Goal: Information Seeking & Learning: Learn about a topic

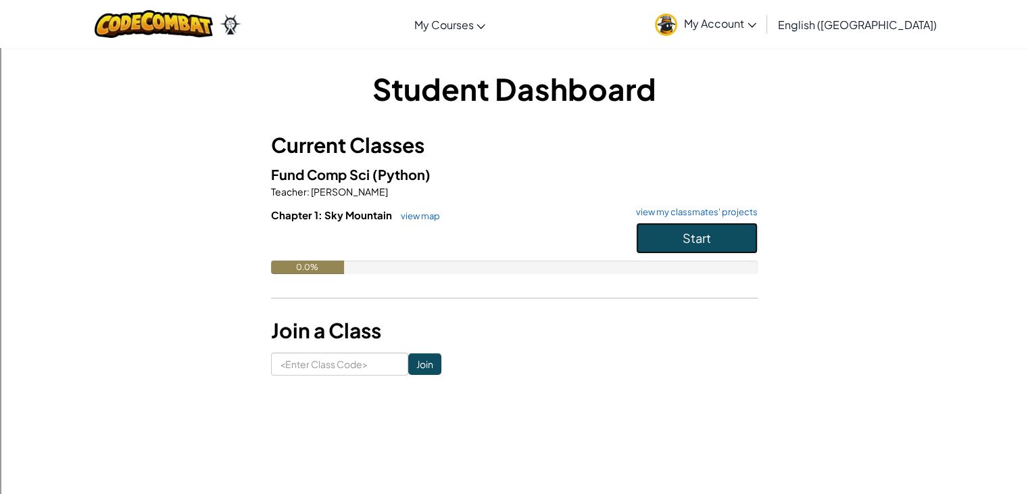
click at [675, 243] on button "Start" at bounding box center [697, 237] width 122 height 31
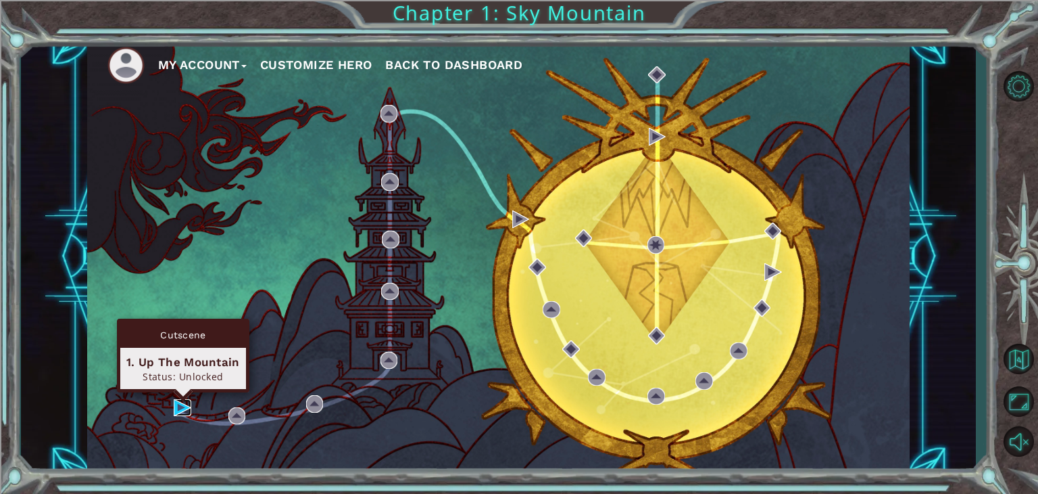
click at [177, 404] on img at bounding box center [183, 408] width 18 height 18
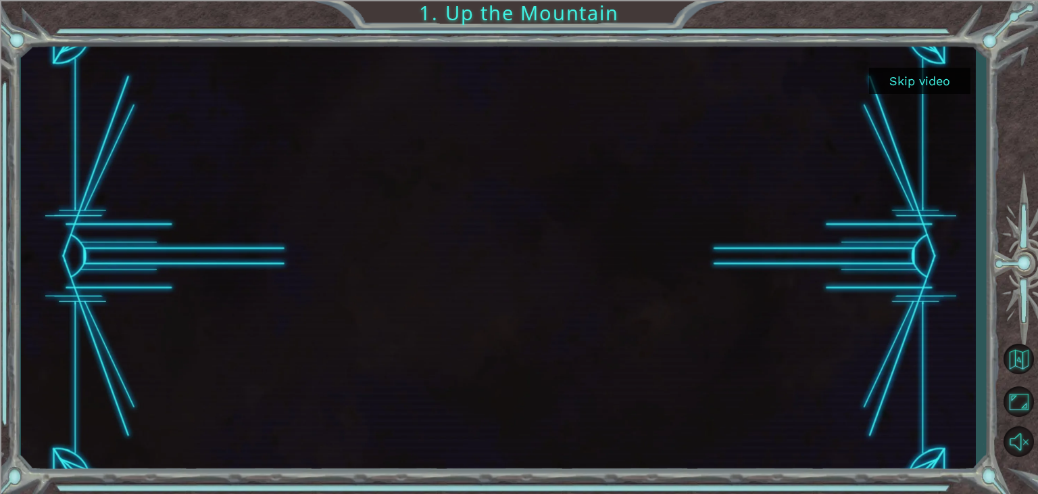
click at [177, 404] on div at bounding box center [498, 257] width 771 height 434
click at [892, 76] on button "Skip video" at bounding box center [919, 81] width 101 height 26
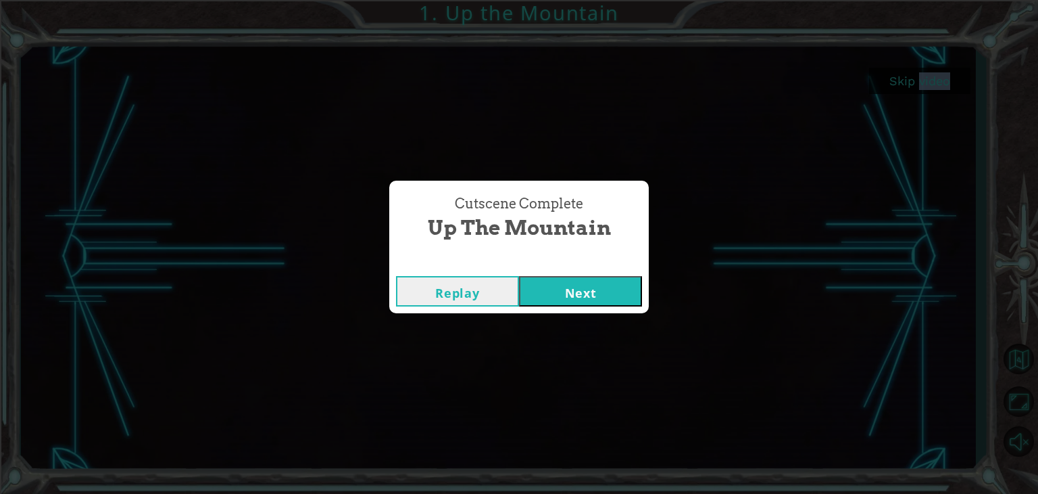
click at [544, 304] on button "Next" at bounding box center [580, 291] width 123 height 30
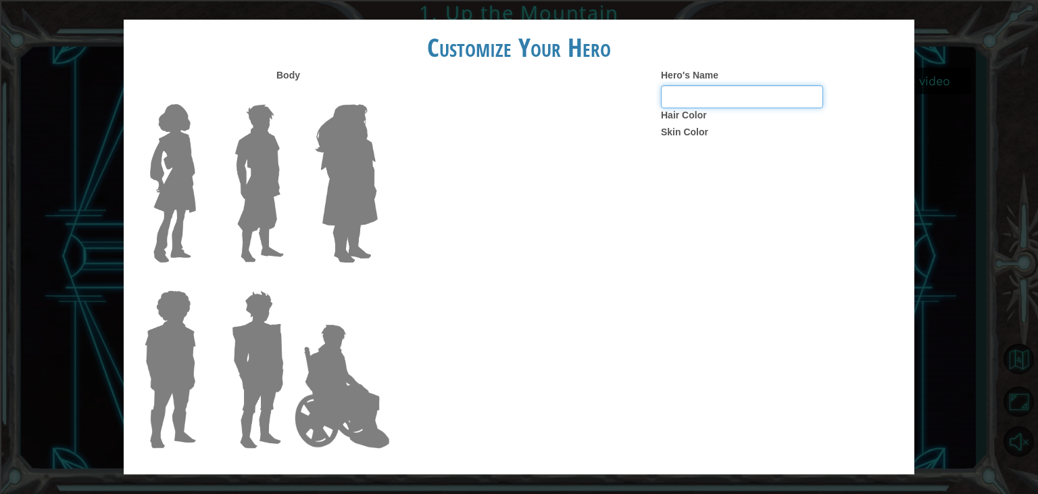
click at [711, 91] on input "Hero's Name" at bounding box center [742, 96] width 162 height 23
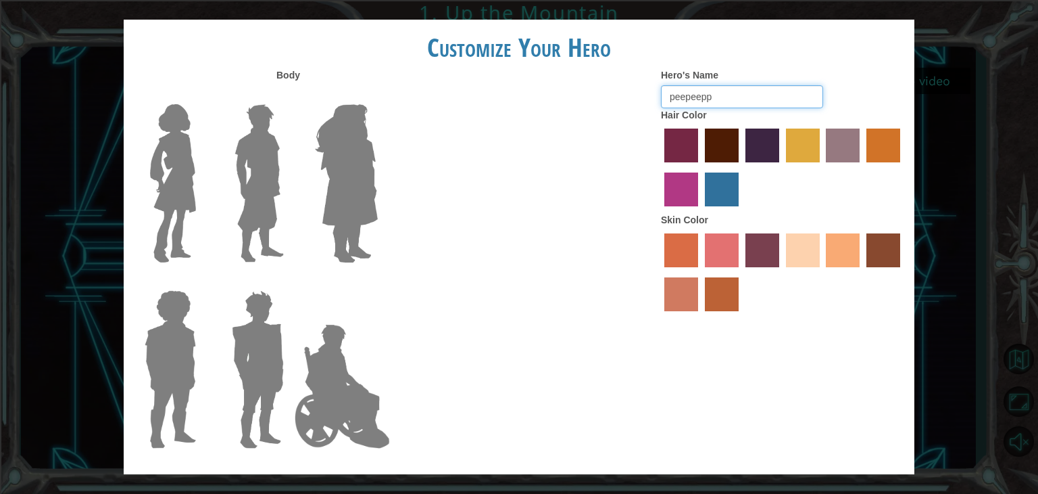
type input "peepeeppo"
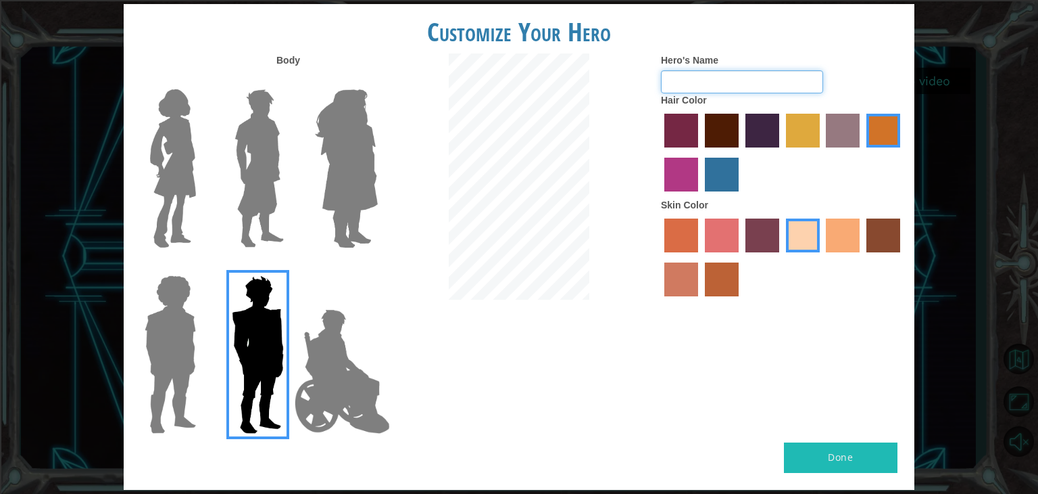
type input "o"
type input "peepeepoop"
click at [321, 373] on img at bounding box center [342, 371] width 106 height 135
click at [377, 266] on input "Hero Jamie" at bounding box center [377, 266] width 0 height 0
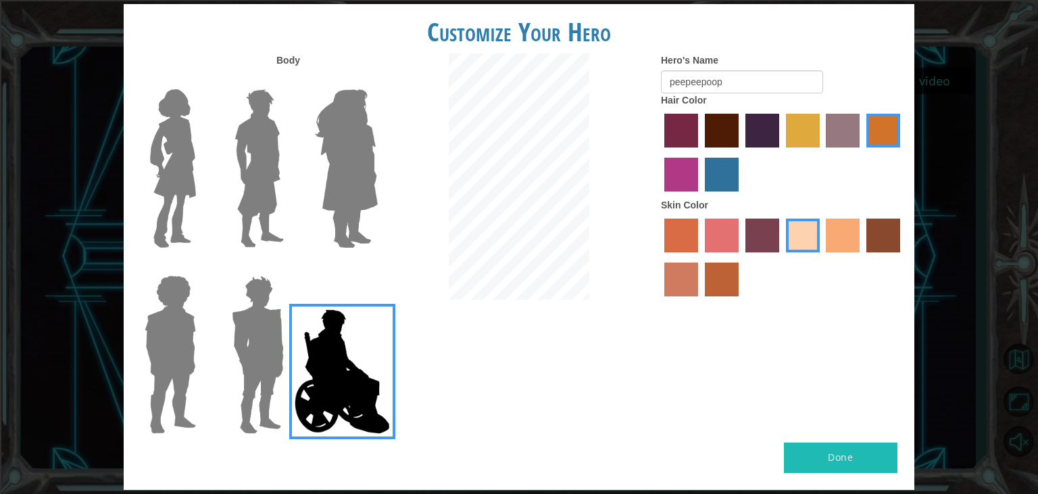
click at [182, 309] on img at bounding box center [170, 354] width 62 height 169
click at [201, 266] on input "Hero Steven" at bounding box center [201, 266] width 0 height 0
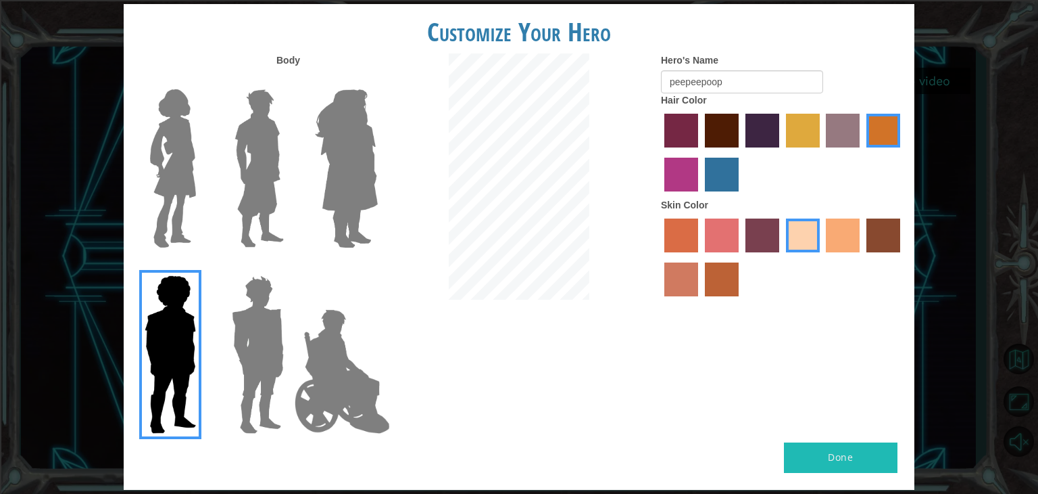
click at [265, 118] on img at bounding box center [259, 168] width 60 height 169
click at [289, 80] on input "Hero Lars" at bounding box center [289, 80] width 0 height 0
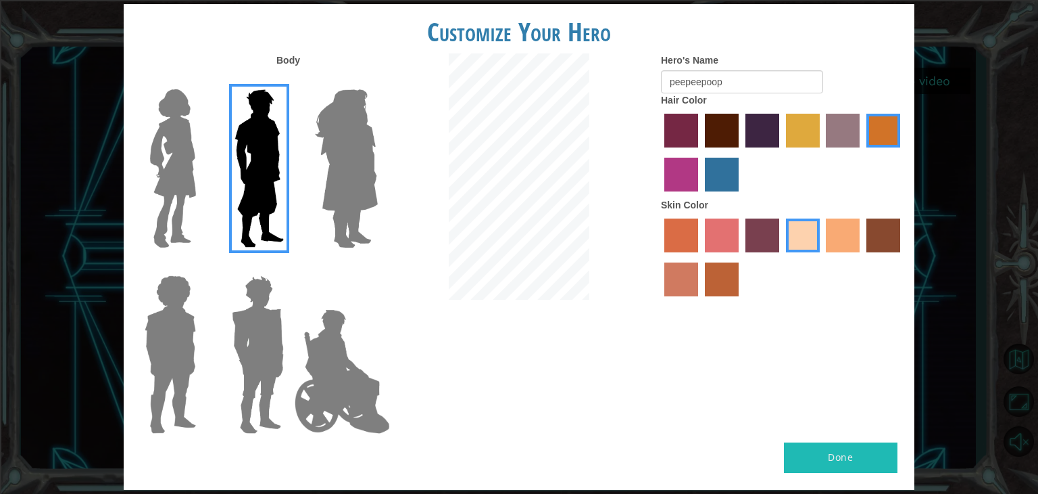
click at [683, 135] on label "paprika hair color" at bounding box center [682, 131] width 34 height 34
click at [660, 152] on input "paprika hair color" at bounding box center [660, 152] width 0 height 0
click at [711, 142] on label "maroon hair color" at bounding box center [722, 131] width 34 height 34
click at [700, 152] on input "maroon hair color" at bounding box center [700, 152] width 0 height 0
click at [737, 133] on label "maroon hair color" at bounding box center [722, 131] width 34 height 34
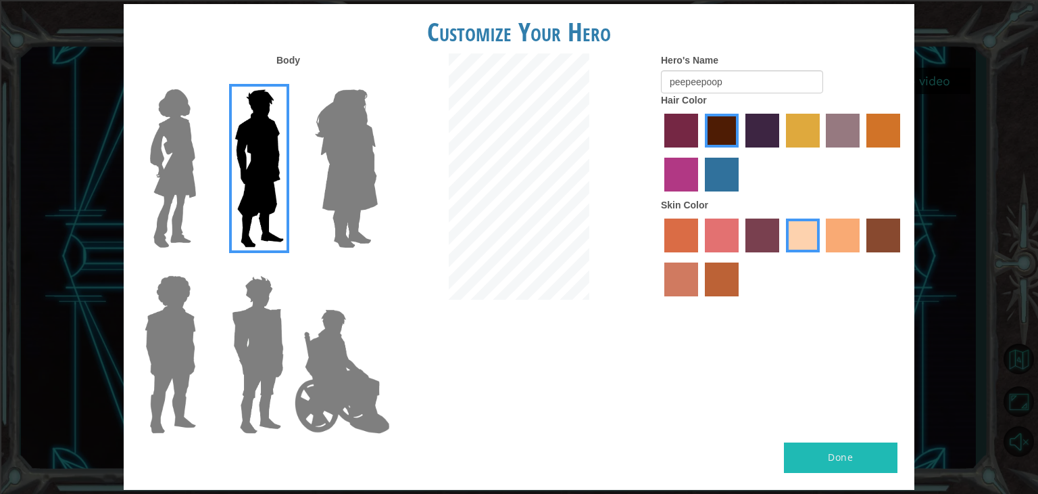
click at [700, 152] on input "maroon hair color" at bounding box center [700, 152] width 0 height 0
click at [840, 235] on label "tacao skin color" at bounding box center [843, 235] width 34 height 34
click at [822, 257] on input "tacao skin color" at bounding box center [822, 257] width 0 height 0
drag, startPoint x: 889, startPoint y: 235, endPoint x: 856, endPoint y: 326, distance: 96.5
click at [887, 236] on label "karma skin color" at bounding box center [884, 235] width 34 height 34
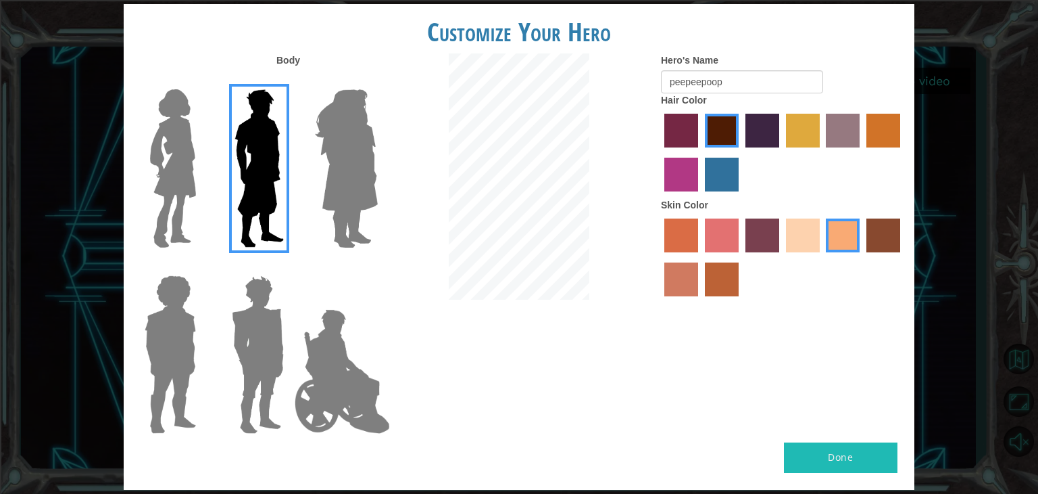
click at [862, 257] on input "karma skin color" at bounding box center [862, 257] width 0 height 0
click at [836, 237] on label "tacao skin color" at bounding box center [843, 235] width 34 height 34
click at [822, 257] on input "tacao skin color" at bounding box center [822, 257] width 0 height 0
click at [880, 239] on label "karma skin color" at bounding box center [884, 235] width 34 height 34
click at [862, 257] on input "karma skin color" at bounding box center [862, 257] width 0 height 0
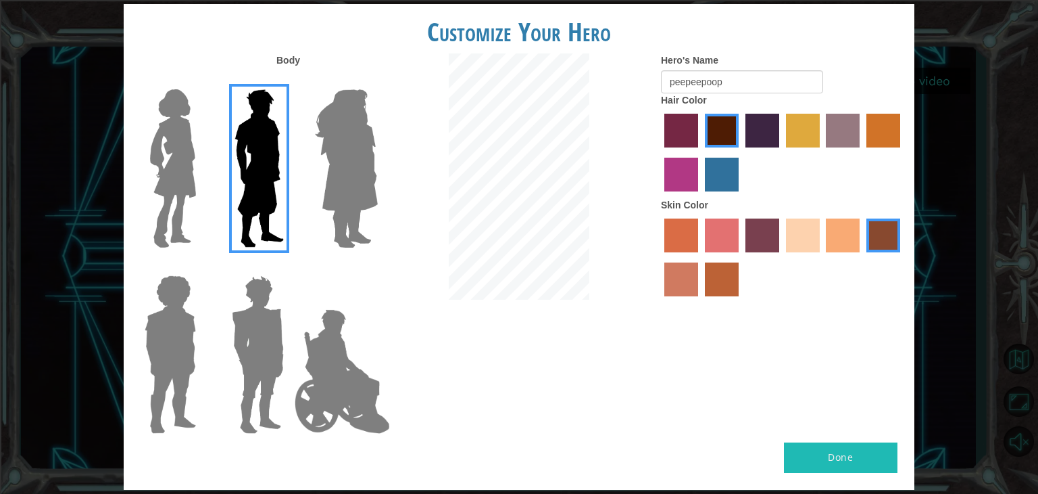
drag, startPoint x: 844, startPoint y: 231, endPoint x: 795, endPoint y: 236, distance: 49.6
click at [843, 231] on label "tacao skin color" at bounding box center [843, 235] width 34 height 34
click at [822, 257] on input "tacao skin color" at bounding box center [822, 257] width 0 height 0
drag, startPoint x: 780, startPoint y: 78, endPoint x: 376, endPoint y: 76, distance: 404.3
click at [376, 76] on div "Body Hero's Name peepeepoop Hair Color Skin Color" at bounding box center [519, 247] width 791 height 389
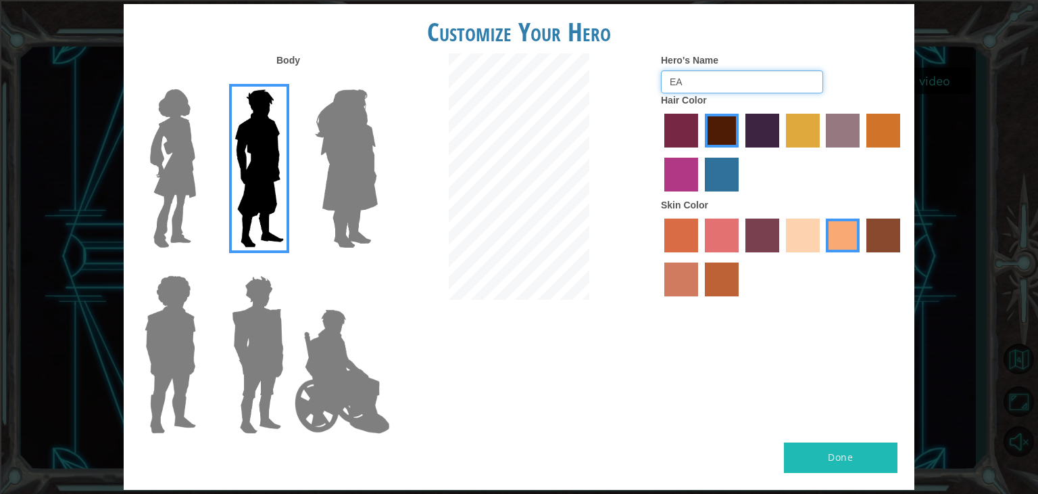
type input "EA"
click at [832, 458] on button "Done" at bounding box center [841, 457] width 114 height 30
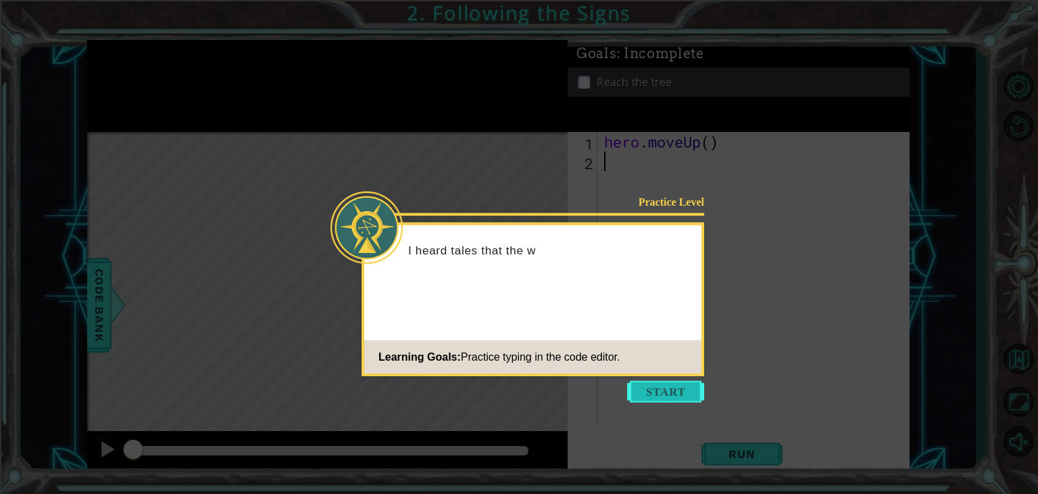
click at [675, 398] on button "Start" at bounding box center [665, 392] width 77 height 22
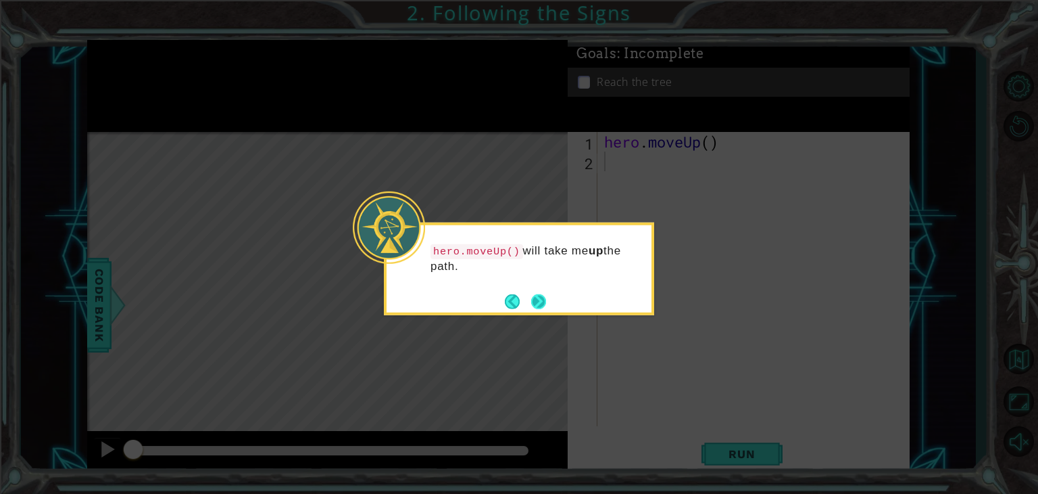
click at [546, 293] on button "Next" at bounding box center [539, 301] width 16 height 16
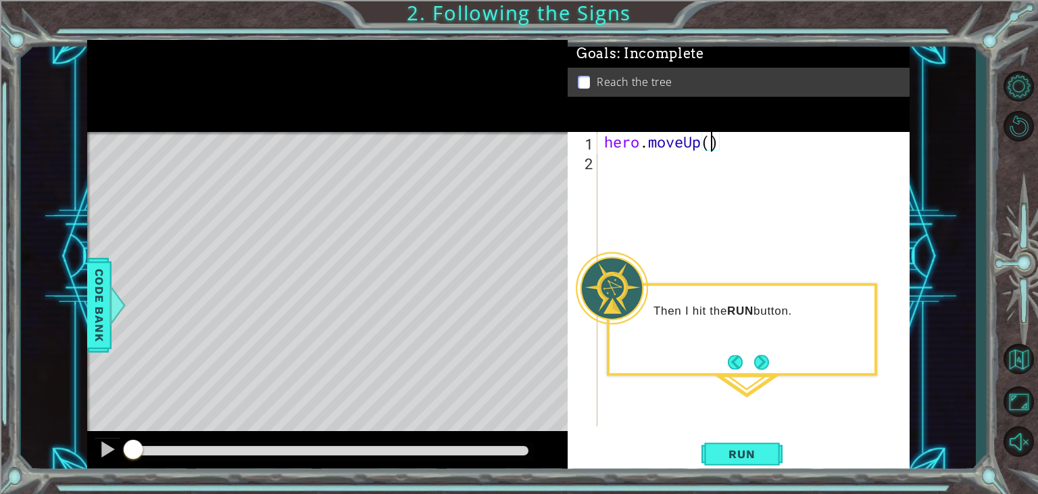
click at [713, 134] on div "hero . moveUp ( )" at bounding box center [758, 298] width 312 height 333
type textarea "hero.moveUp(2)"
click at [756, 444] on button "Run" at bounding box center [742, 454] width 81 height 34
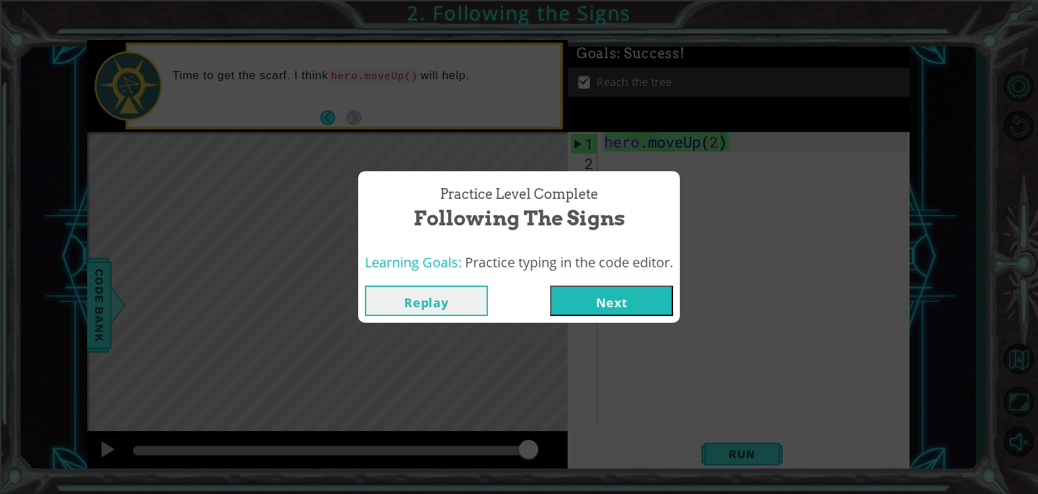
click at [610, 302] on button "Next" at bounding box center [611, 300] width 123 height 30
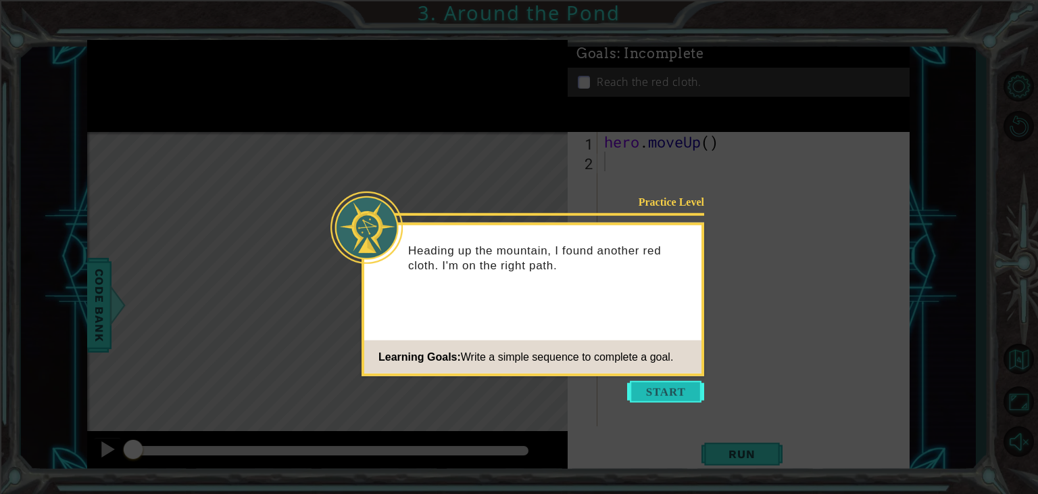
click at [662, 387] on button "Start" at bounding box center [665, 392] width 77 height 22
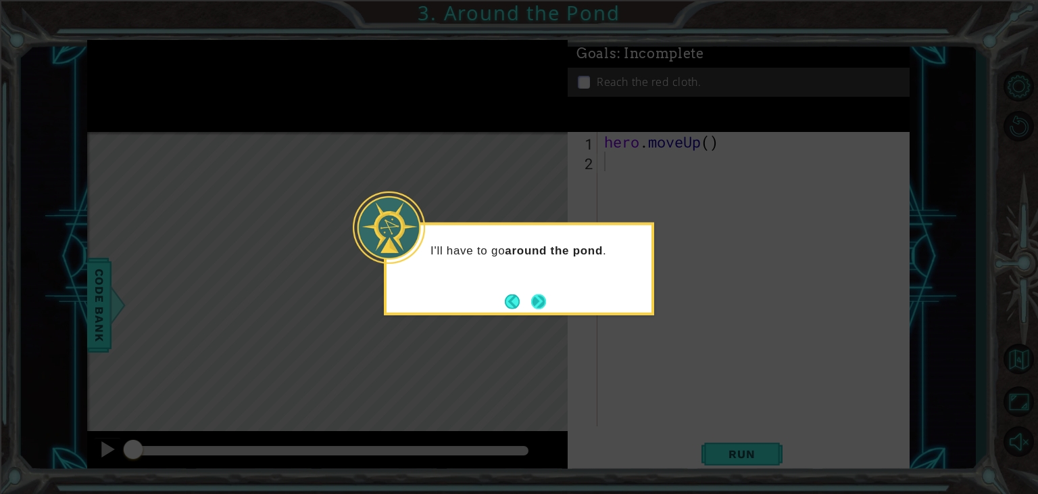
click at [542, 306] on button "Next" at bounding box center [539, 301] width 16 height 16
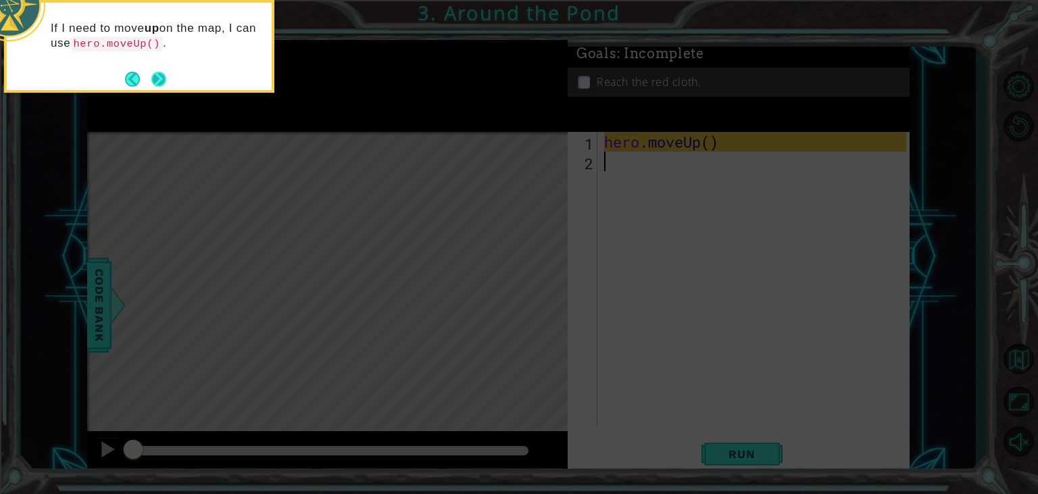
click at [151, 77] on button "Next" at bounding box center [159, 79] width 16 height 16
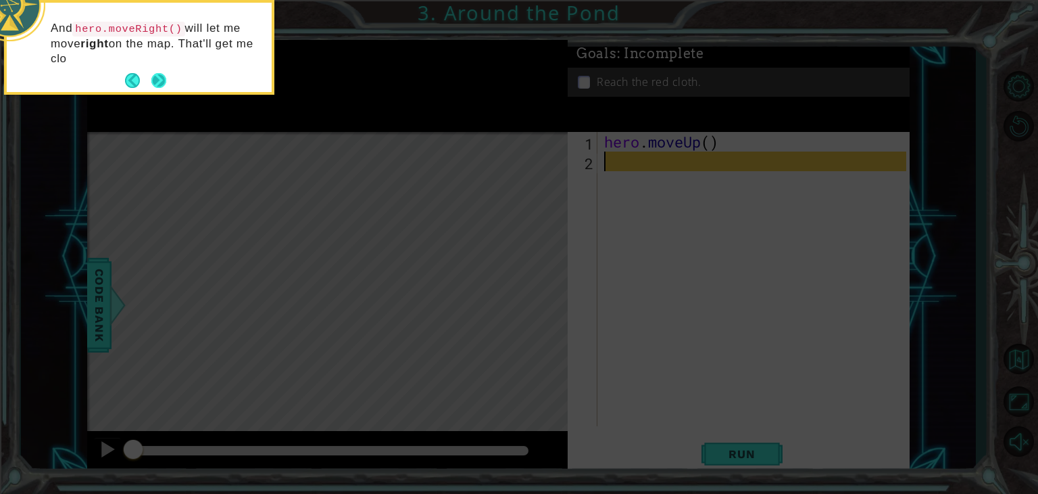
click at [160, 79] on button "Next" at bounding box center [159, 81] width 16 height 16
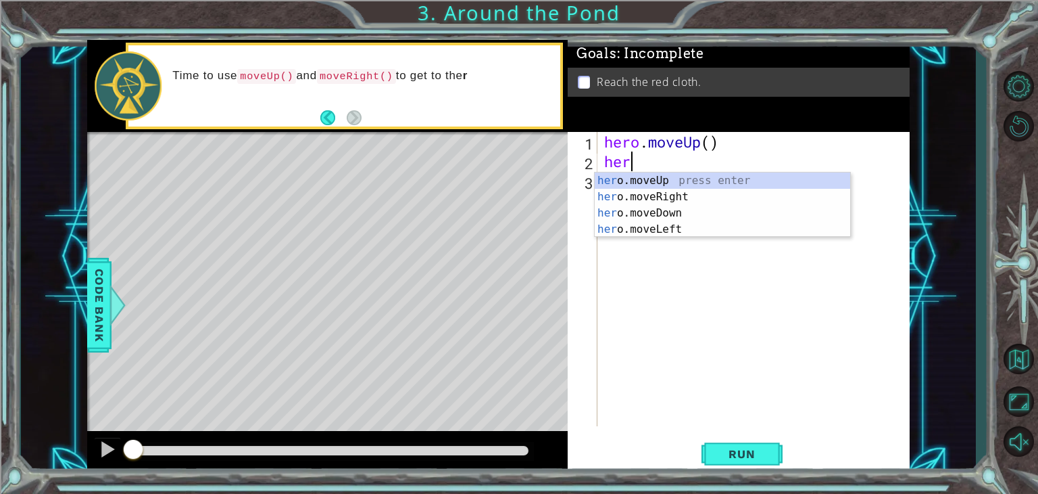
type textarea "her"
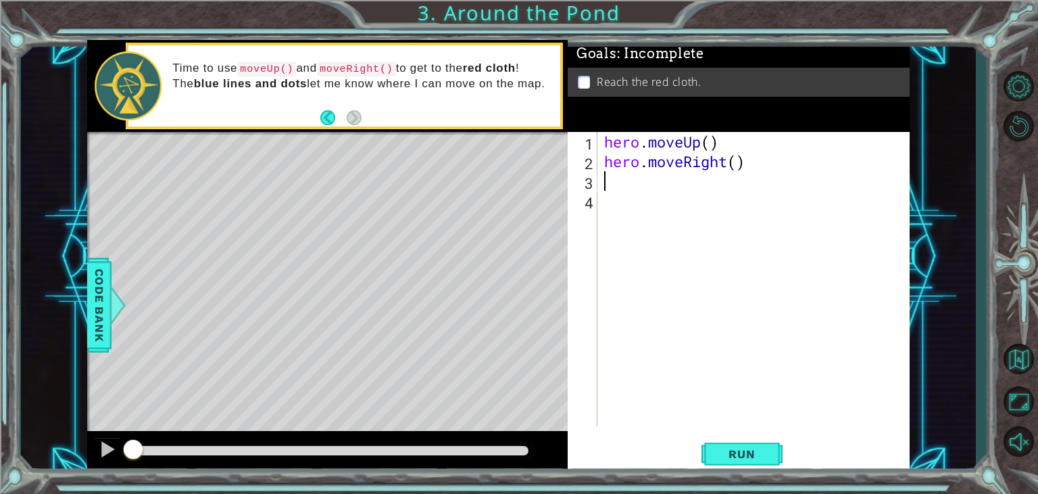
click at [715, 147] on div "hero . moveUp ( ) hero . moveRight ( )" at bounding box center [758, 298] width 312 height 333
click at [735, 168] on div "hero . moveUp ( 2 ) hero . moveRight ( )" at bounding box center [758, 298] width 312 height 333
type textarea "hero.moveRight(1)"
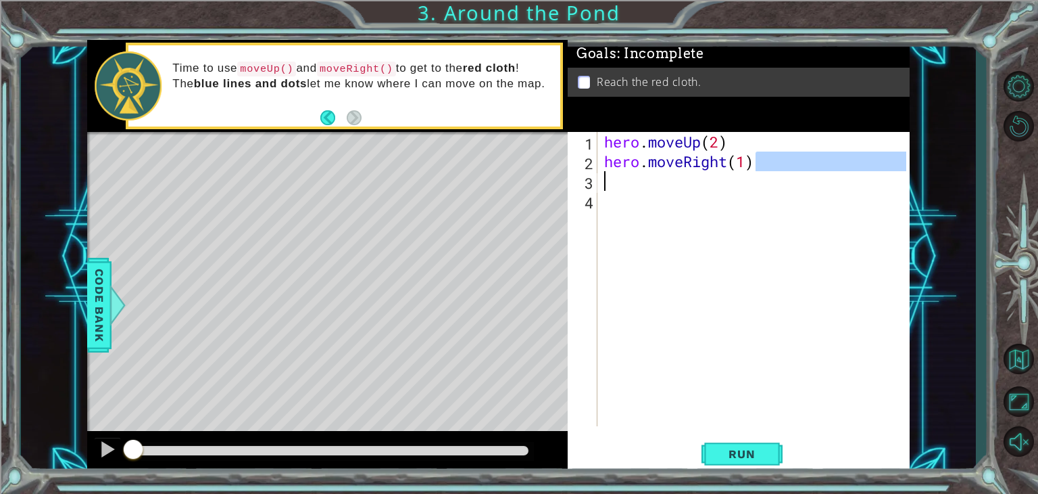
drag, startPoint x: 788, startPoint y: 162, endPoint x: 773, endPoint y: 162, distance: 14.2
click at [777, 166] on div "hero . moveUp ( 2 ) hero . moveRight ( 1 )" at bounding box center [758, 298] width 312 height 333
click at [773, 162] on div "hero . moveUp ( 2 ) hero . moveRight ( 1 )" at bounding box center [758, 298] width 312 height 333
type textarea "her"
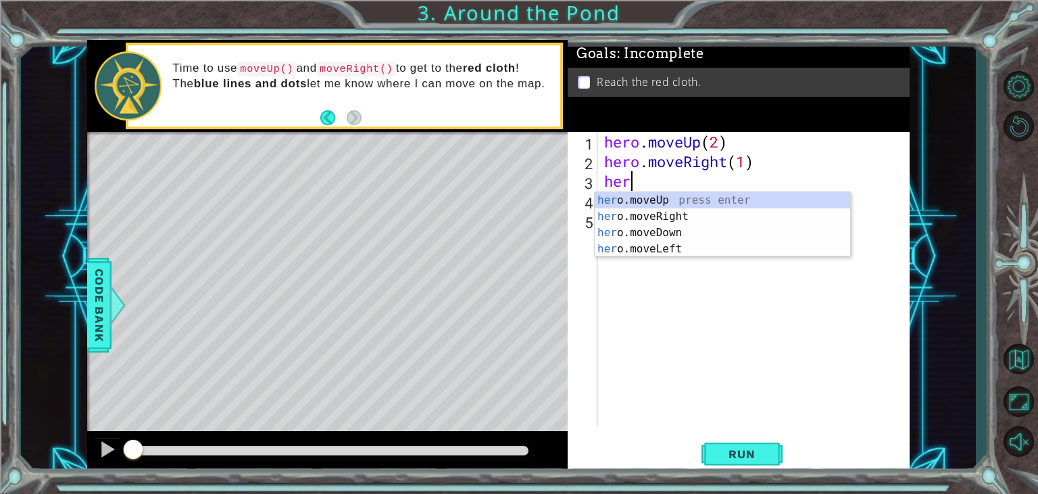
scroll to position [0, 0]
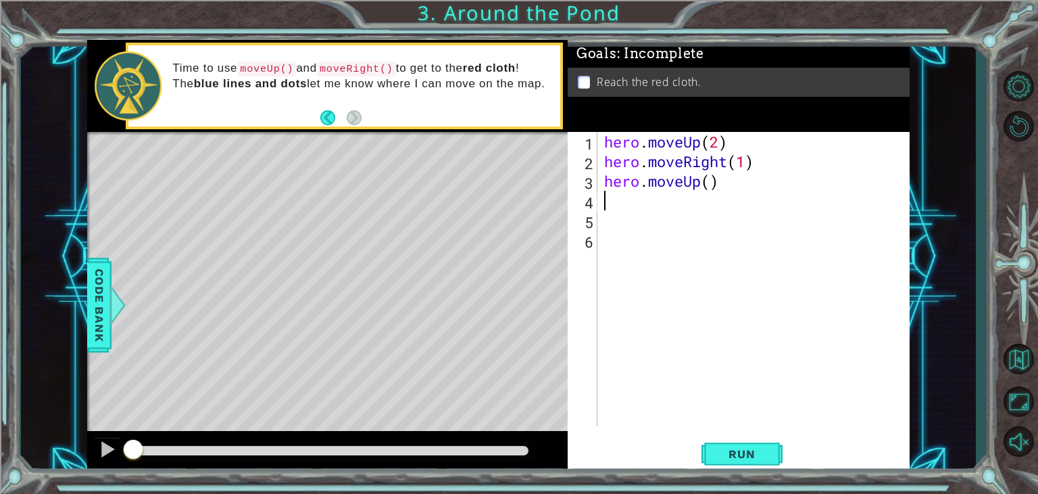
type textarea "1"
click at [706, 181] on div "hero . moveUp ( 2 ) hero . moveRight ( 1 ) hero . moveUp ( )" at bounding box center [758, 298] width 312 height 333
type textarea "hero.moveUp(1)"
click at [751, 441] on button "Run" at bounding box center [742, 454] width 81 height 34
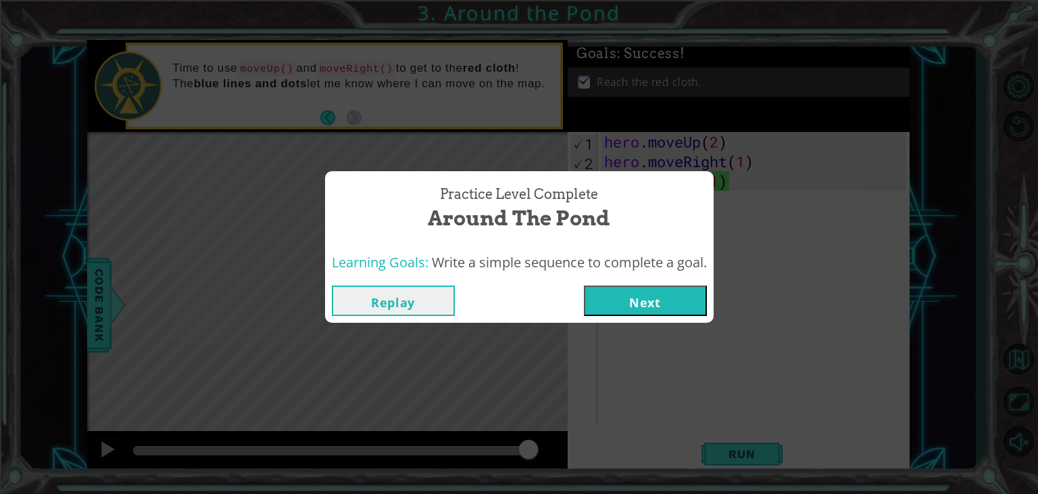
click at [681, 288] on button "Next" at bounding box center [645, 300] width 123 height 30
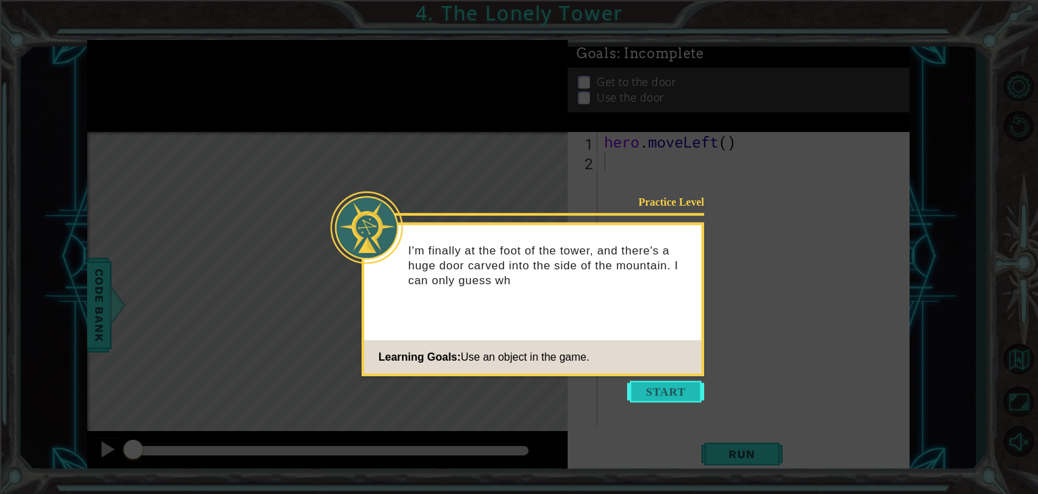
click at [644, 389] on button "Start" at bounding box center [665, 392] width 77 height 22
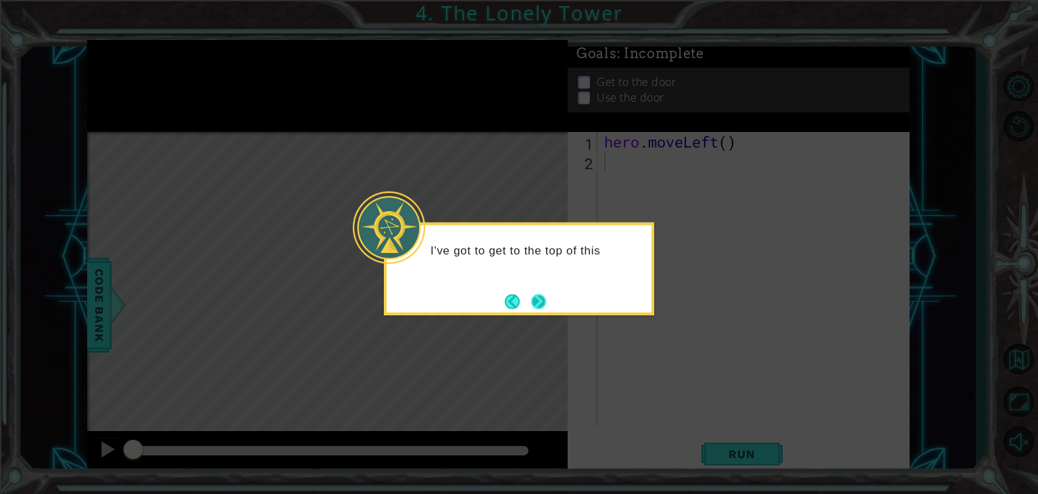
click at [542, 297] on button "Next" at bounding box center [539, 301] width 21 height 21
click at [542, 297] on button "Next" at bounding box center [539, 301] width 16 height 16
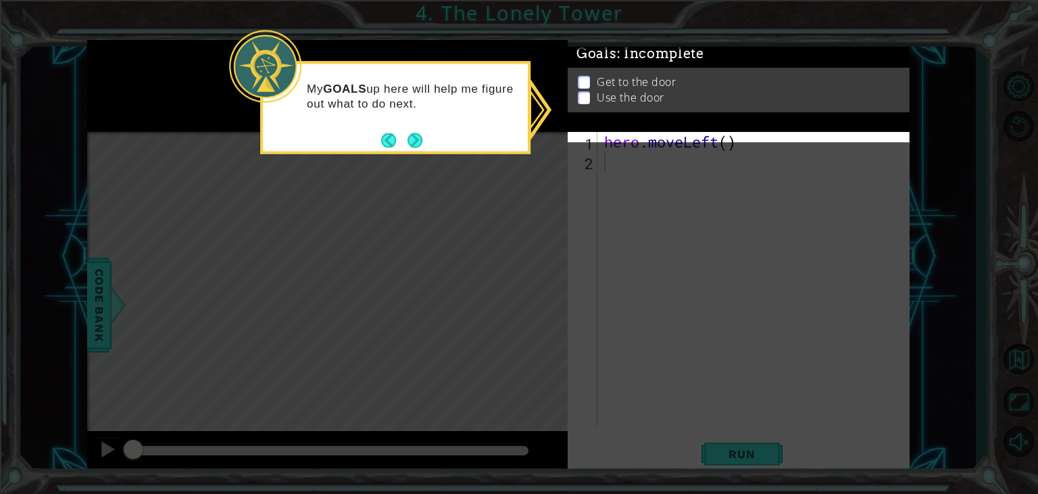
click at [422, 133] on button "Next" at bounding box center [415, 140] width 18 height 18
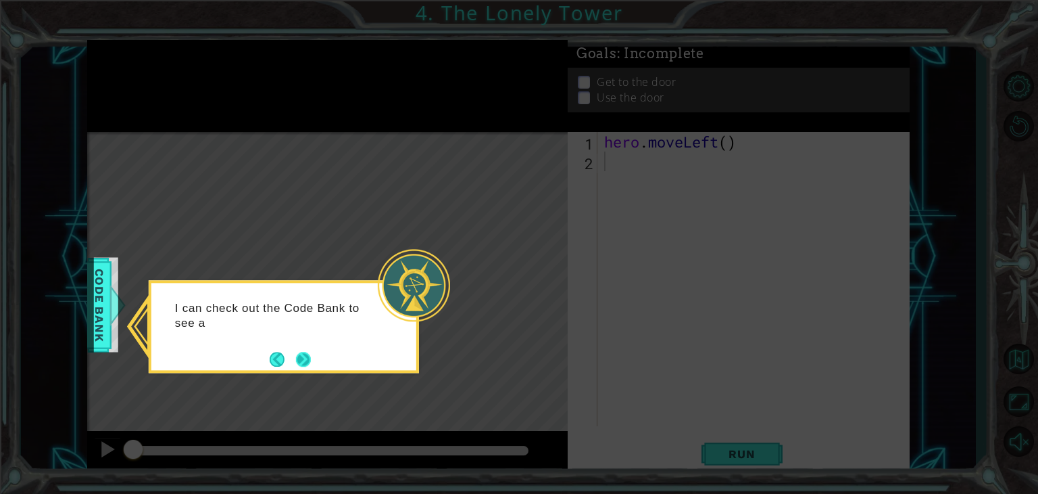
click at [306, 360] on button "Next" at bounding box center [303, 359] width 24 height 24
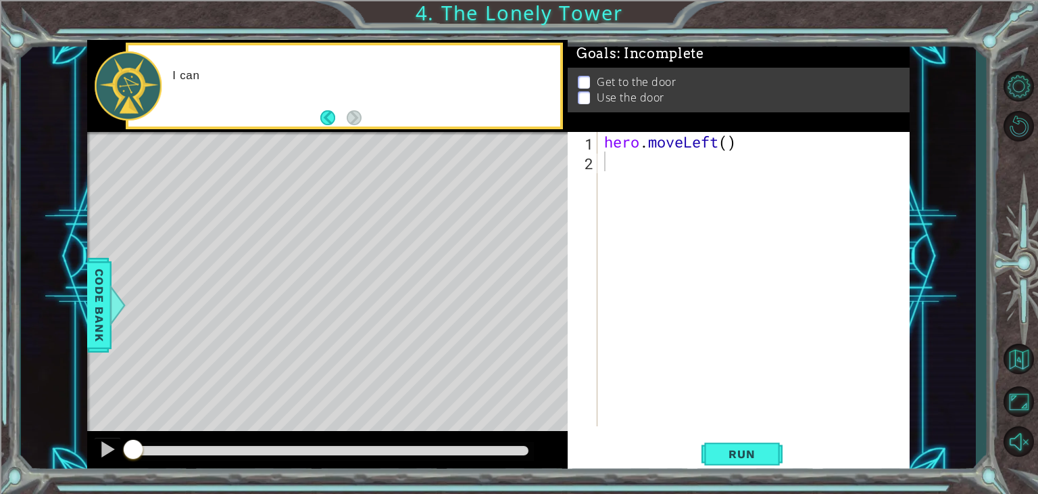
click at [66, 287] on div "1 ההההההההההההההההההההההההההההההההההההההההההההההההההההההההההההההההההההההההההההה…" at bounding box center [498, 256] width 955 height 434
click at [106, 295] on span "Code Bank" at bounding box center [106, 305] width 22 height 82
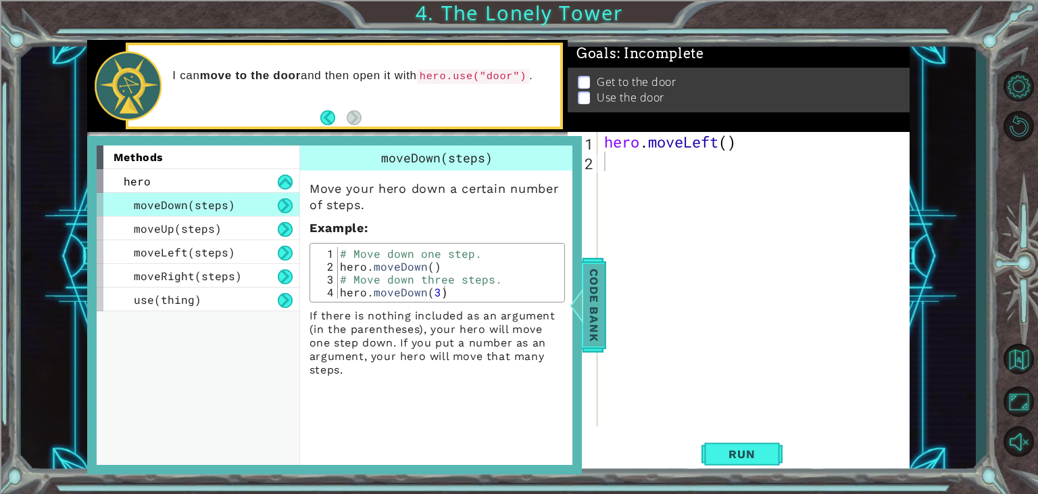
click at [584, 295] on div at bounding box center [582, 305] width 17 height 41
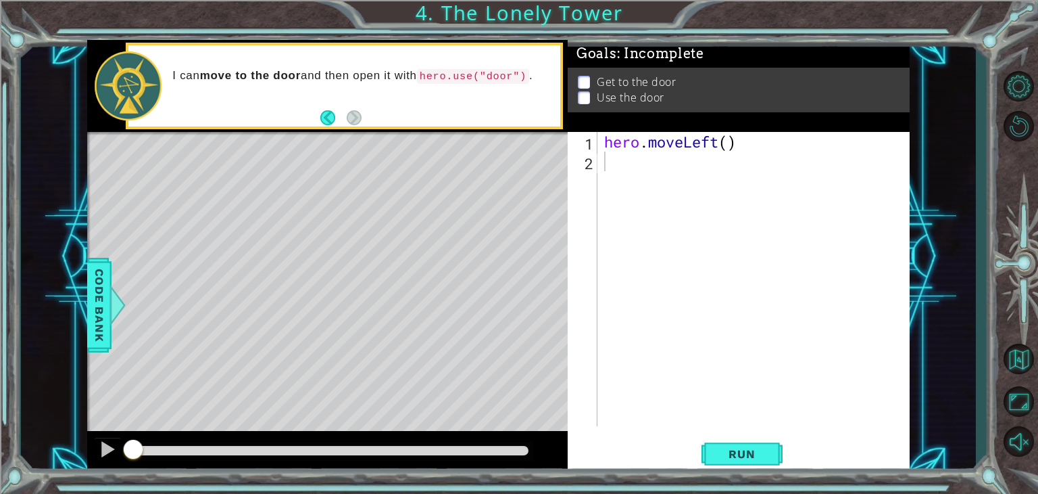
click at [731, 150] on div "hero . moveLeft ( )" at bounding box center [758, 298] width 312 height 333
type textarea "hero.moveLeft(2)"
click at [743, 147] on div "hero . moveLeft ( 2 )" at bounding box center [758, 298] width 312 height 333
type textarea "her"
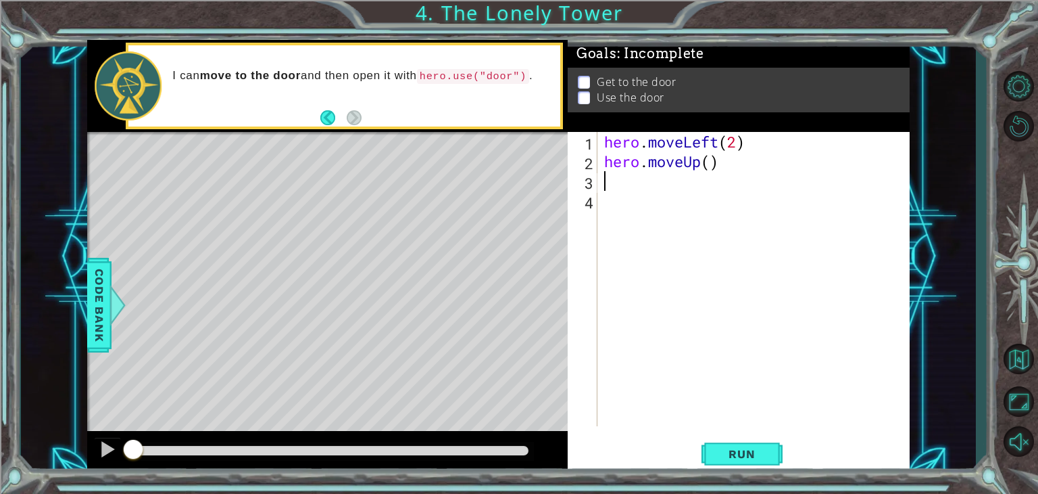
scroll to position [0, 0]
click at [691, 158] on div "hero . moveLeft ( 2 ) hero . moveUp ( )" at bounding box center [758, 298] width 312 height 333
click at [711, 160] on div "hero . moveLeft ( 2 ) hero . moveUp ( )" at bounding box center [758, 298] width 312 height 333
type textarea "hero.moveUp(2)"
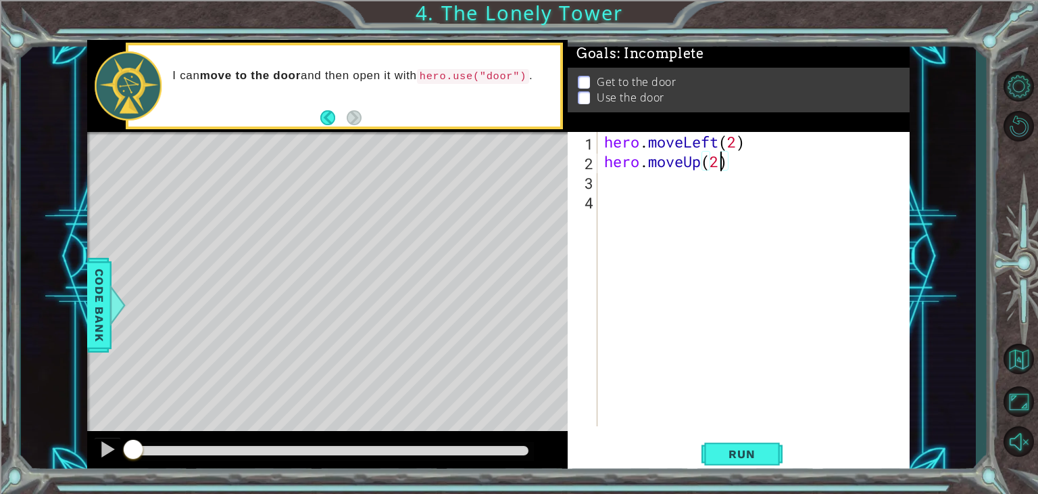
click at [746, 170] on div "hero . moveLeft ( 2 ) hero . moveUp ( 2 )" at bounding box center [758, 298] width 312 height 333
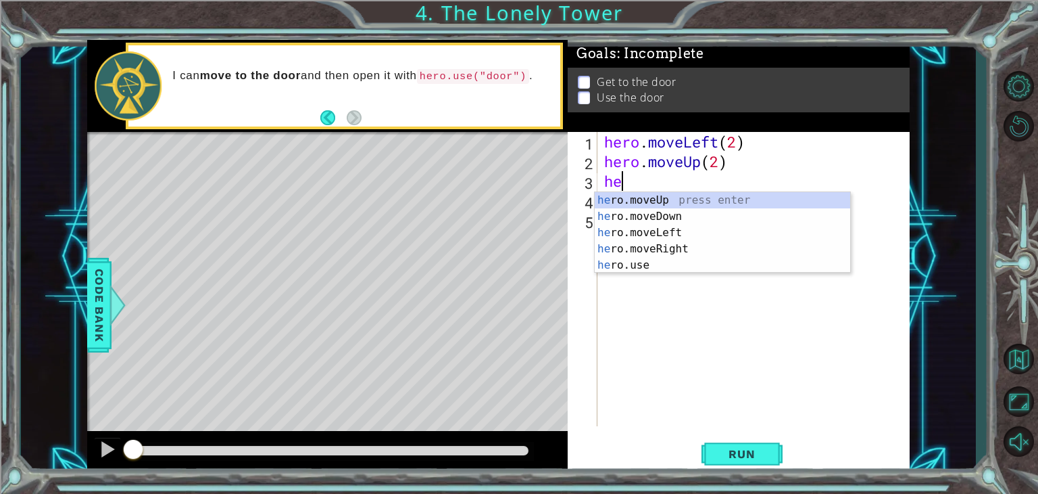
type textarea "her"
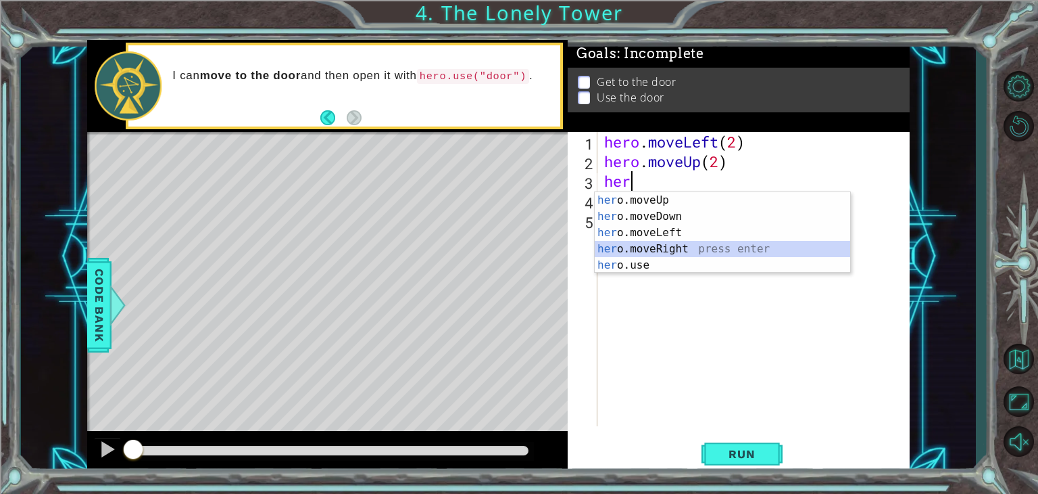
scroll to position [0, 0]
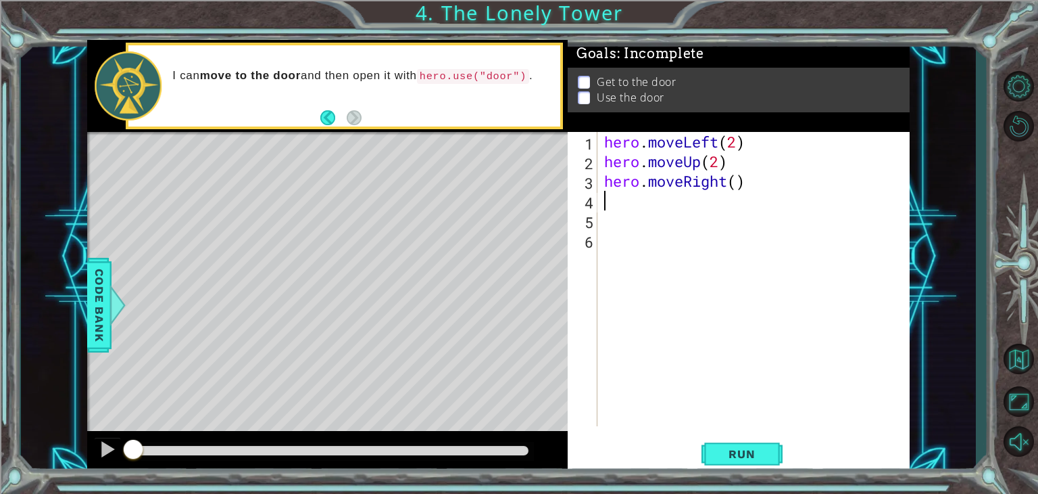
click at [741, 185] on div "hero . moveLeft ( 2 ) hero . moveUp ( 2 ) hero . moveRight ( )" at bounding box center [758, 298] width 312 height 333
type textarea "hero.moveRight(2)"
click at [832, 176] on div "hero . moveLeft ( 2 ) hero . moveUp ( 2 ) hero . moveRight ( 2 )" at bounding box center [758, 298] width 312 height 333
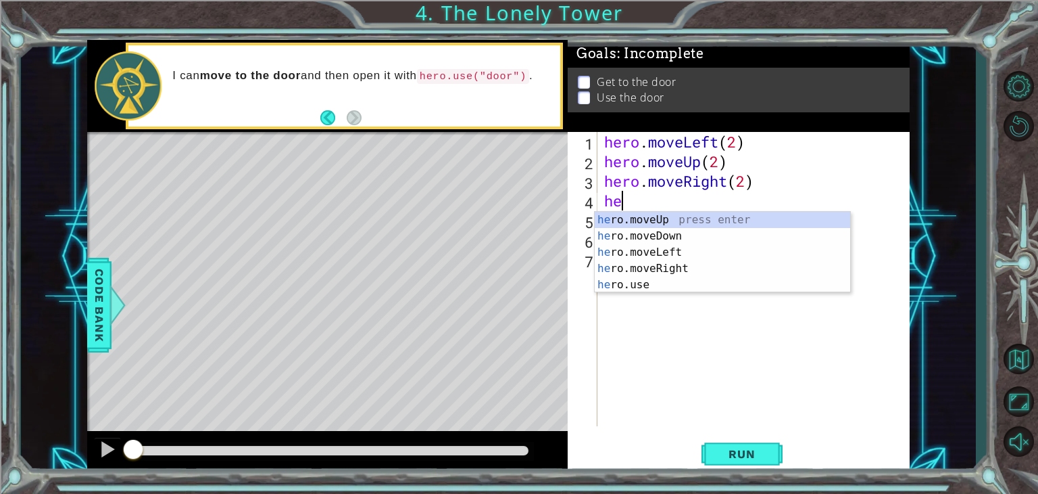
scroll to position [0, 0]
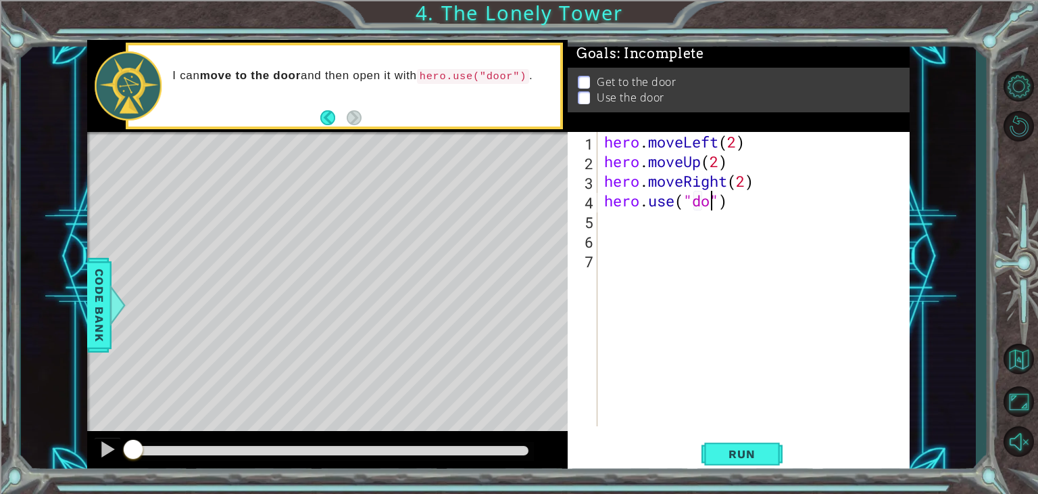
type textarea "hero.use("door")"
click at [713, 462] on button "Run" at bounding box center [742, 454] width 81 height 34
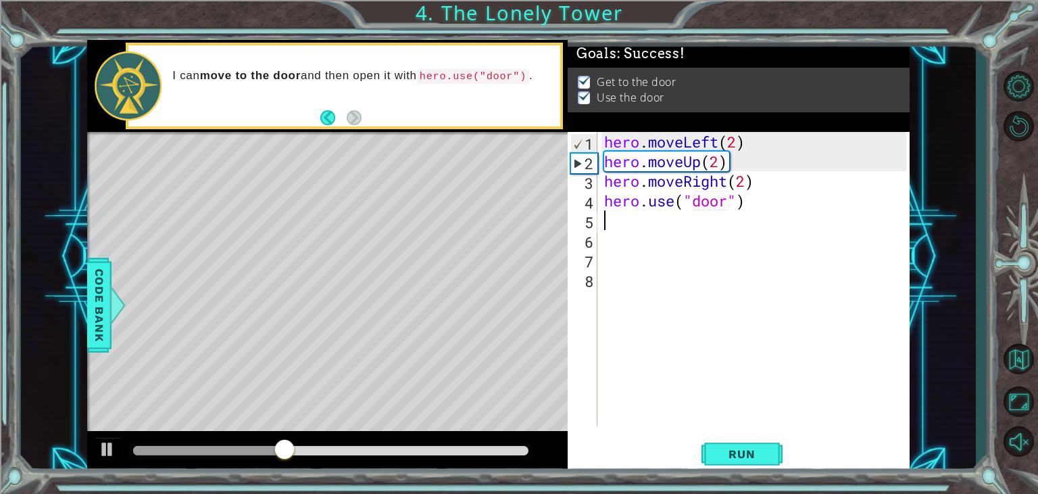
click at [446, 435] on div at bounding box center [327, 452] width 481 height 43
click at [472, 447] on div at bounding box center [330, 450] width 395 height 9
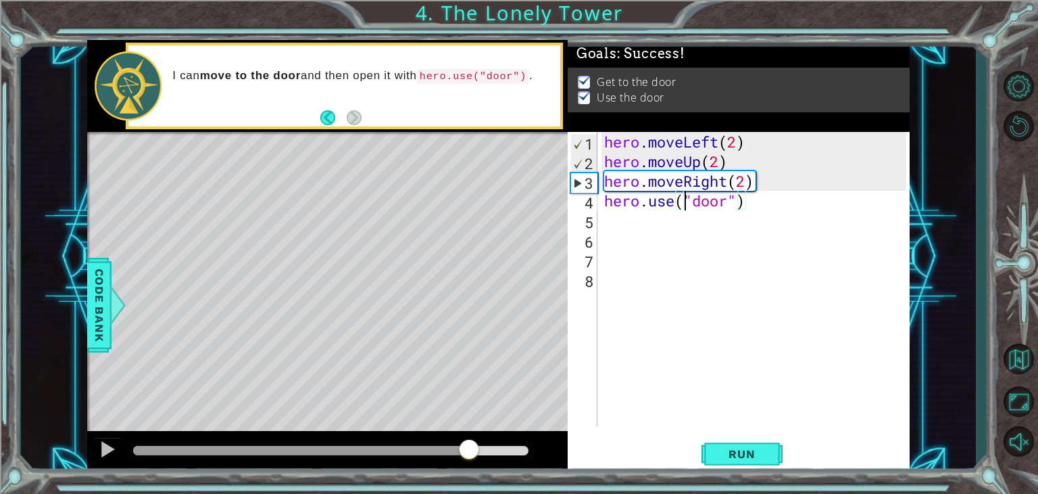
click at [686, 209] on div "hero . moveLeft ( 2 ) hero . moveUp ( 2 ) hero . moveRight ( 2 ) hero . use ( "…" at bounding box center [758, 298] width 312 height 333
type textarea "hero.use("door")"
click at [332, 118] on button "Back" at bounding box center [333, 117] width 26 height 15
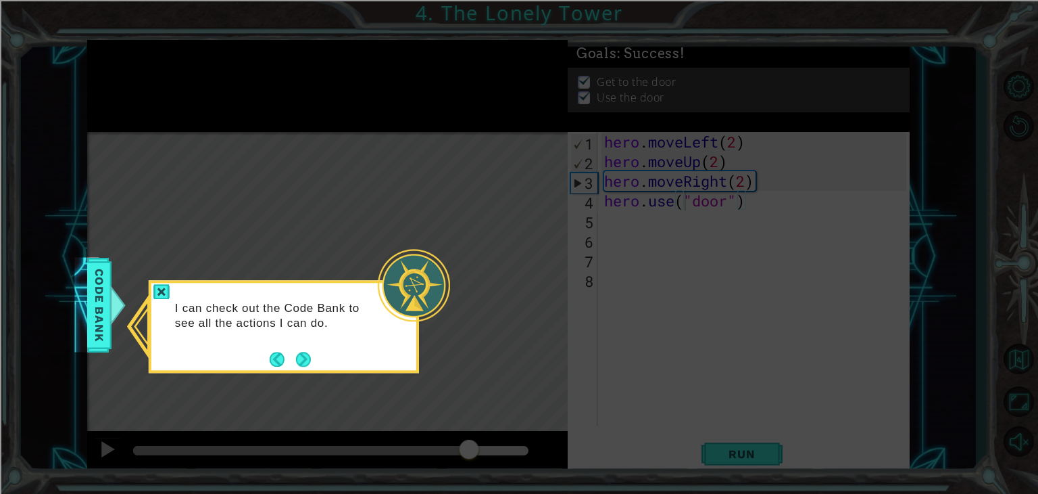
click at [284, 344] on div "I can check out the Code Bank to see all the actions I can do." at bounding box center [283, 322] width 265 height 68
click at [304, 352] on button "Next" at bounding box center [303, 360] width 16 height 16
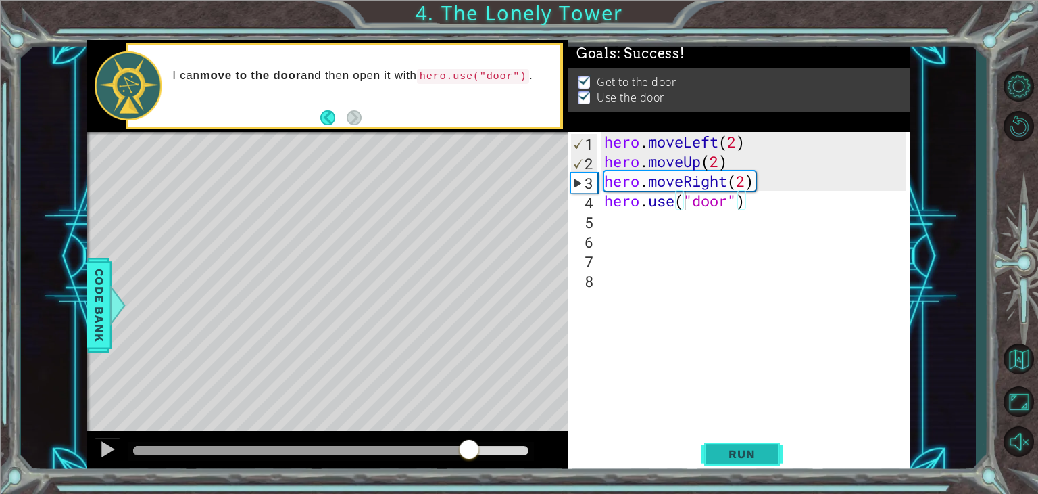
drag, startPoint x: 723, startPoint y: 442, endPoint x: 725, endPoint y: 452, distance: 10.3
click at [722, 442] on button "Run" at bounding box center [742, 454] width 81 height 34
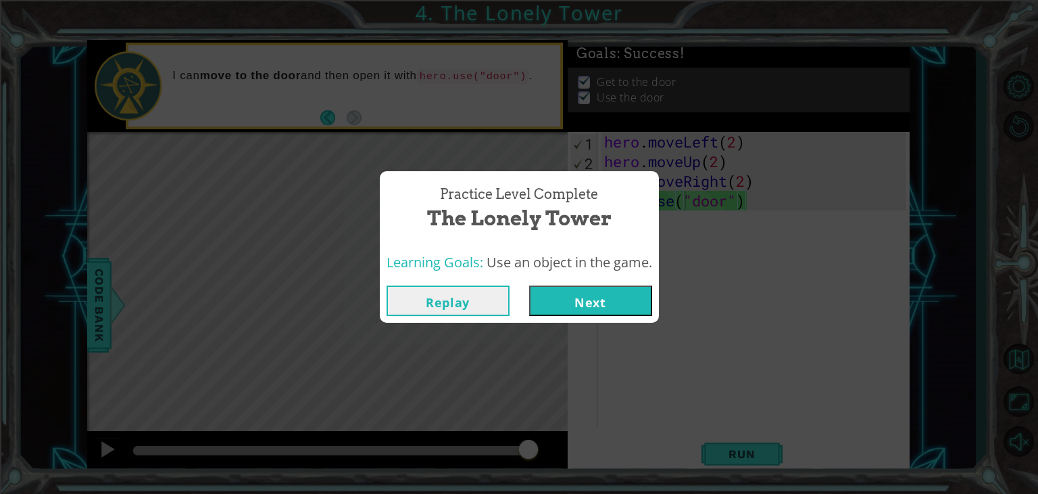
click at [627, 304] on button "Next" at bounding box center [590, 300] width 123 height 30
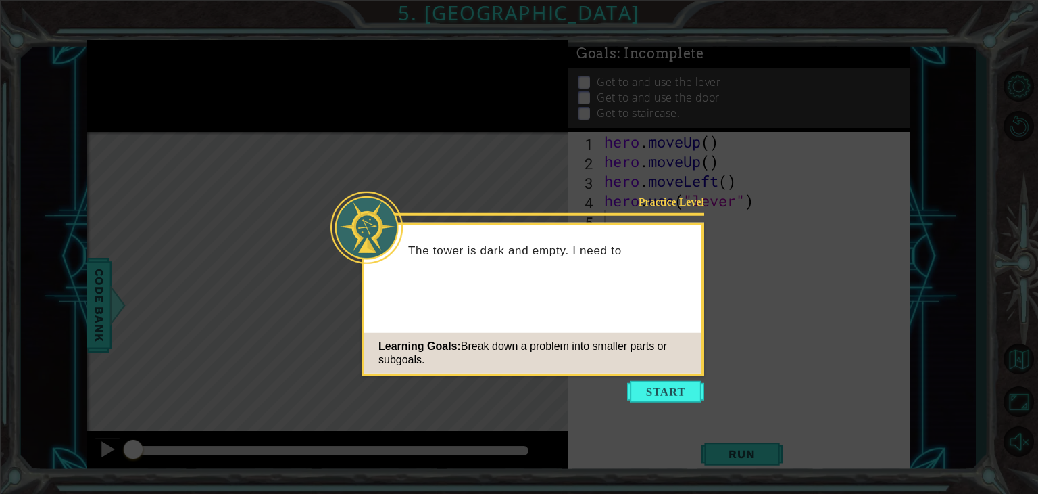
click at [644, 387] on button "Start" at bounding box center [665, 392] width 77 height 22
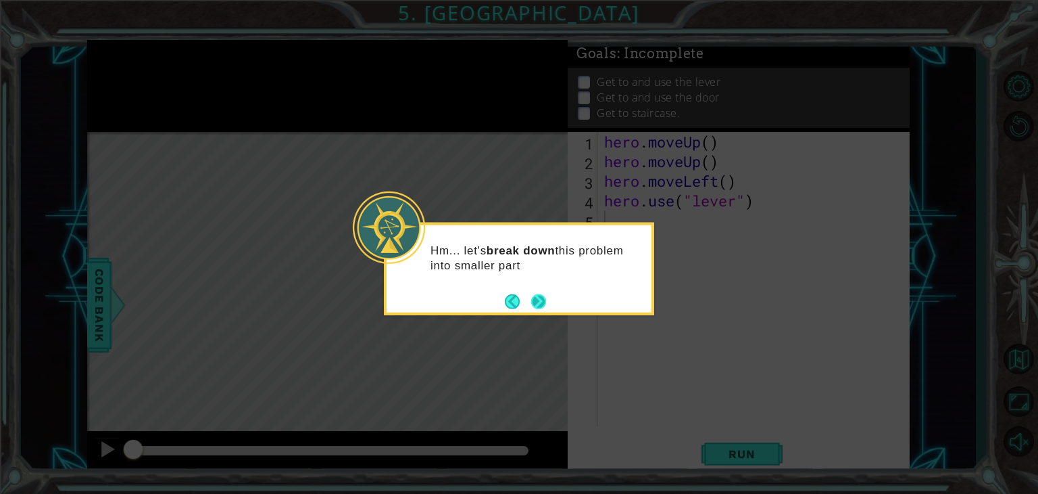
click at [542, 296] on button "Next" at bounding box center [538, 301] width 22 height 22
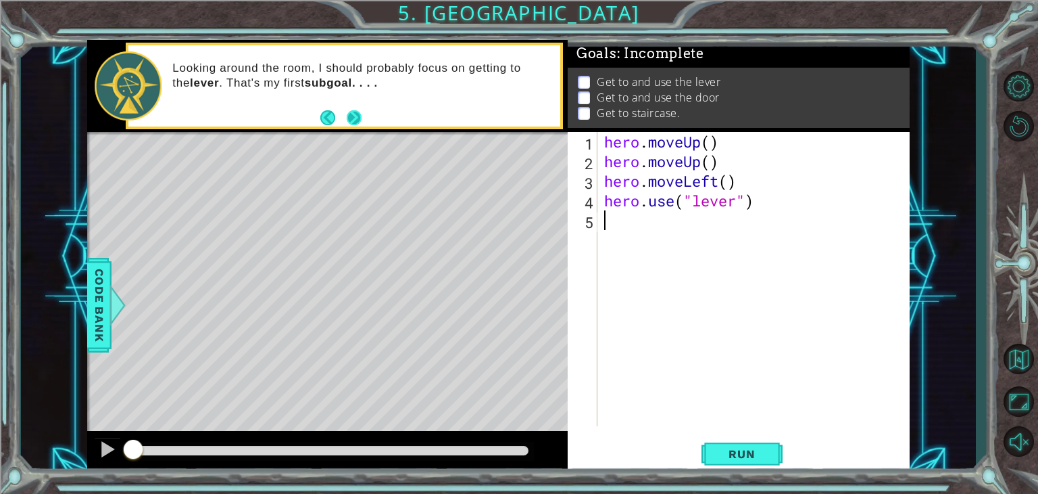
click at [353, 113] on button "Next" at bounding box center [354, 117] width 17 height 17
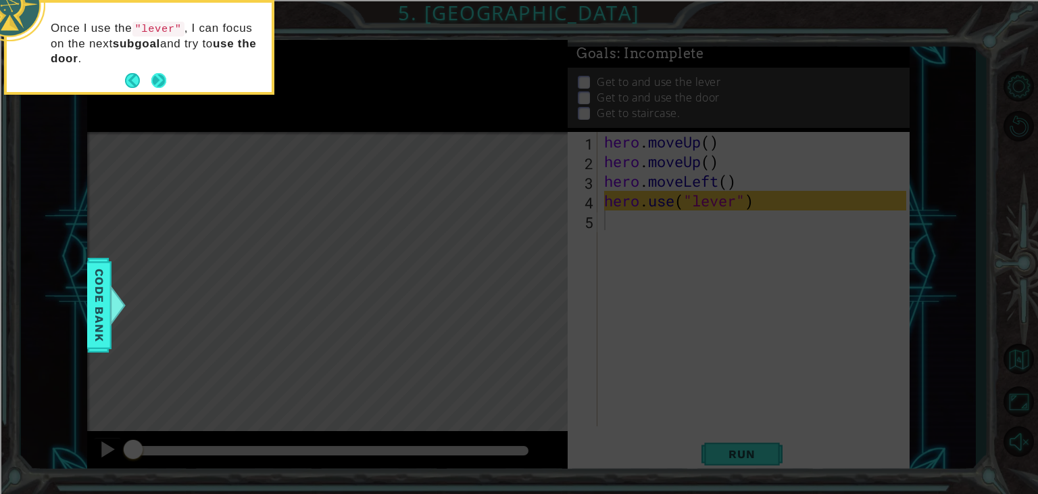
click at [160, 74] on button "Next" at bounding box center [159, 81] width 20 height 20
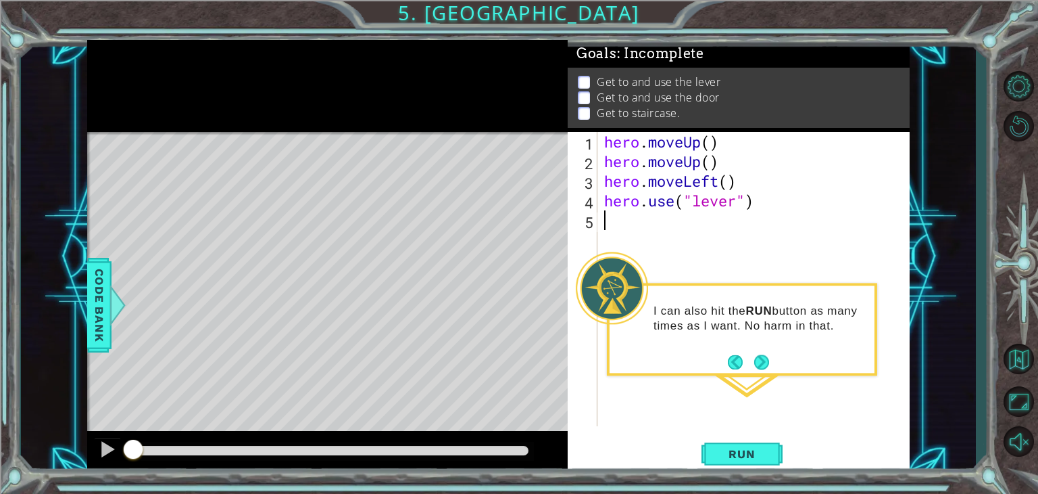
click at [712, 135] on div "hero . moveUp ( ) hero . moveUp ( ) hero . moveLeft ( ) hero . use ( "lever" )" at bounding box center [758, 298] width 312 height 333
click at [711, 168] on div "hero . moveUp ( 1 ) hero . moveUp ( ) hero . moveLeft ( ) hero . use ( "lever" )" at bounding box center [758, 298] width 312 height 333
click at [719, 142] on div "hero . moveUp ( 1 ) hero . moveUp ( ) hero . moveLeft ( ) hero . use ( "lever" )" at bounding box center [758, 298] width 312 height 333
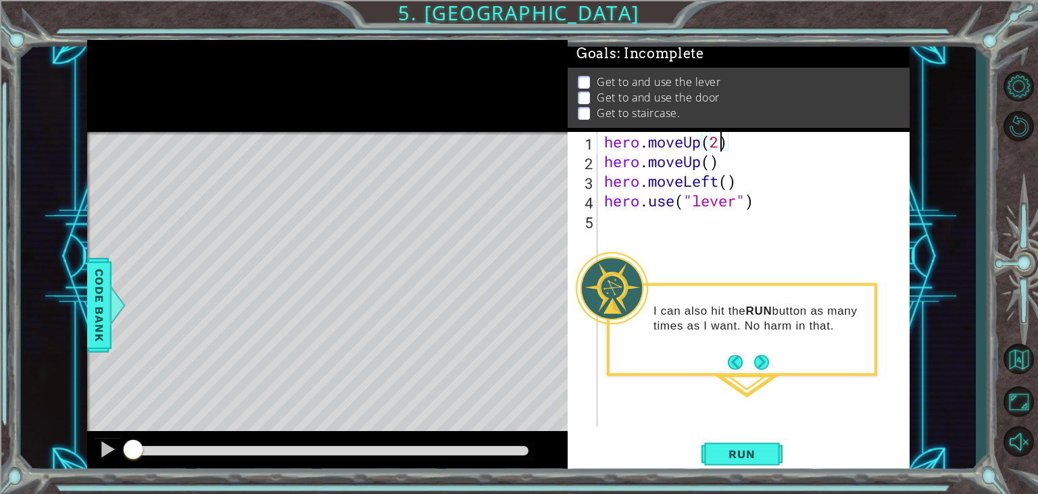
scroll to position [0, 5]
click at [697, 158] on div "hero . moveUp ( 2 ) hero . moveUp ( ) hero . moveLeft ( ) hero . use ( "lever" )" at bounding box center [758, 298] width 312 height 333
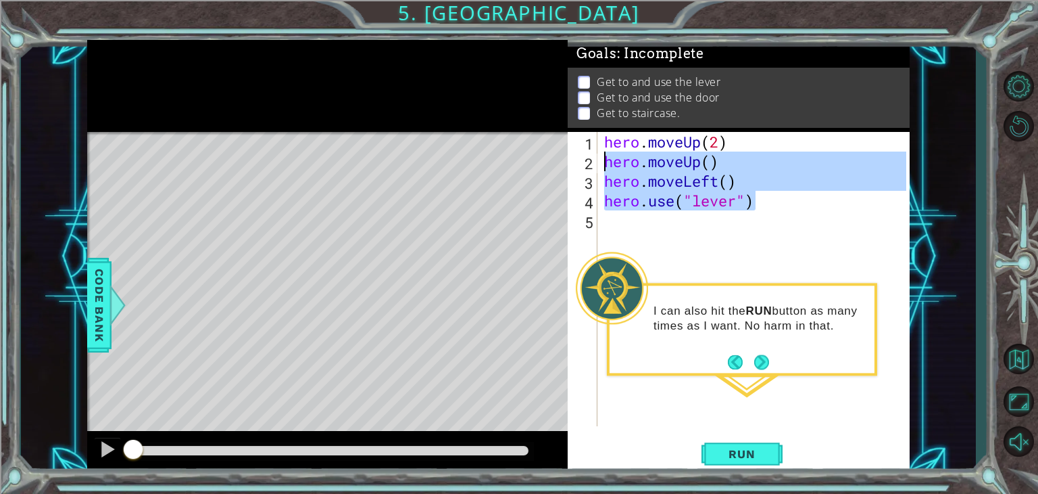
click at [556, 160] on div "1 ההההההההההההההההההההההההההההההההההההההההההההההההההההההההההההההההההההההההההההה…" at bounding box center [498, 257] width 823 height 434
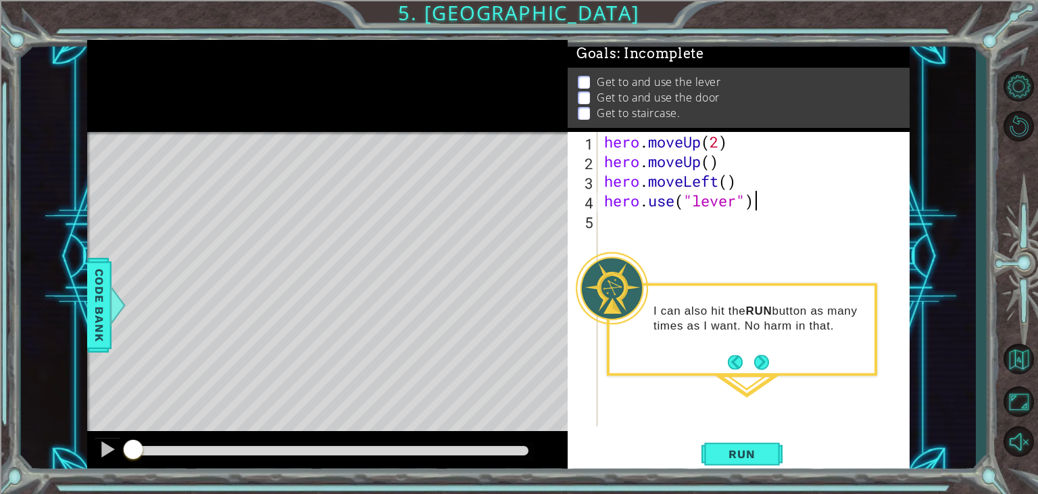
drag, startPoint x: 762, startPoint y: 195, endPoint x: 734, endPoint y: 187, distance: 29.5
click at [761, 195] on div "hero . moveUp ( 2 ) hero . moveUp ( ) hero . moveLeft ( ) hero . use ( "lever" )" at bounding box center [758, 298] width 312 height 333
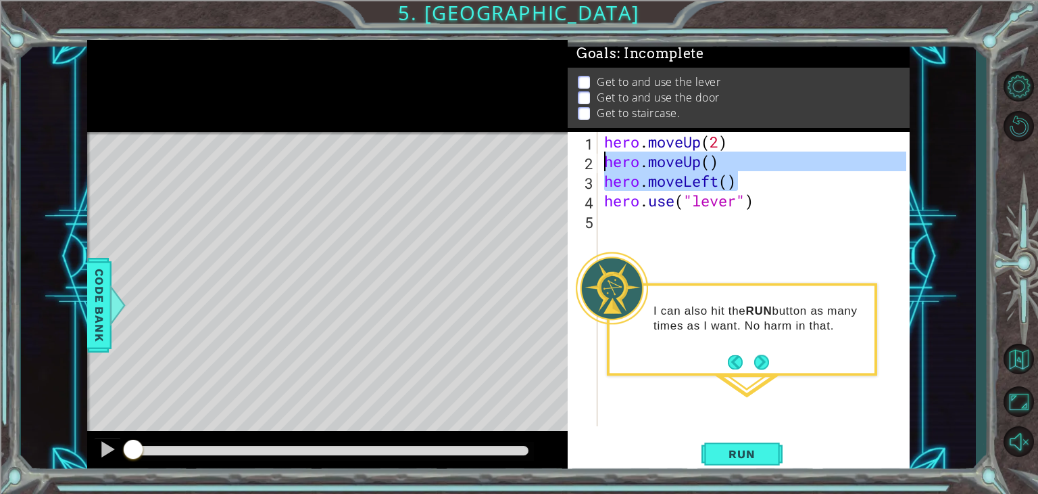
drag, startPoint x: 738, startPoint y: 184, endPoint x: 598, endPoint y: 158, distance: 142.4
click at [598, 158] on div "hero.use("lever") 1 2 3 4 5 hero . moveUp ( 2 ) hero . moveUp ( ) hero . moveLe…" at bounding box center [737, 279] width 339 height 294
type textarea "hero.moveUp() hero.moveLeft()"
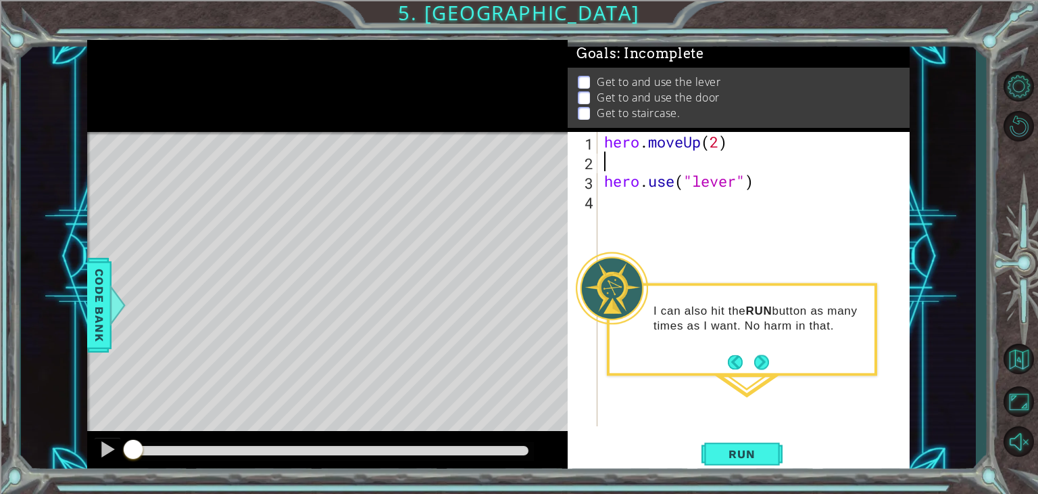
type textarea "mo"
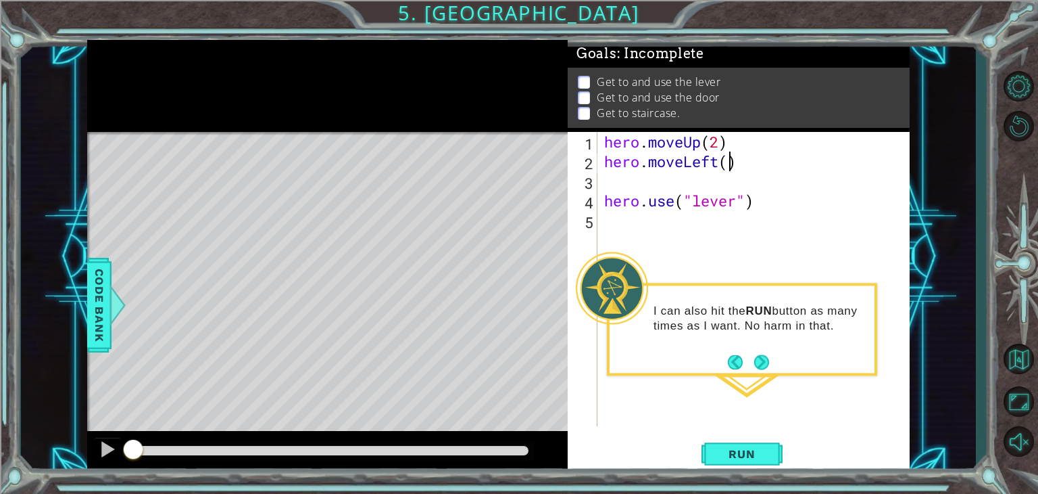
click at [730, 158] on div "hero . moveUp ( 2 ) hero . moveLeft ( ) hero . use ( "lever" )" at bounding box center [758, 298] width 312 height 333
type textarea "hero.moveLeft(1)"
click at [678, 185] on div "hero . moveUp ( 2 ) hero . moveLeft ( 1 ) hero . use ( "lever" )" at bounding box center [758, 298] width 312 height 333
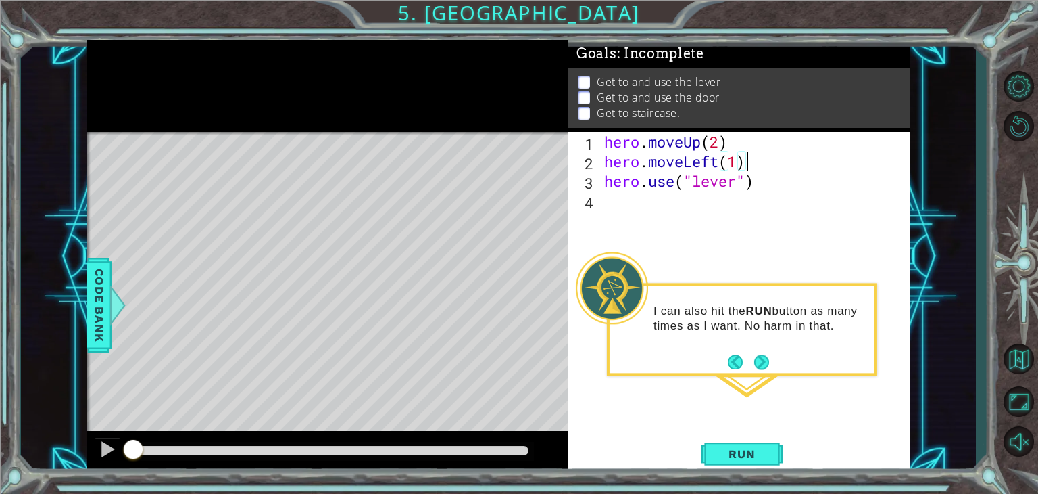
click at [779, 183] on div "hero . moveUp ( 2 ) hero . moveLeft ( 1 ) hero . use ( "lever" )" at bounding box center [758, 298] width 312 height 333
type textarea "hero.use("lever")"
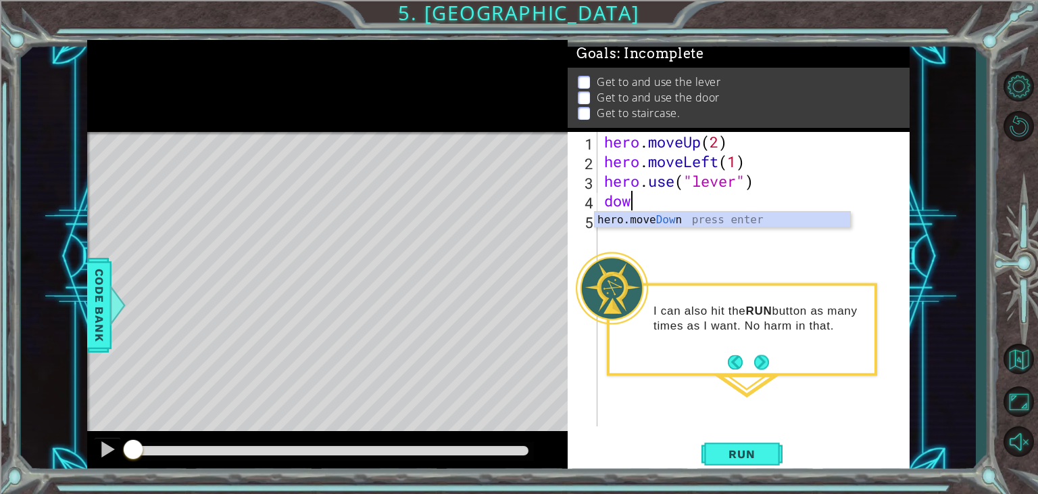
type textarea "down"
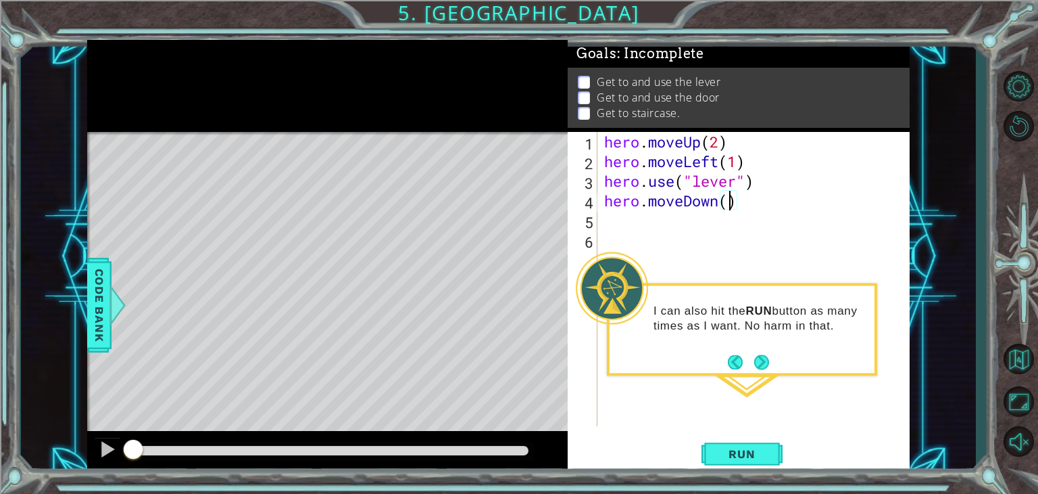
type textarea "hero.moveDown(1)"
click at [798, 195] on div "hero . moveUp ( 2 ) hero . moveLeft ( 1 ) hero . use ( "lever" ) hero . moveDow…" at bounding box center [758, 298] width 312 height 333
type textarea "her"
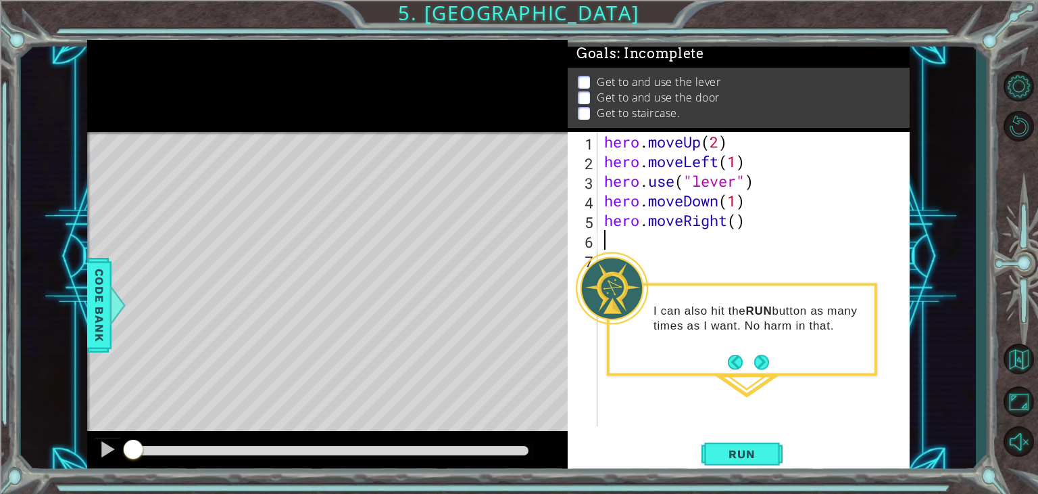
click at [738, 222] on div "hero . moveUp ( 2 ) hero . moveLeft ( 1 ) hero . use ( "lever" ) hero . moveDow…" at bounding box center [758, 298] width 312 height 333
type textarea "hero.moveRight(2)"
click at [724, 448] on span "Run" at bounding box center [741, 454] width 53 height 14
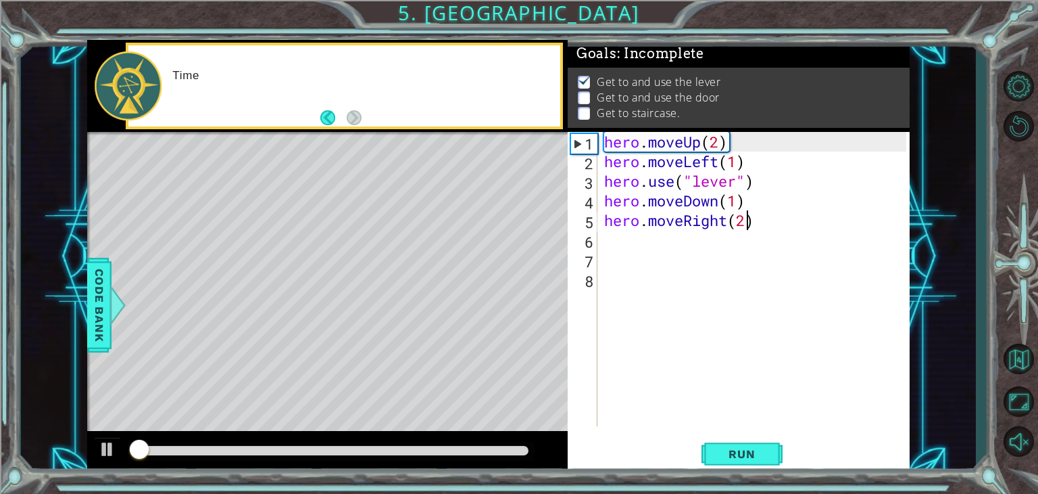
scroll to position [5, 0]
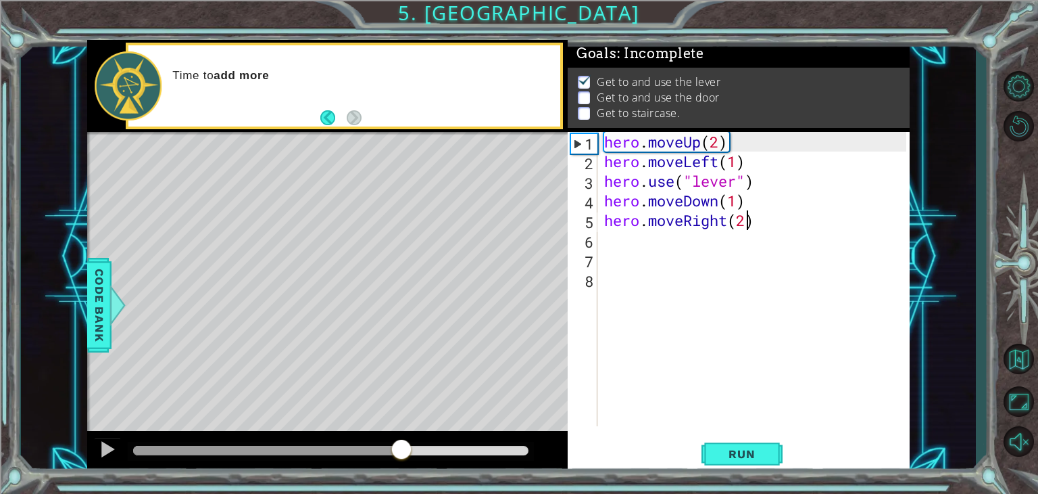
click at [401, 449] on div at bounding box center [330, 450] width 395 height 9
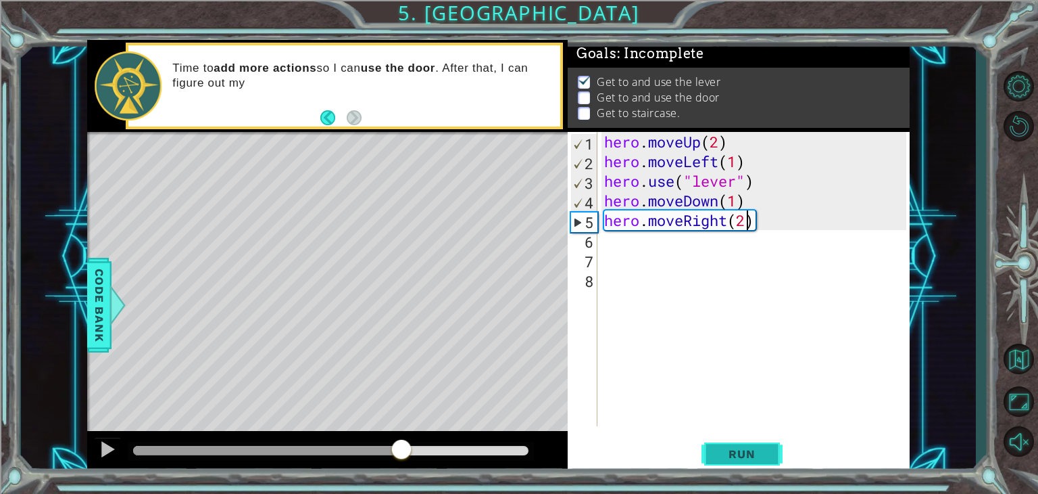
click at [768, 457] on span "Run" at bounding box center [741, 454] width 53 height 14
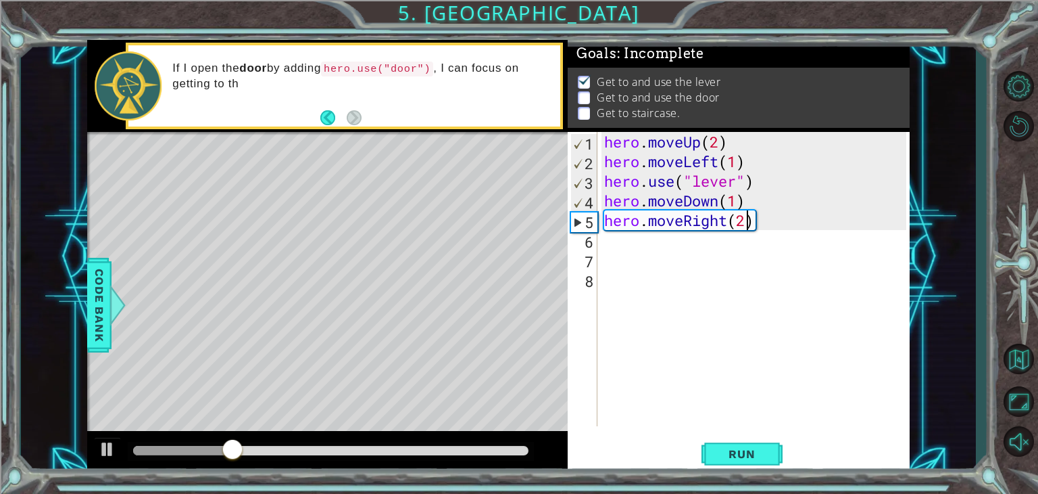
click at [754, 224] on div "hero . moveUp ( 2 ) hero . moveLeft ( 1 ) hero . use ( "lever" ) hero . moveDow…" at bounding box center [758, 298] width 312 height 333
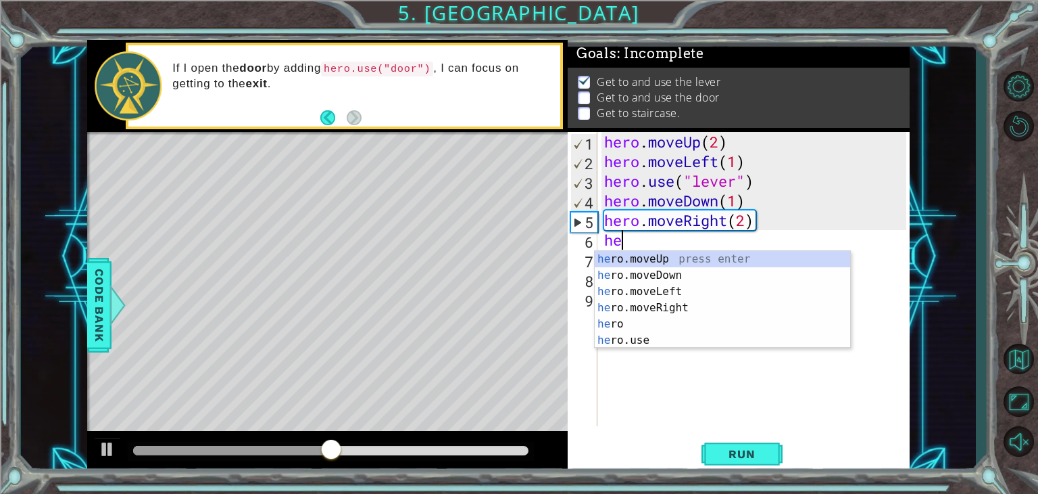
type textarea "her"
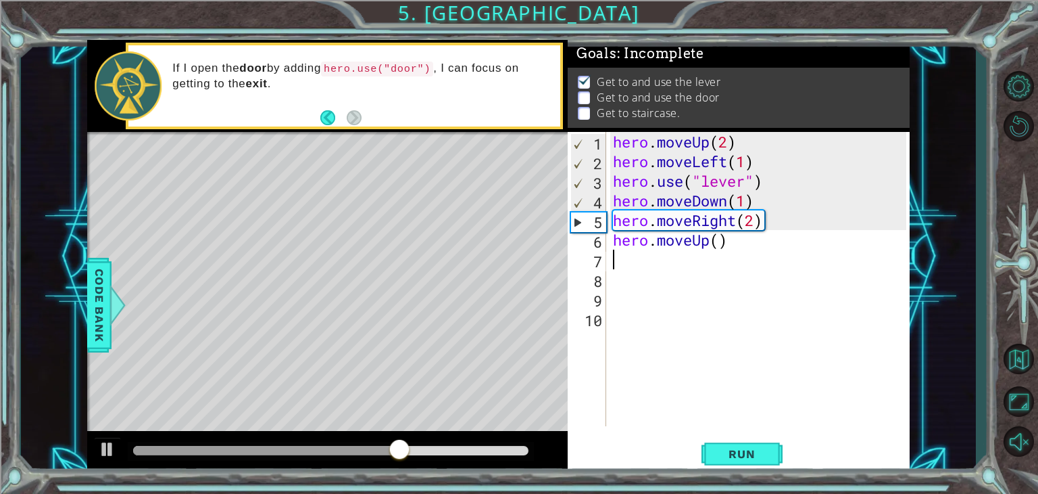
type textarea "1"
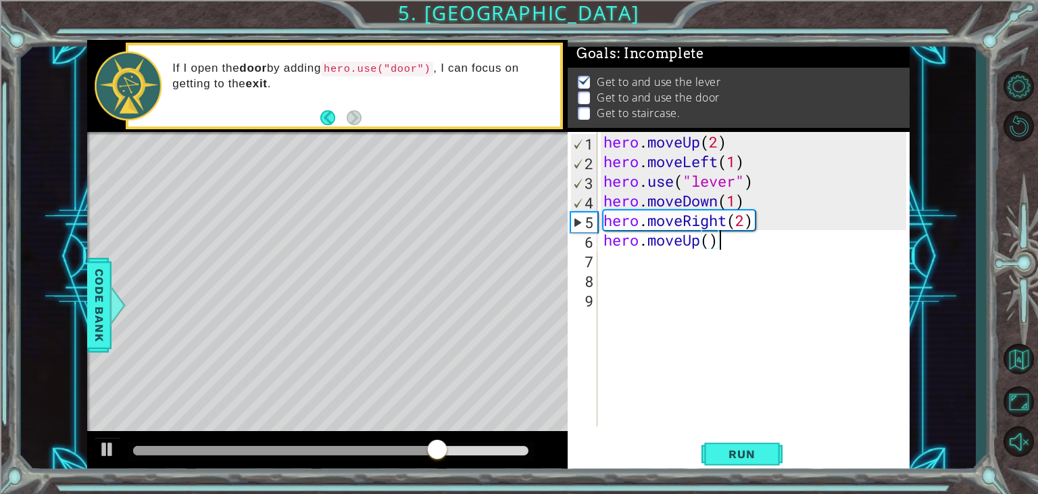
type textarea "hero.moveUp(1)"
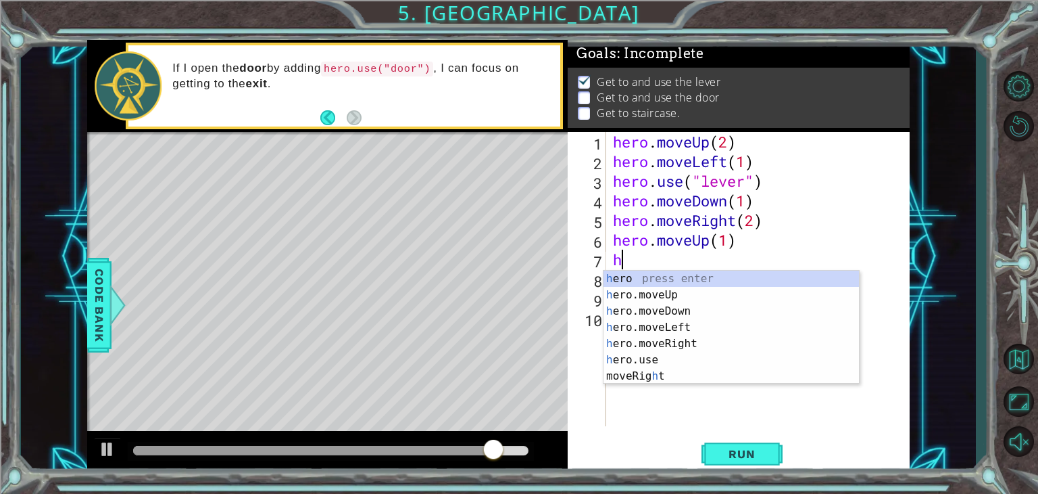
type textarea "her"
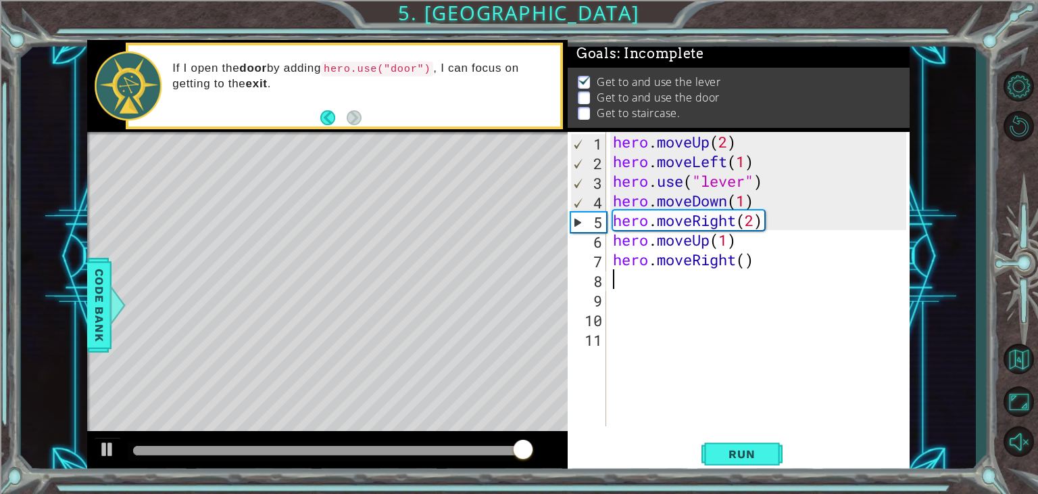
type textarea "1"
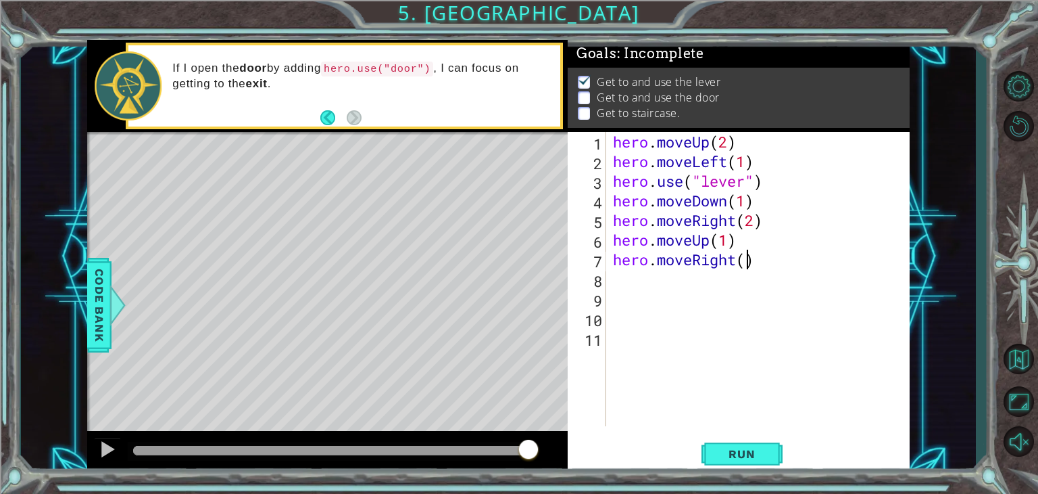
click at [745, 256] on div "hero . moveUp ( 2 ) hero . moveLeft ( 1 ) hero . use ( "lever" ) hero . moveDow…" at bounding box center [762, 298] width 304 height 333
type textarea "hero.moveRight(1)"
click at [763, 263] on div "hero . moveUp ( 2 ) hero . moveLeft ( 1 ) hero . use ( "lever" ) hero . moveDow…" at bounding box center [762, 298] width 304 height 333
type textarea "hero.use("door")"
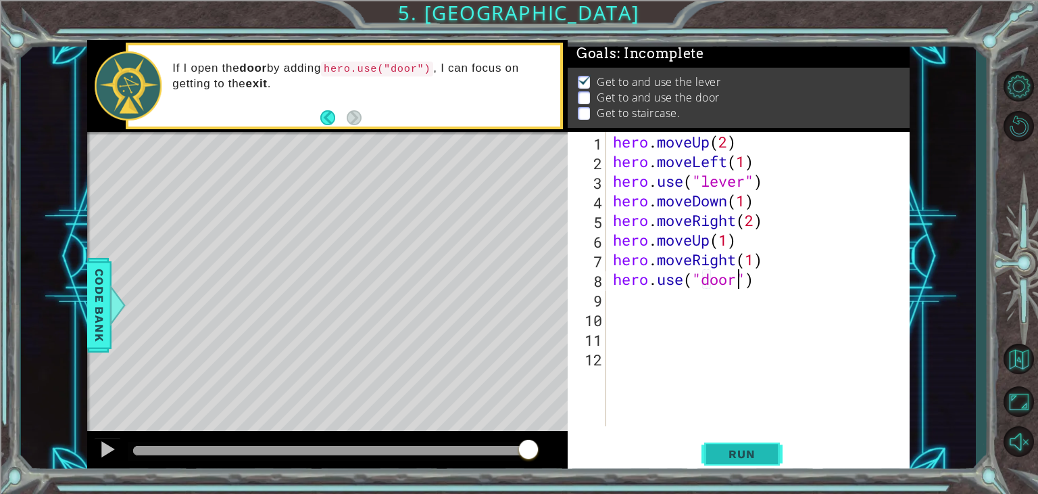
click at [746, 455] on span "Run" at bounding box center [741, 454] width 53 height 14
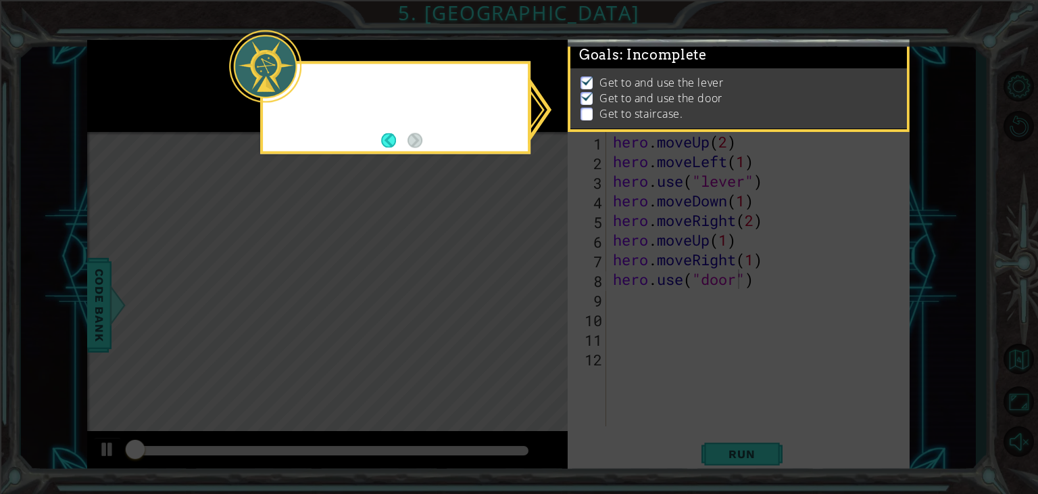
scroll to position [5, 0]
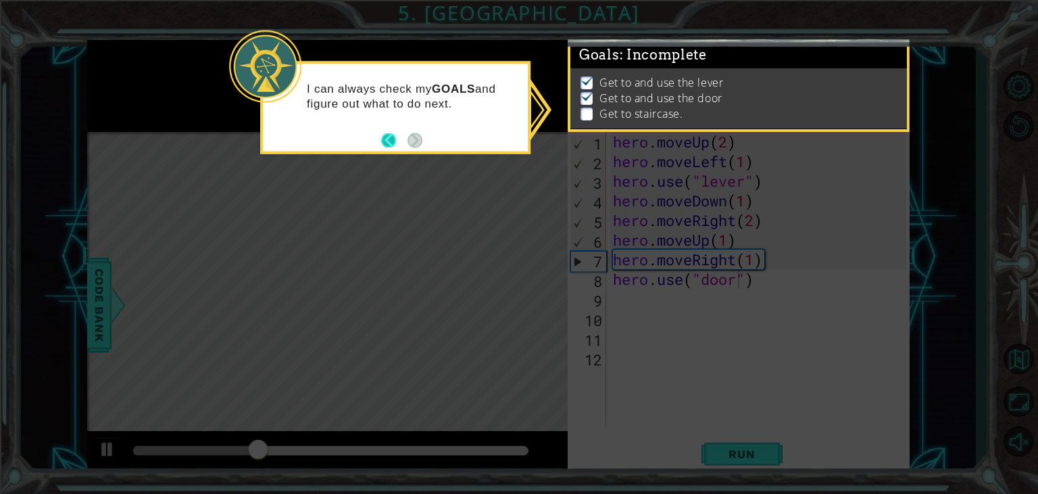
click at [385, 141] on button "Back" at bounding box center [394, 140] width 26 height 15
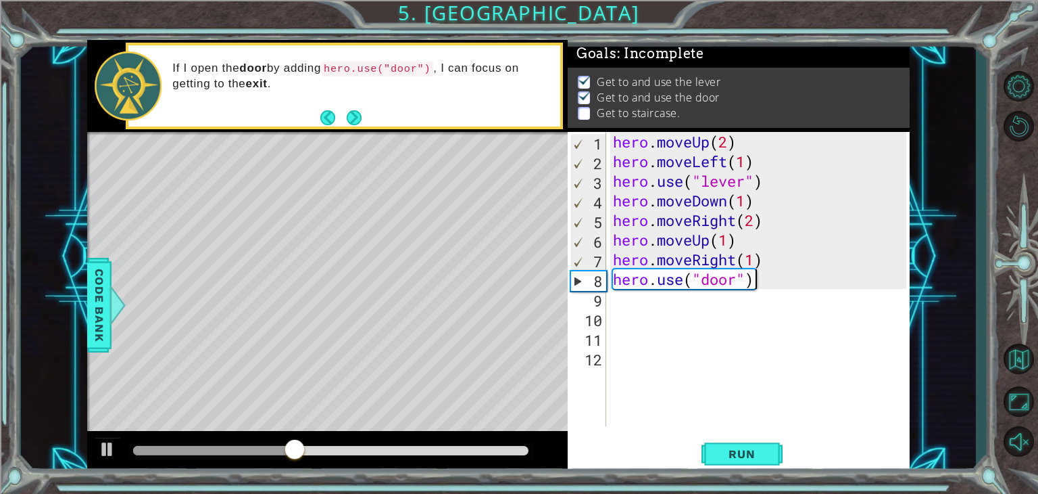
drag, startPoint x: 783, startPoint y: 285, endPoint x: 776, endPoint y: 287, distance: 6.9
click at [779, 287] on div "hero . moveUp ( 2 ) hero . moveLeft ( 1 ) hero . use ( "lever" ) hero . moveDow…" at bounding box center [762, 298] width 304 height 333
click at [756, 285] on div "hero . moveUp ( 2 ) hero . moveLeft ( 1 ) hero . use ( "lever" ) hero . moveDow…" at bounding box center [762, 298] width 304 height 333
click at [765, 283] on div "hero . moveUp ( 2 ) hero . moveLeft ( 1 ) hero . use ( "lever" ) hero . moveDow…" at bounding box center [762, 298] width 304 height 333
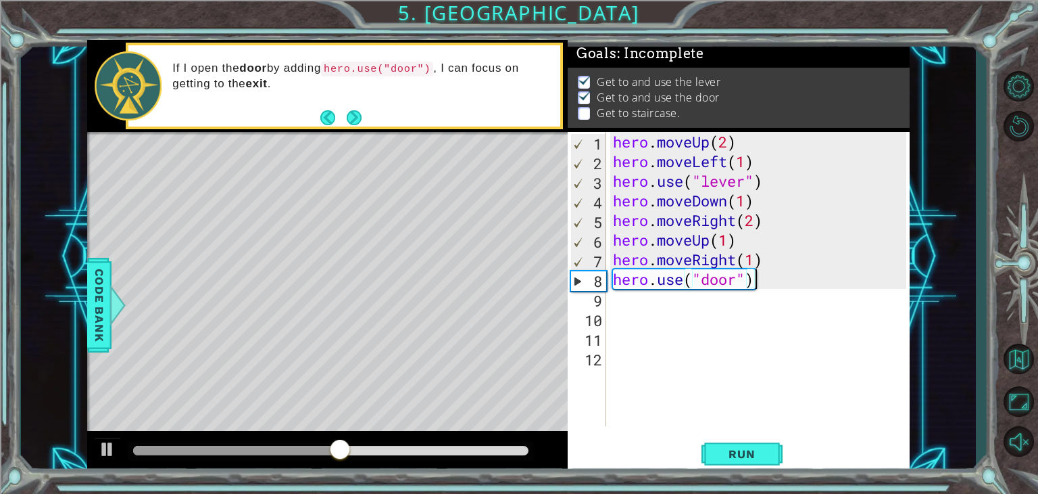
scroll to position [0, 0]
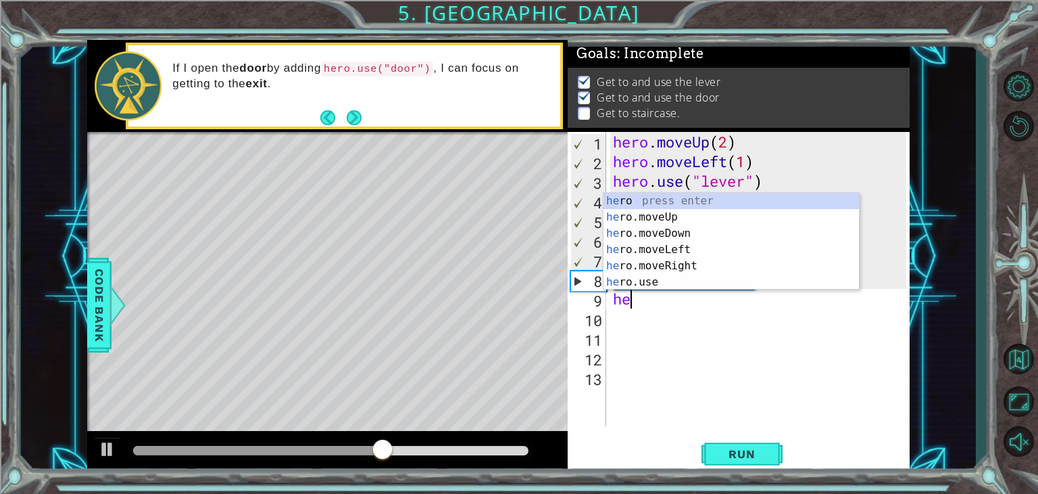
type textarea "her"
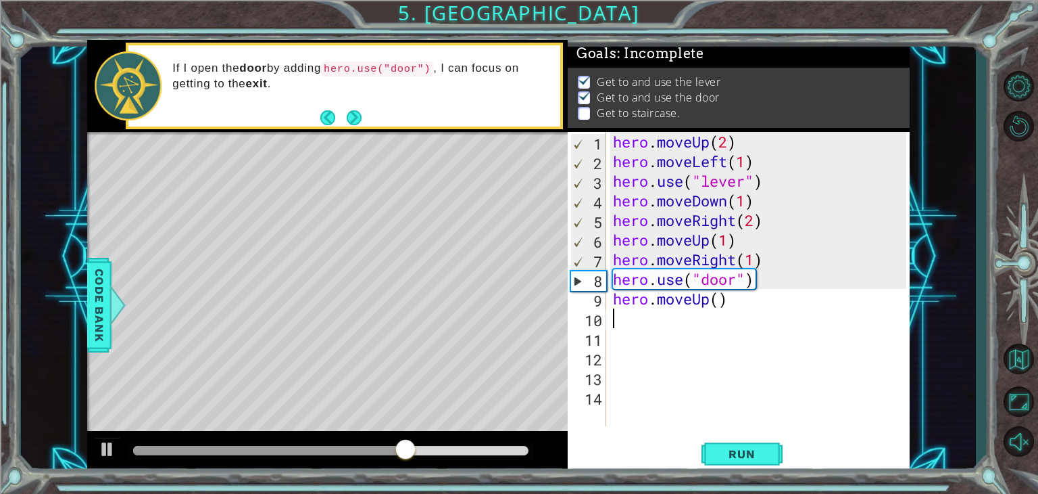
type textarea "2"
type textarea "hero.moveUp(2)"
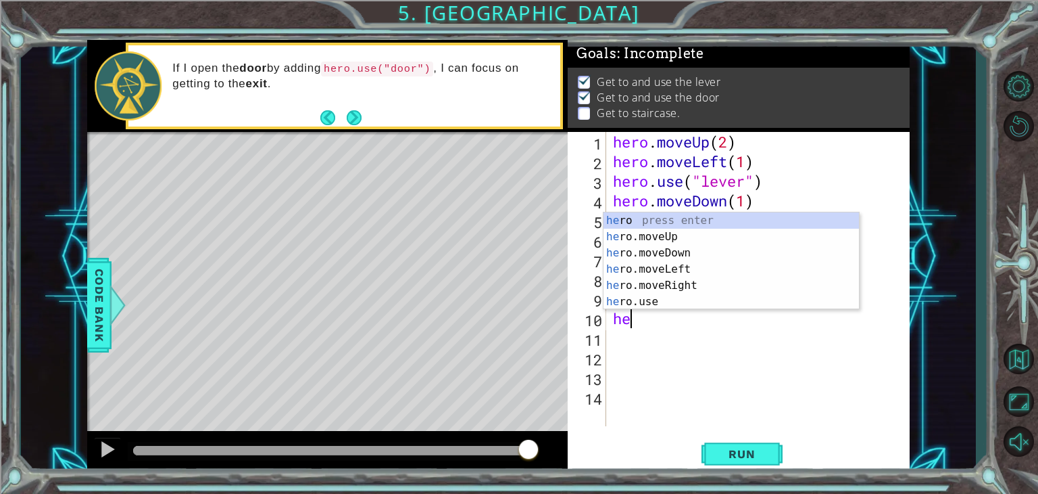
type textarea "her"
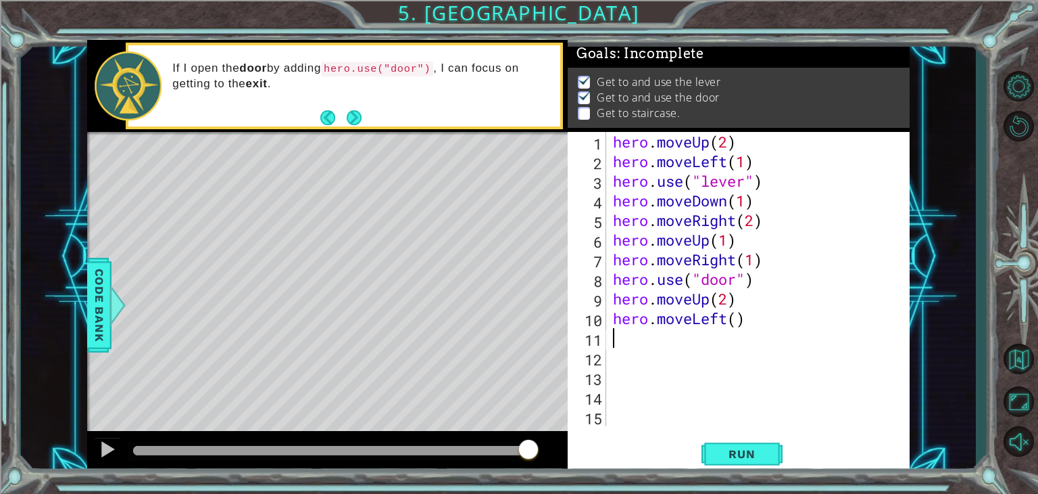
type textarea "3"
type textarea "hero.moveLeft(3)"
click at [742, 459] on span "Run" at bounding box center [741, 454] width 53 height 14
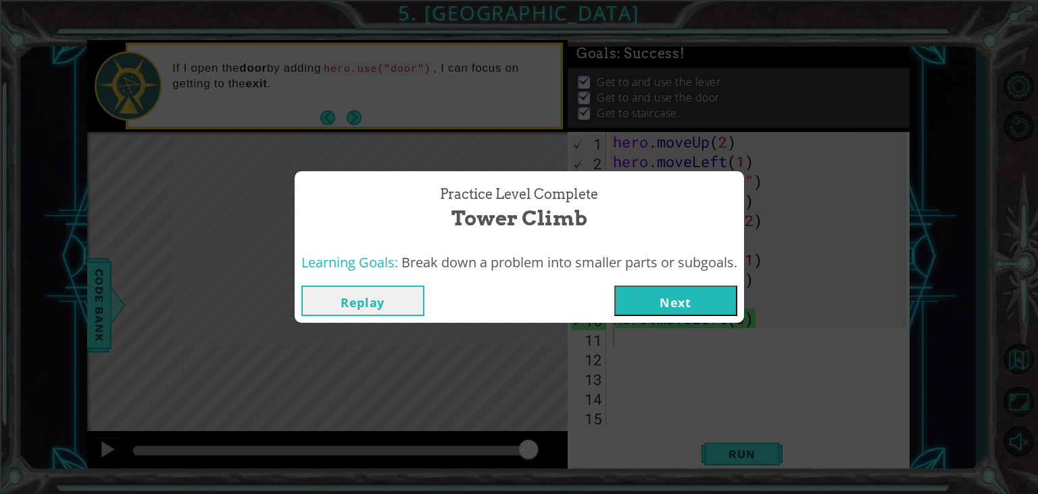
click at [650, 306] on button "Next" at bounding box center [676, 300] width 123 height 30
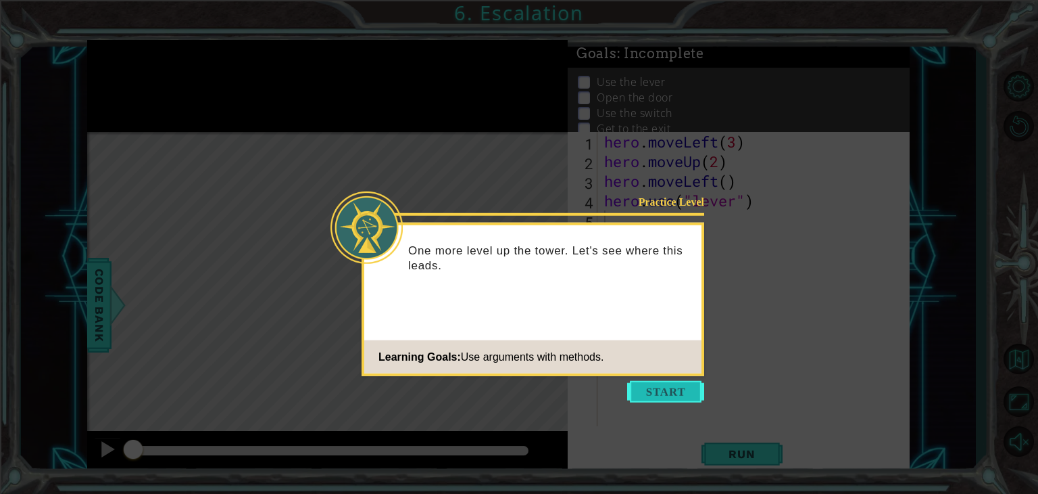
click at [690, 395] on button "Start" at bounding box center [665, 392] width 77 height 22
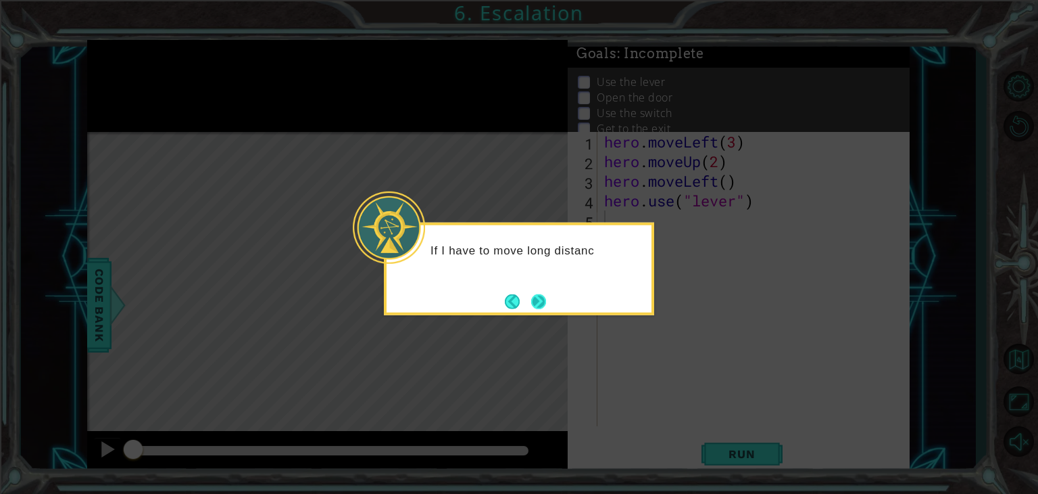
click at [541, 313] on div "If I have to move long distanc" at bounding box center [519, 268] width 270 height 93
click at [541, 313] on div "If I have to move long distances, there are" at bounding box center [519, 268] width 270 height 93
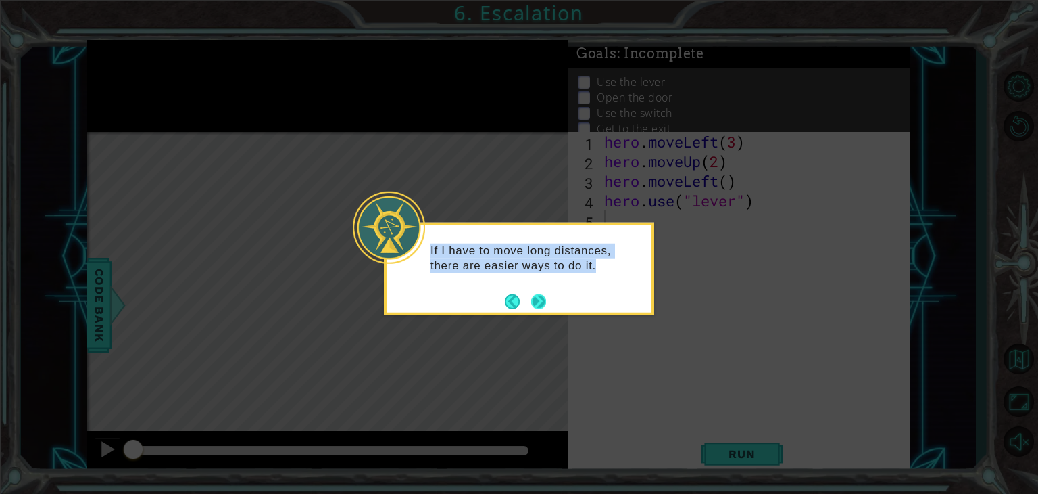
click at [536, 306] on button "Next" at bounding box center [539, 301] width 18 height 18
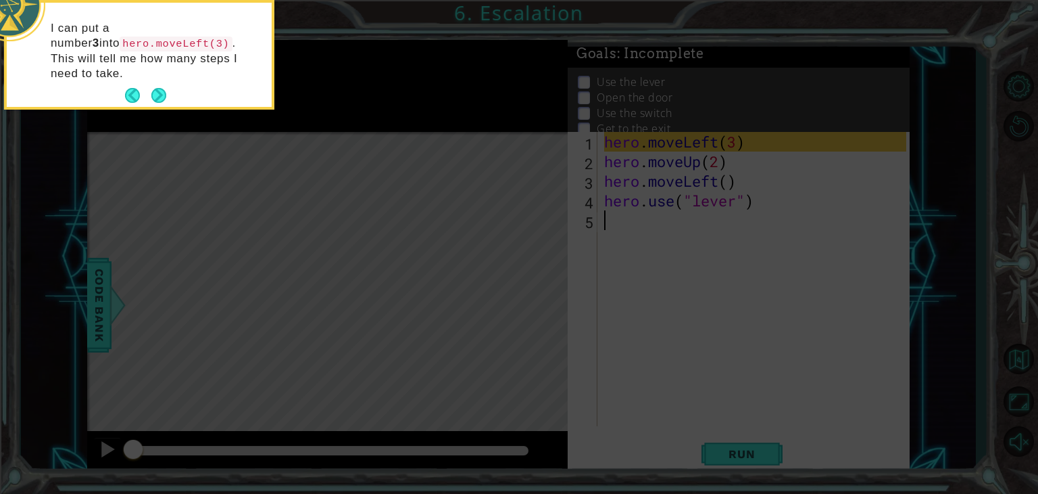
click at [172, 92] on div "I can put a number 3 into hero.moveLeft(3) . This will tell me how many steps I…" at bounding box center [139, 55] width 270 height 110
click at [162, 83] on button "Next" at bounding box center [159, 95] width 24 height 24
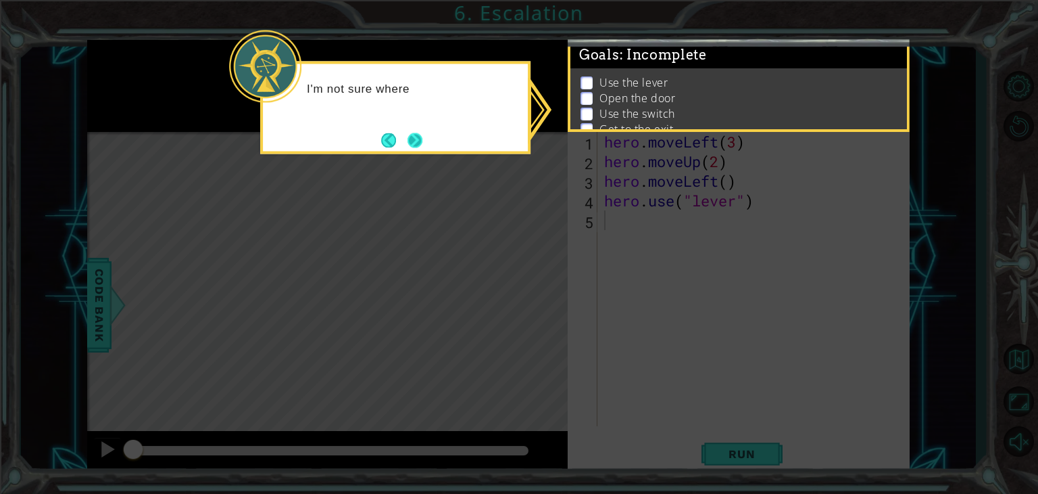
click at [415, 139] on button "Next" at bounding box center [416, 141] width 16 height 16
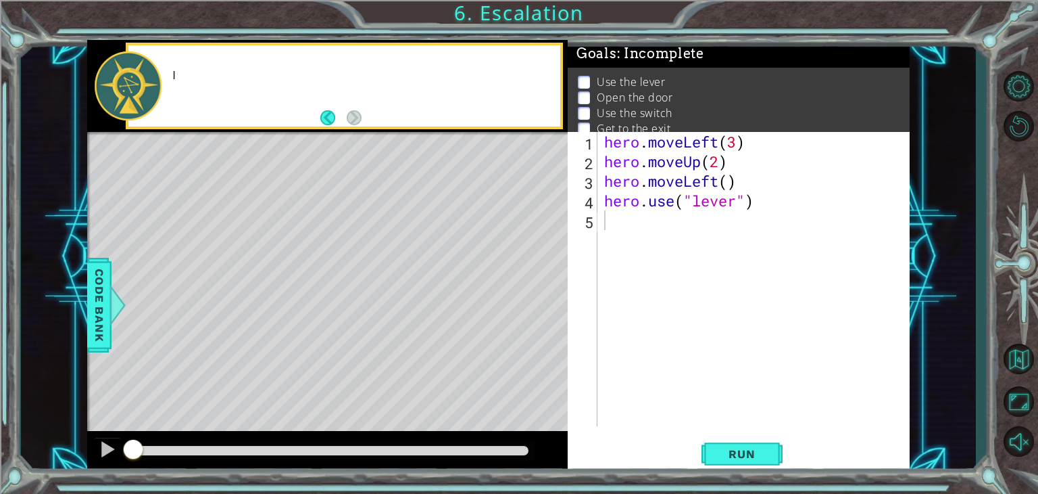
drag, startPoint x: 262, startPoint y: 400, endPoint x: 35, endPoint y: 371, distance: 228.2
click at [55, 458] on div "1 ההההההההההההההההההההההההההההההההההההההההההההההההההההההההההההההההההההההההההההה…" at bounding box center [498, 256] width 955 height 434
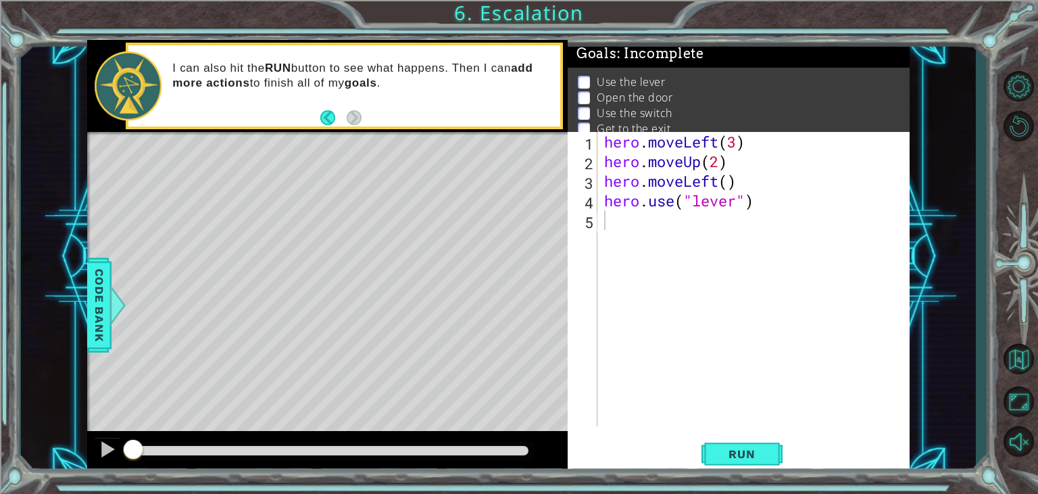
type textarea "hero.moveLeft()"
click at [740, 184] on div "hero . moveLeft ( 3 ) hero . moveUp ( 2 ) hero . moveLeft ( ) hero . use ( "lev…" at bounding box center [758, 298] width 312 height 333
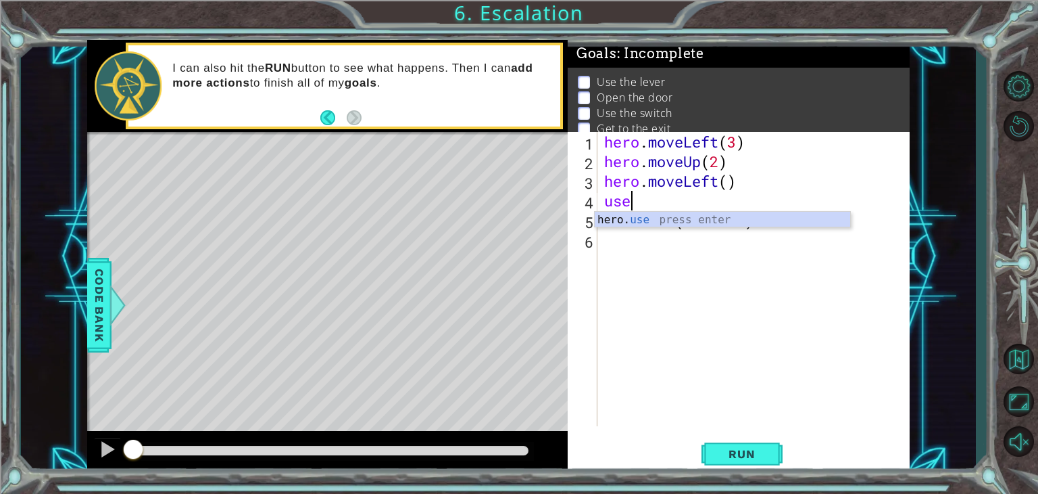
click at [736, 219] on div "hero. use press enter" at bounding box center [723, 236] width 256 height 49
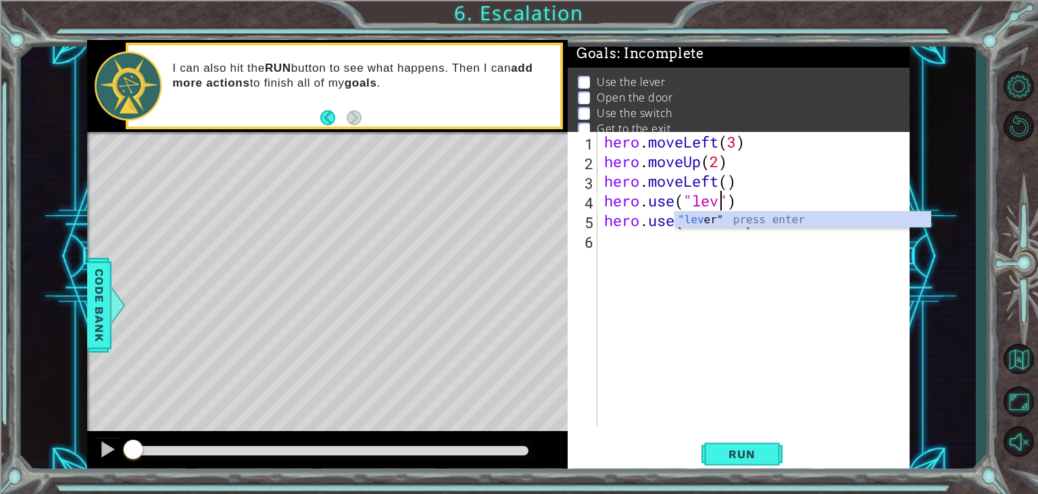
scroll to position [0, 5]
type textarea "hero.use("lever")"
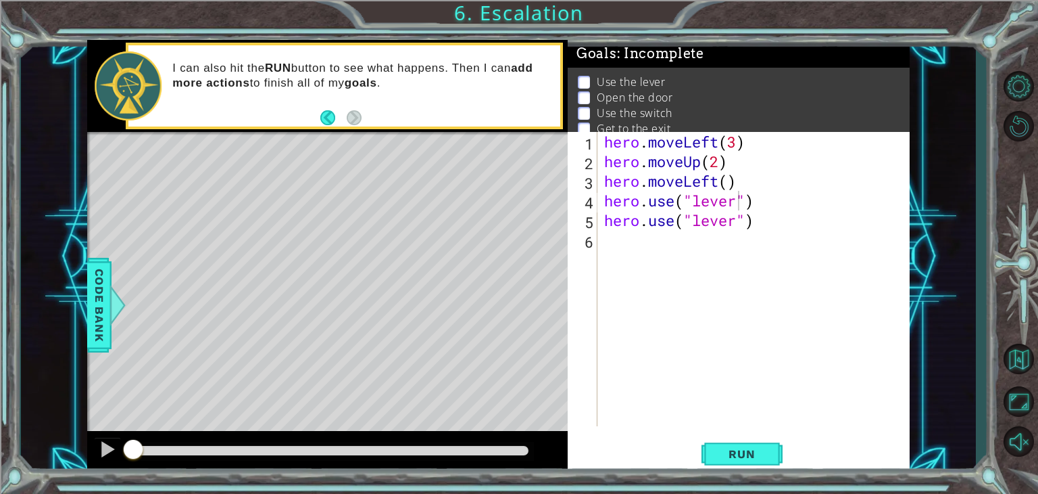
click at [306, 312] on div "Level Map" at bounding box center [399, 331] width 625 height 398
click at [89, 327] on span "Code Bank" at bounding box center [100, 305] width 22 height 82
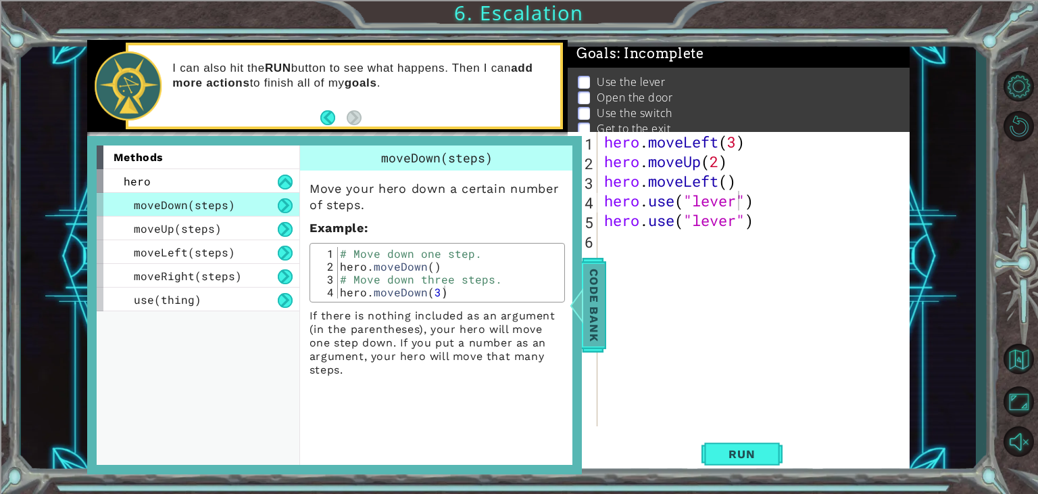
click at [597, 291] on span "Code Bank" at bounding box center [594, 305] width 22 height 82
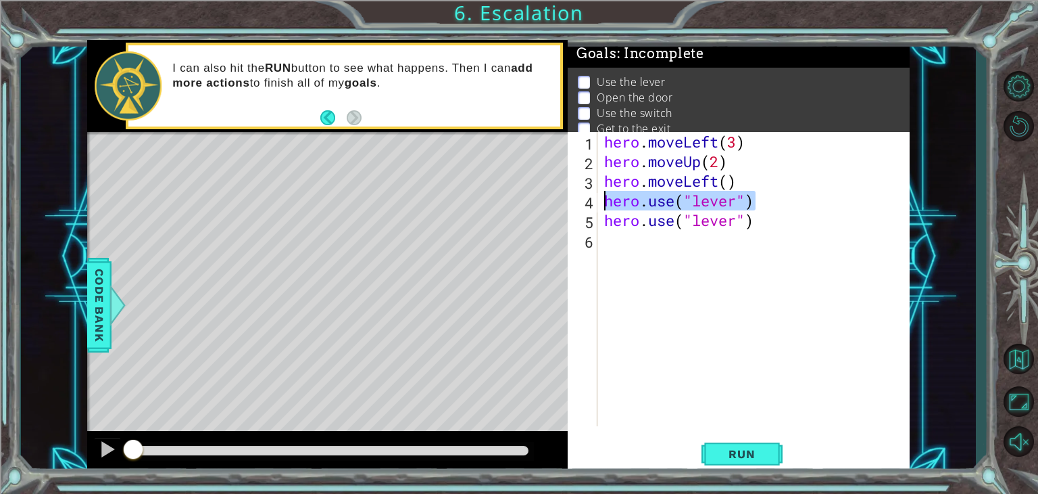
drag, startPoint x: 763, startPoint y: 195, endPoint x: 565, endPoint y: 203, distance: 197.6
click at [565, 203] on div "1 ההההההההההההההההההההההההההההההההההההההההההההההההההההההההההההההההההההההההההההה…" at bounding box center [498, 257] width 823 height 434
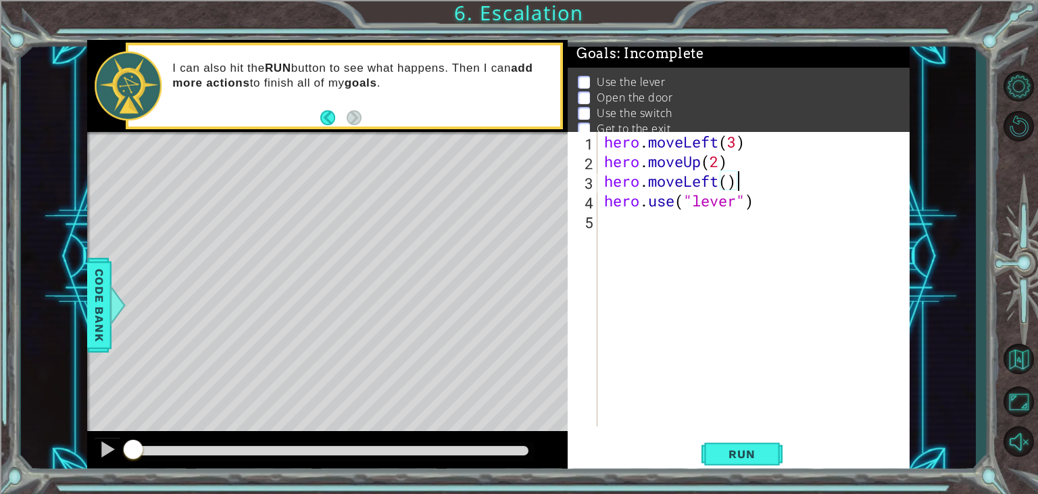
type textarea "hero.use("lever")"
type textarea "hero.moveLeft(1)"
type textarea "hero.use("door")"
click at [763, 454] on span "Run" at bounding box center [741, 454] width 53 height 14
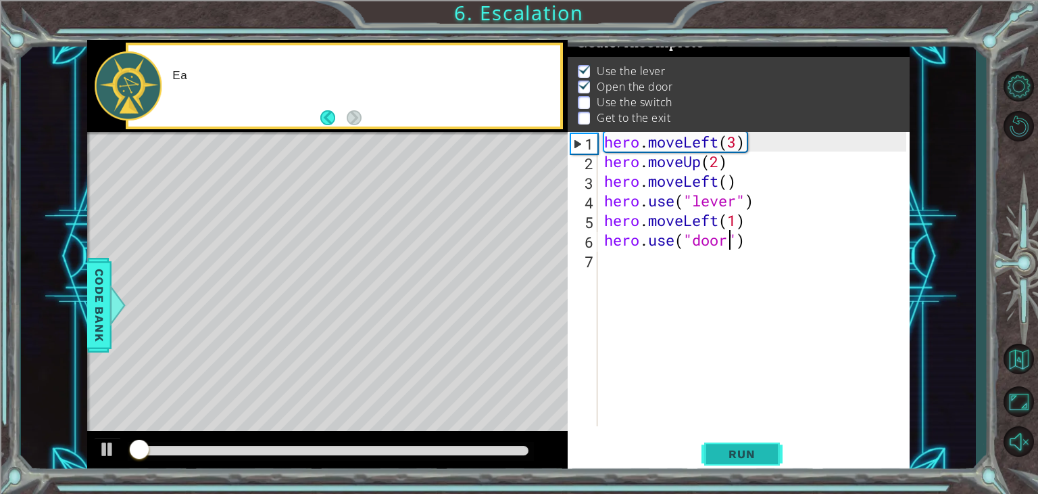
scroll to position [14, 0]
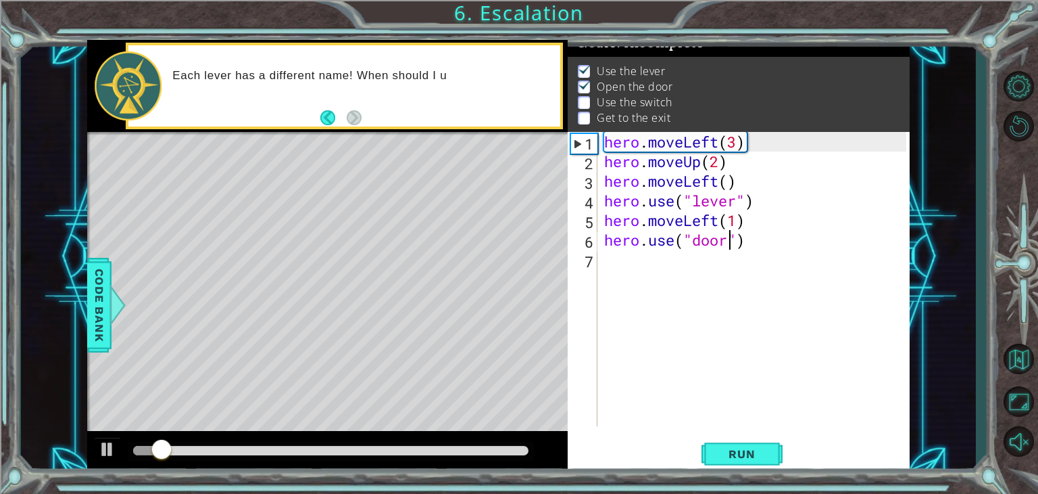
click at [333, 444] on div at bounding box center [331, 450] width 406 height 19
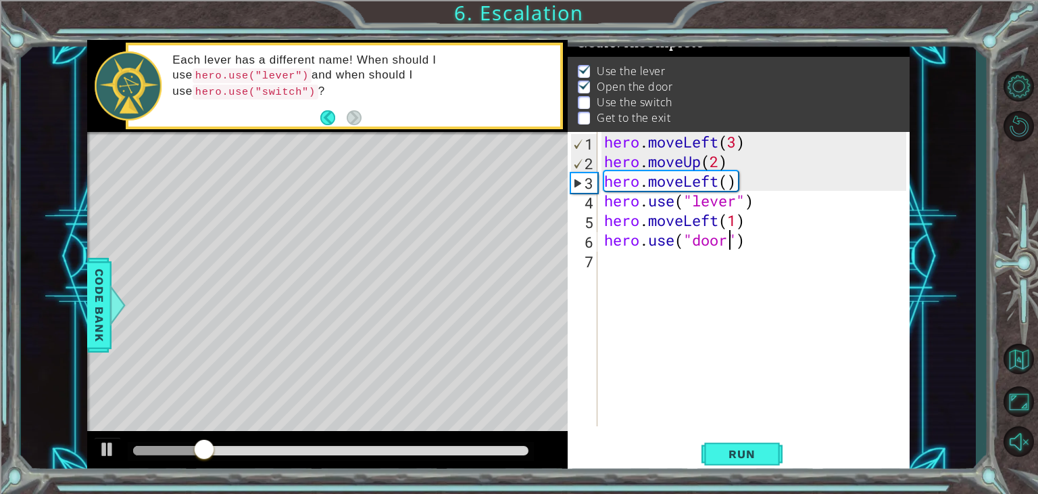
click at [316, 458] on div at bounding box center [331, 450] width 406 height 19
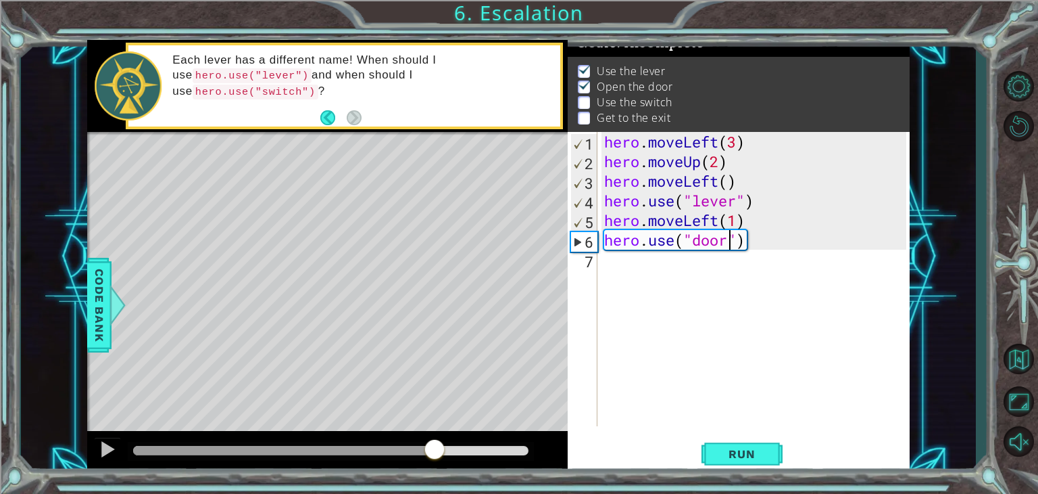
drag, startPoint x: 216, startPoint y: 450, endPoint x: 435, endPoint y: 482, distance: 221.4
click at [435, 482] on div "1 ההההההההההההההההההההההההההההההההההההההההההההההההההההההההההההההההההההההההההההה…" at bounding box center [519, 247] width 1038 height 494
click at [744, 240] on div "hero . moveLeft ( 3 ) hero . moveUp ( 2 ) hero . moveLeft ( ) hero . use ( "lev…" at bounding box center [758, 298] width 312 height 333
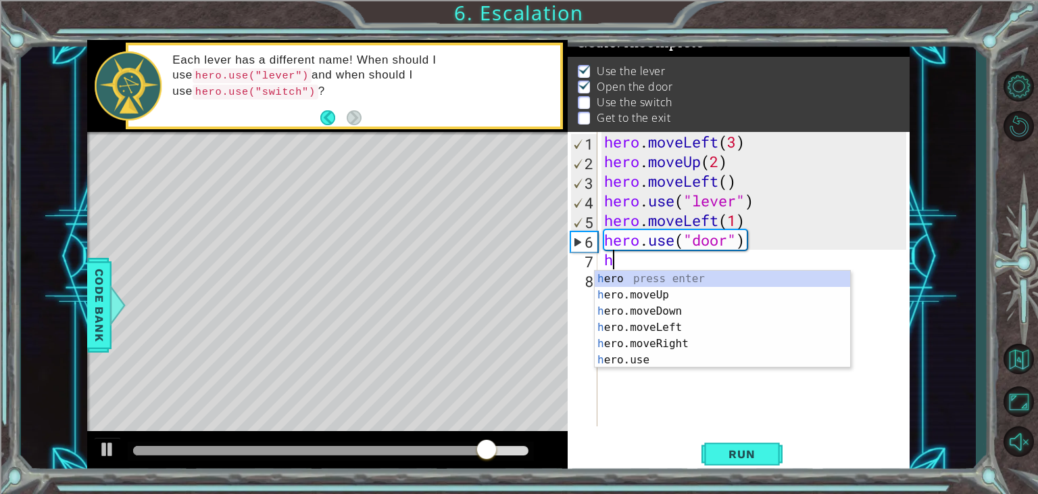
scroll to position [0, 0]
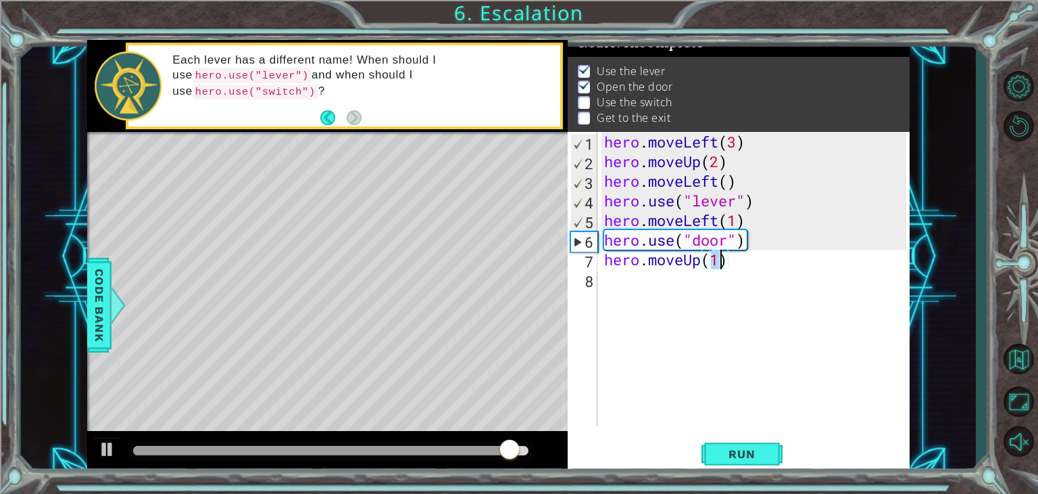
type textarea "hero.moveUp(2)"
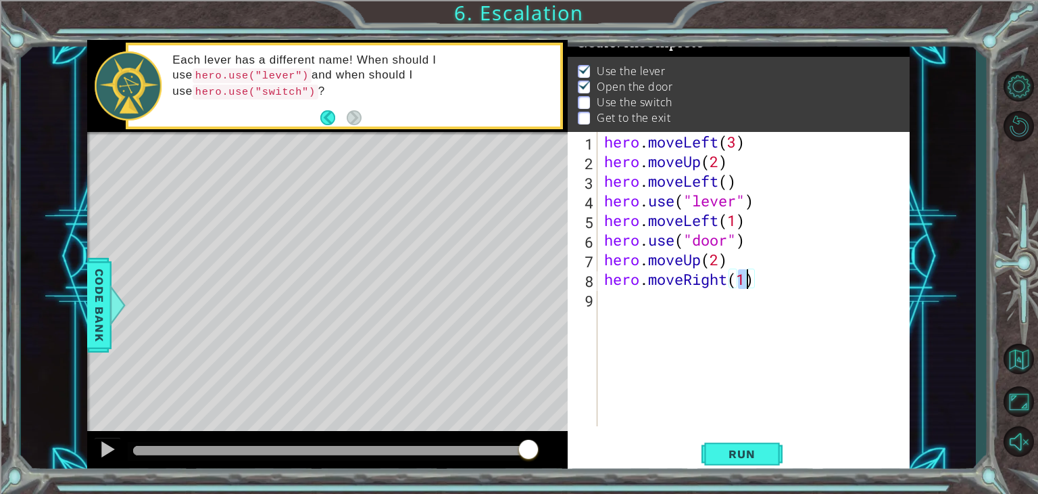
type textarea "hero.moveRight(2)"
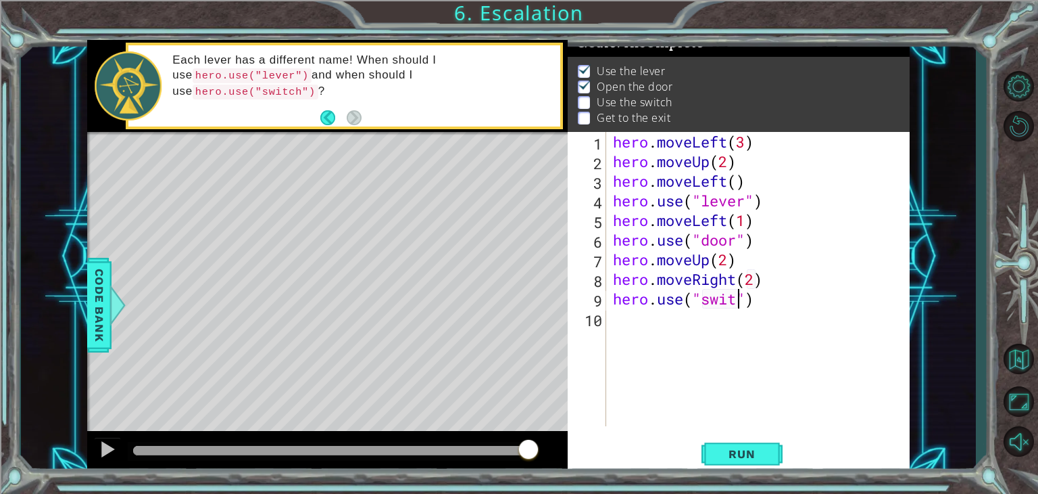
scroll to position [0, 5]
type textarea "hero.use("switch")"
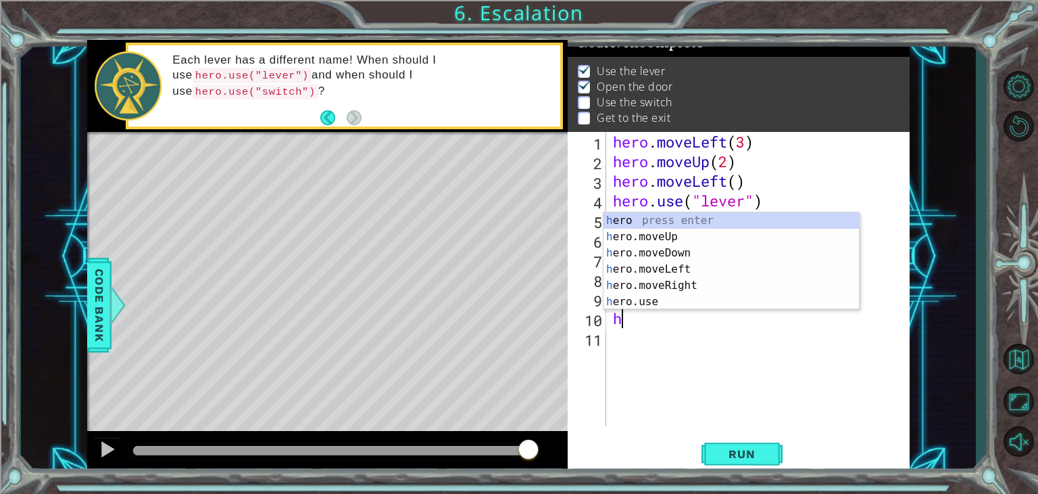
scroll to position [0, 0]
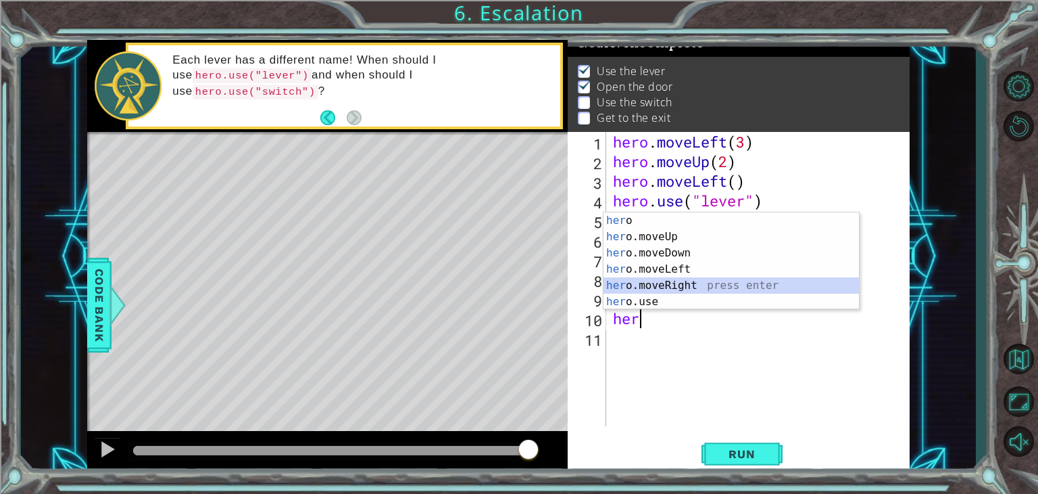
type textarea "hero.moveRight(1)"
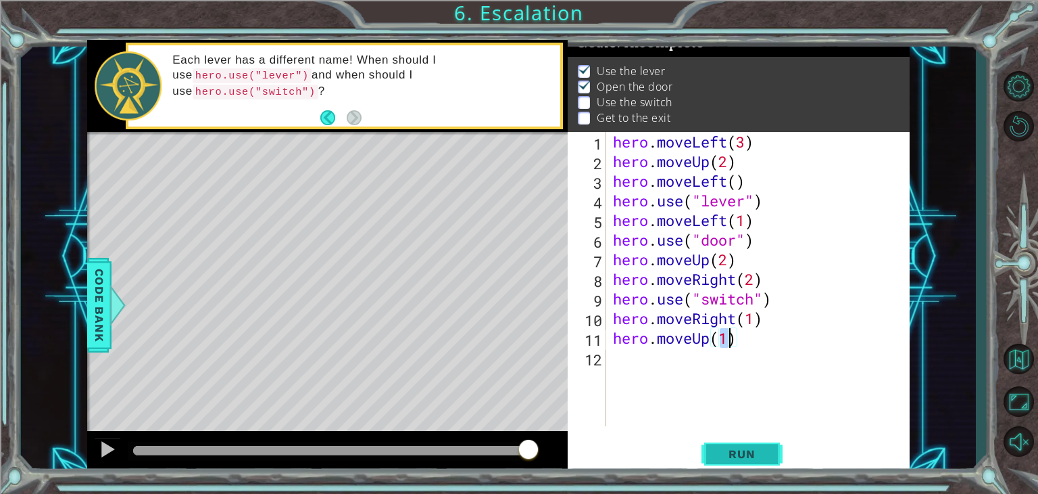
type textarea "hero.moveUp(1)"
click at [759, 454] on span "Run" at bounding box center [741, 454] width 53 height 14
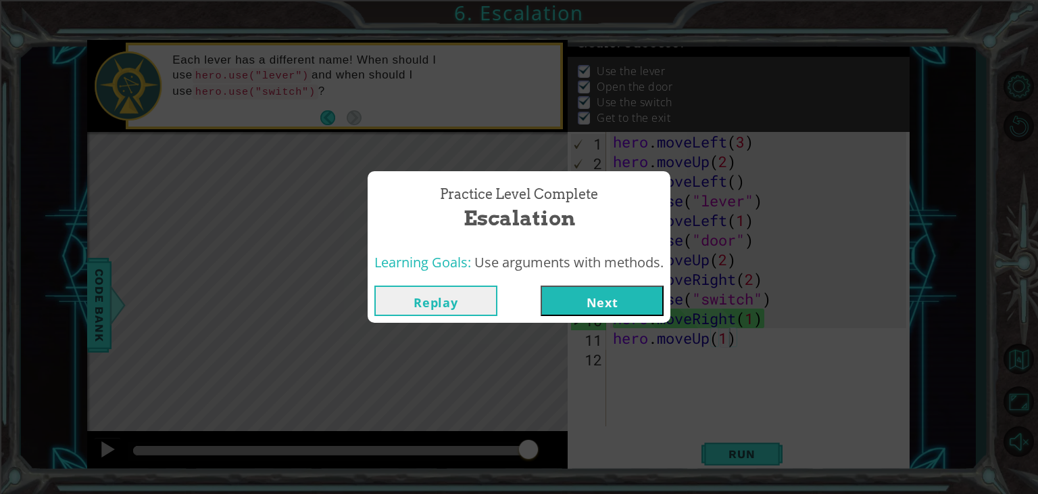
click at [607, 302] on button "Next" at bounding box center [602, 300] width 123 height 30
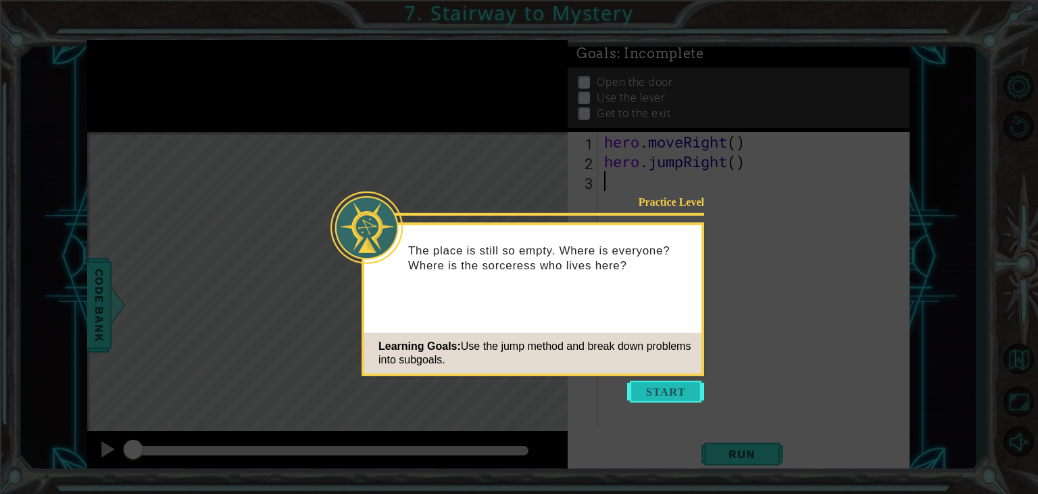
click at [652, 391] on button "Start" at bounding box center [665, 392] width 77 height 22
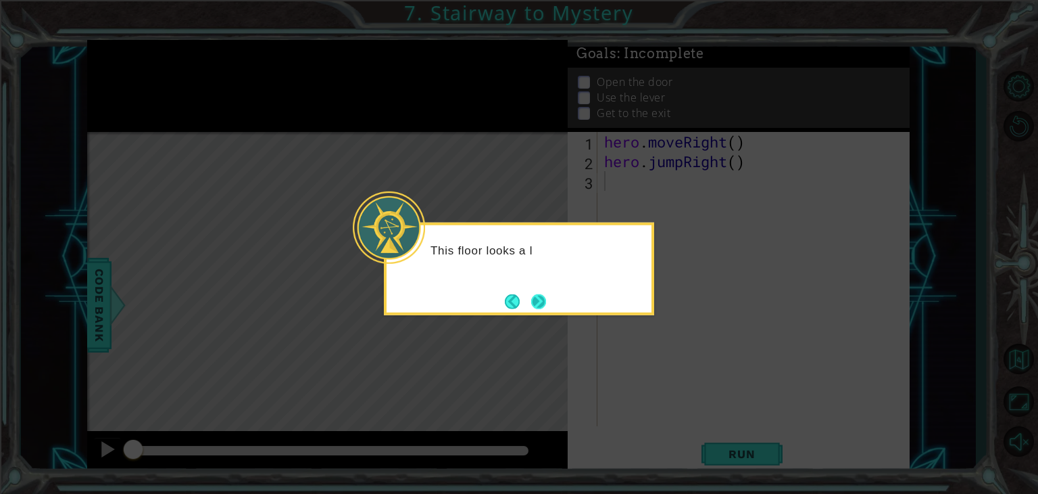
click at [542, 304] on button "Next" at bounding box center [539, 302] width 22 height 22
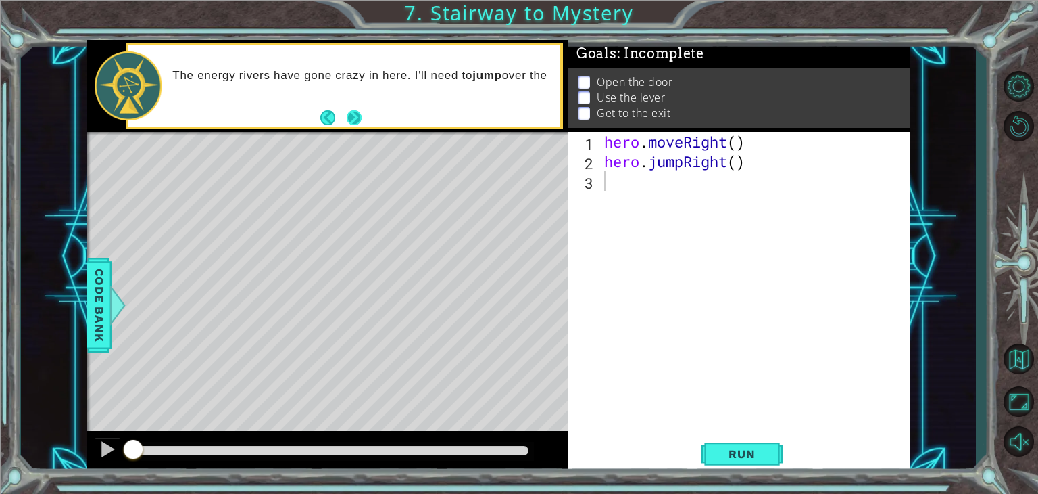
click at [354, 122] on button "Next" at bounding box center [355, 118] width 16 height 16
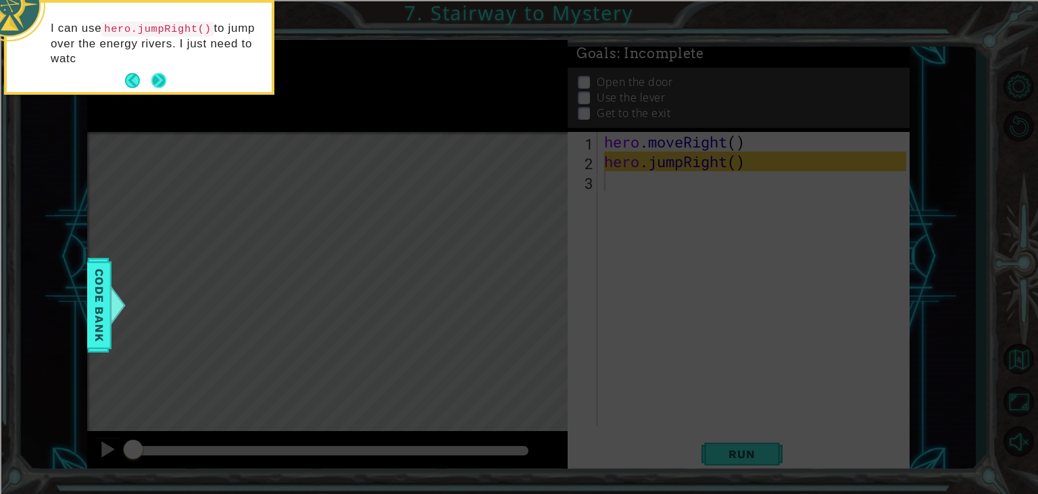
click at [156, 73] on button "Next" at bounding box center [159, 81] width 16 height 16
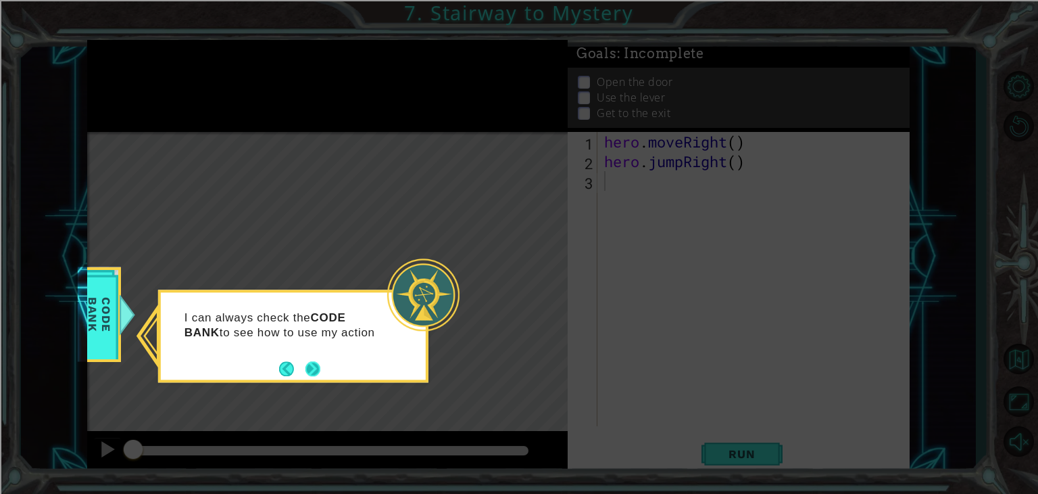
click at [308, 365] on button "Next" at bounding box center [313, 368] width 16 height 16
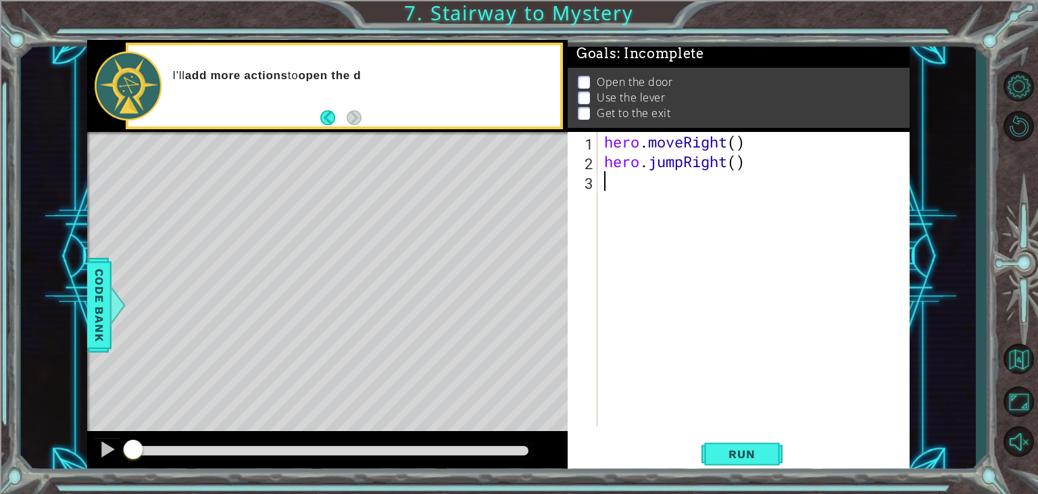
click at [739, 143] on div "hero . moveRight ( ) hero . jumpRight ( )" at bounding box center [758, 298] width 312 height 333
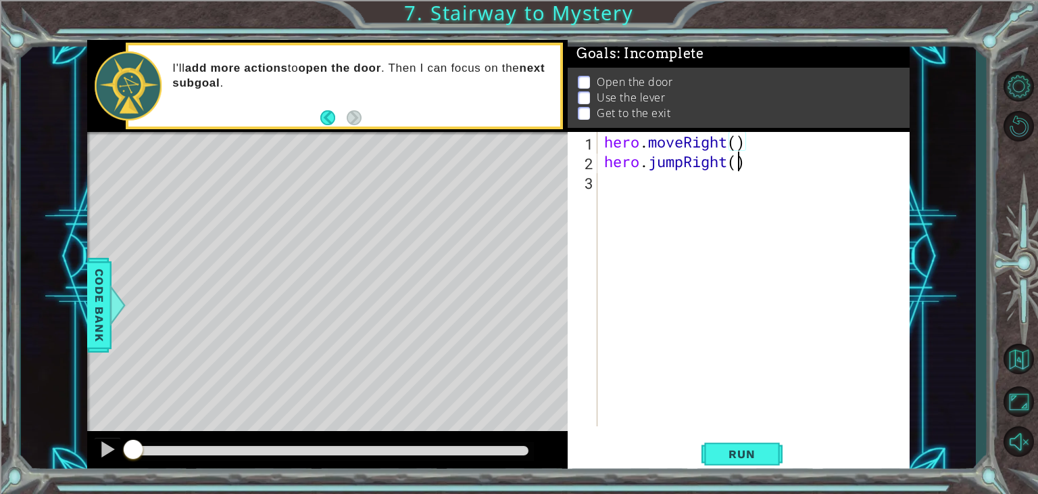
click at [736, 164] on div "hero . moveRight ( ) hero . jumpRight ( )" at bounding box center [758, 298] width 312 height 333
click at [719, 441] on button "Run" at bounding box center [742, 454] width 81 height 34
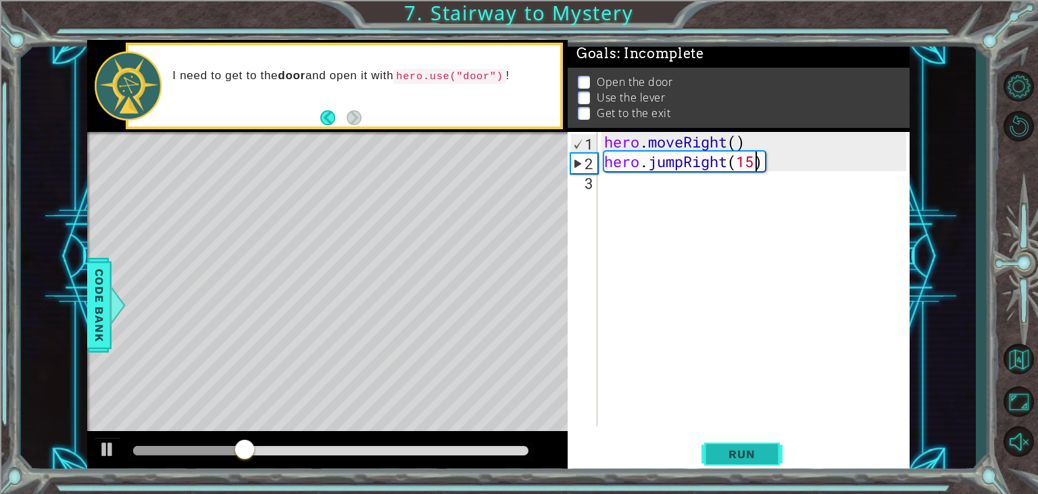
click at [719, 441] on button "Run" at bounding box center [742, 454] width 81 height 34
type textarea "hero.jumpRight(2)"
click at [770, 460] on button "Run" at bounding box center [742, 454] width 81 height 34
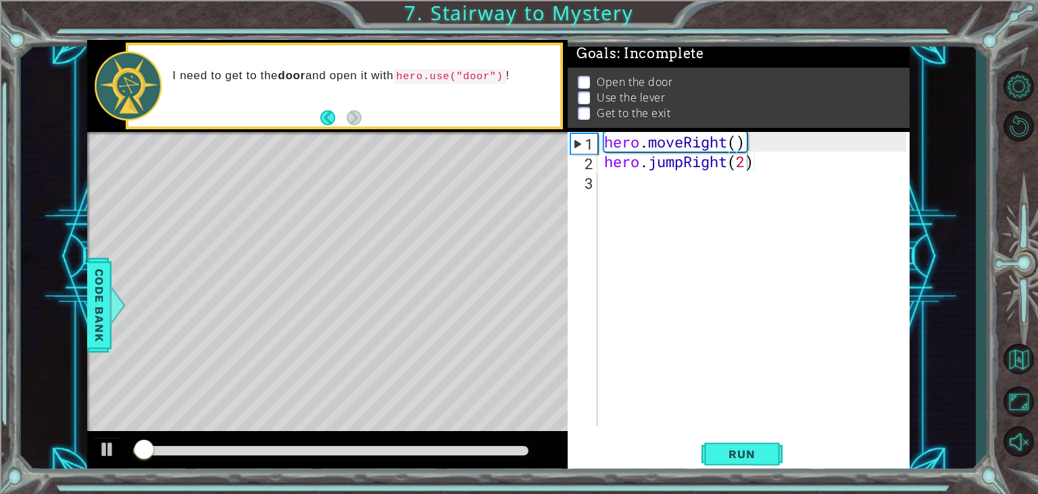
click at [458, 444] on div at bounding box center [331, 450] width 406 height 19
click at [461, 446] on div at bounding box center [330, 450] width 395 height 9
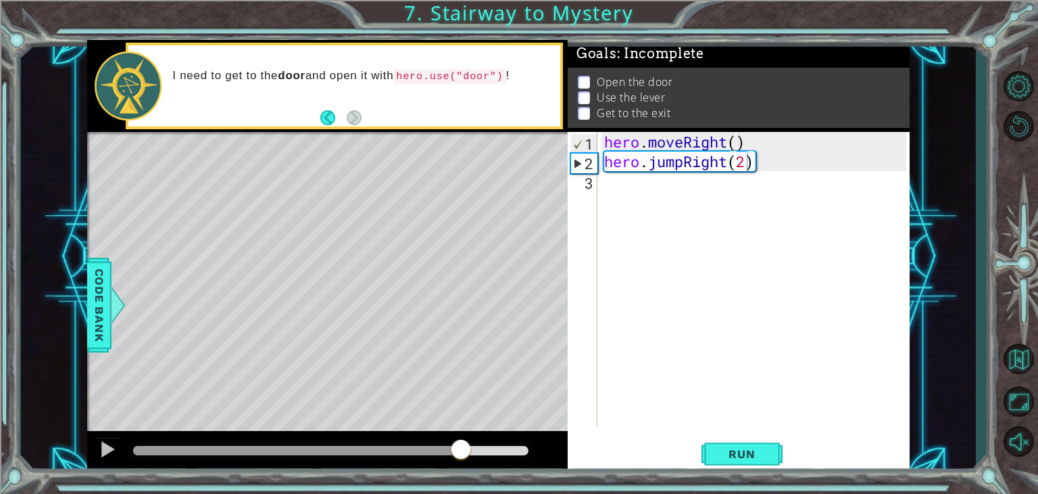
click at [435, 439] on div at bounding box center [327, 452] width 481 height 43
click at [441, 171] on div "1 ההההההההההההההההההההההההההההההההההההההההההההההההההההההההההההההההההההההההההההה…" at bounding box center [498, 257] width 823 height 434
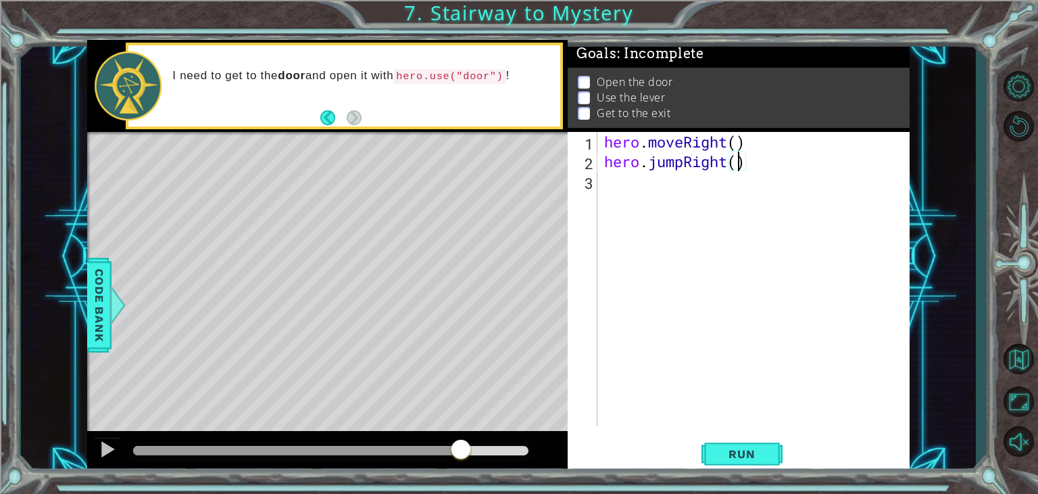
type textarea "hero.jumpRight(1)"
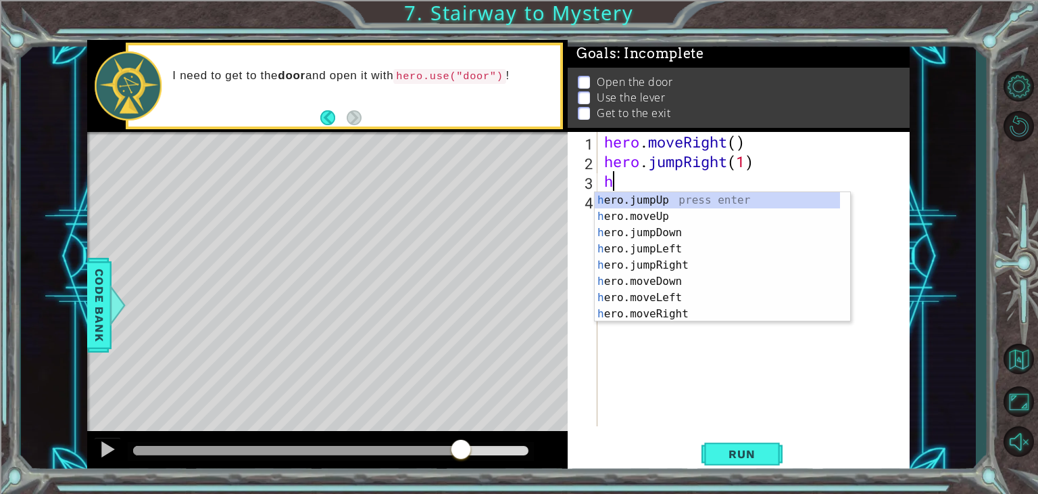
type textarea "her"
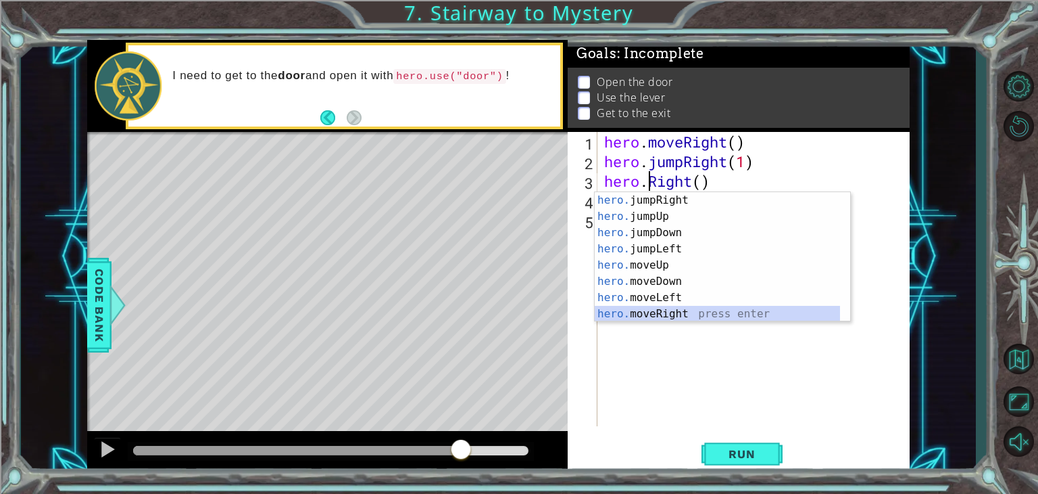
type textarea "hero.moveRight(1)"
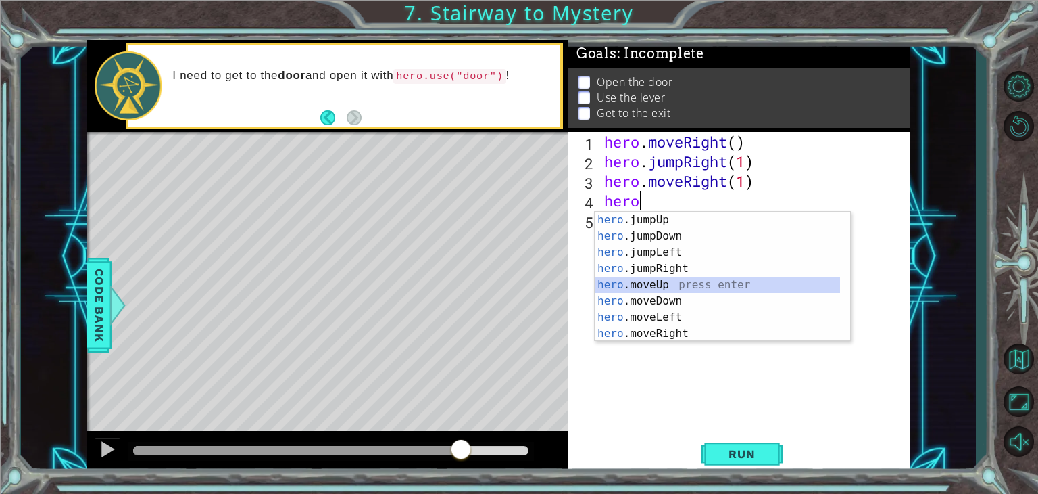
type textarea "hero.moveUp(1)"
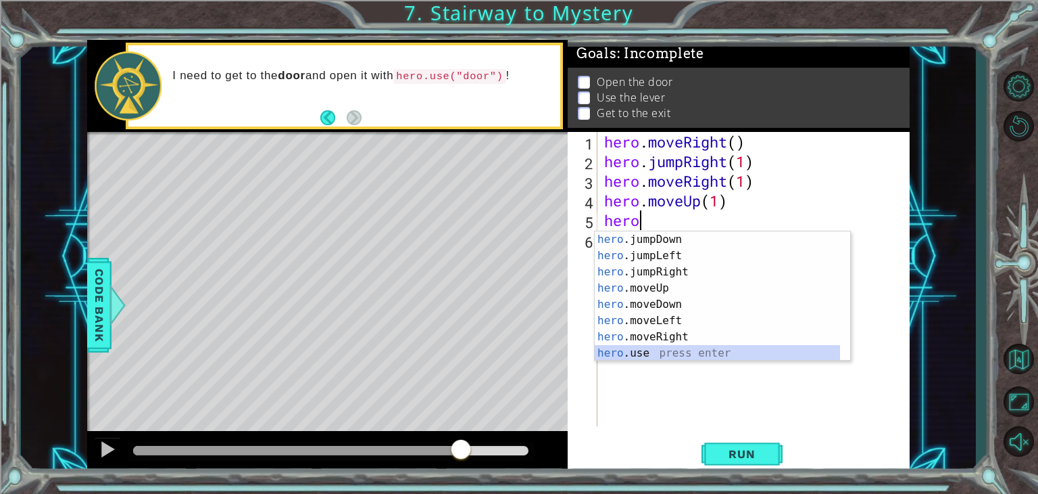
scroll to position [16, 0]
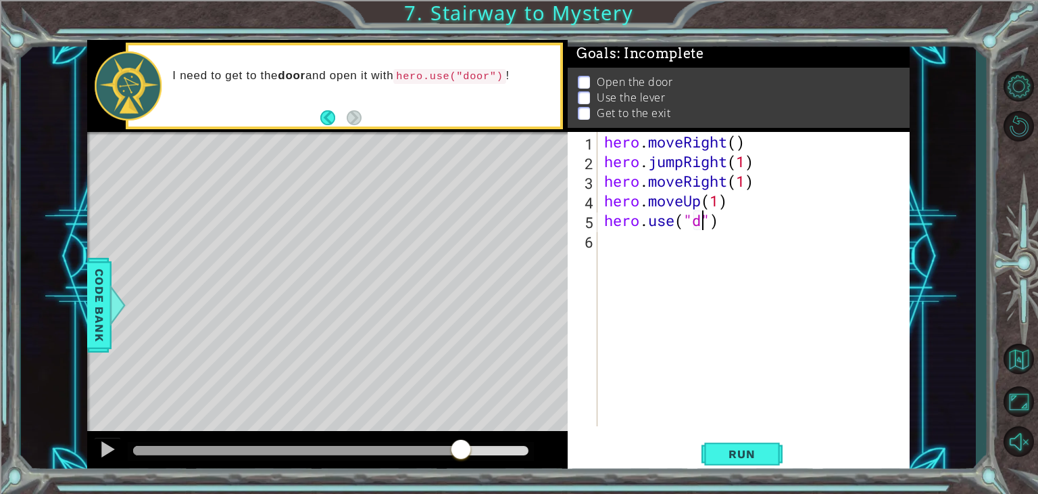
type textarea "hero.use("door")"
click at [769, 458] on button "Run" at bounding box center [742, 454] width 81 height 34
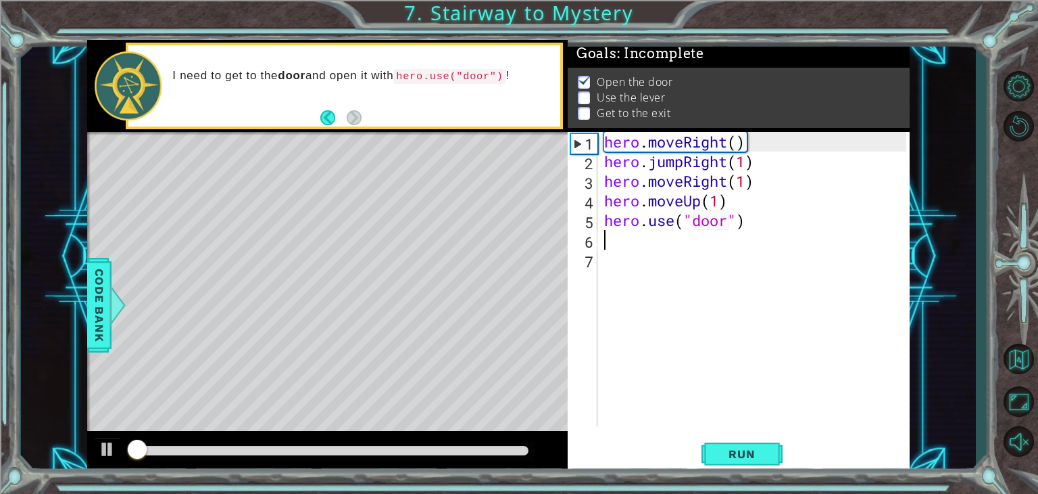
scroll to position [5, 0]
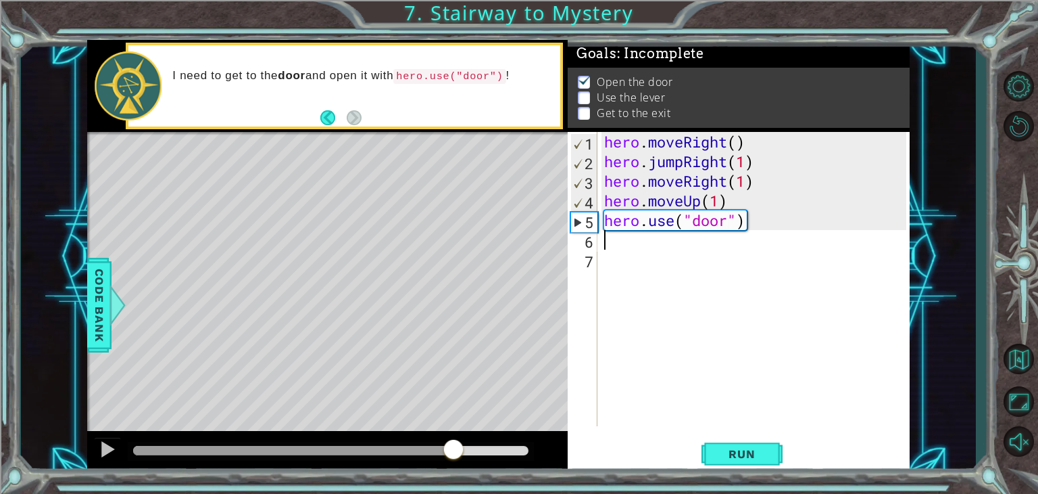
click at [453, 447] on div at bounding box center [330, 450] width 395 height 9
click at [700, 267] on div "hero . moveRight ( ) hero . jumpRight ( 1 ) hero . moveRight ( 1 ) hero . moveU…" at bounding box center [758, 298] width 312 height 333
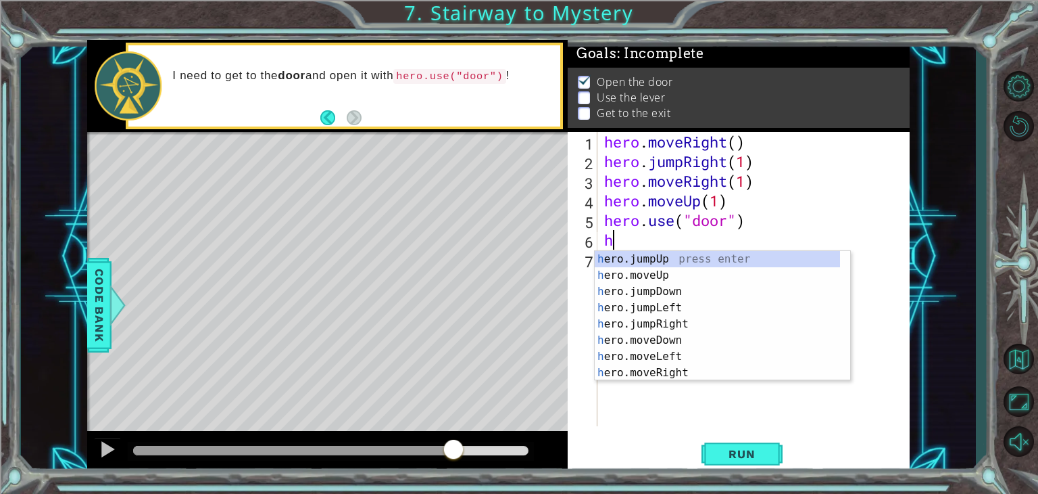
scroll to position [0, 0]
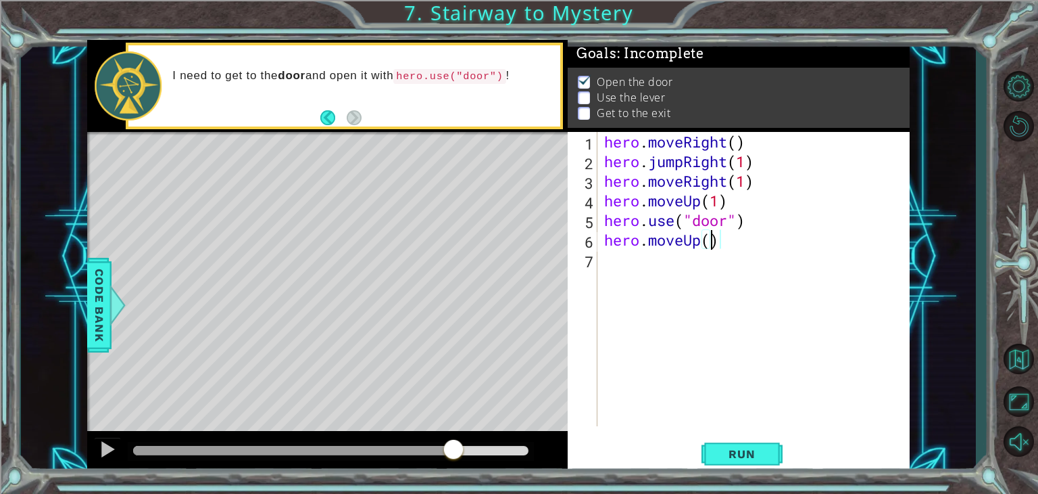
type textarea "hero.moveUp(2)"
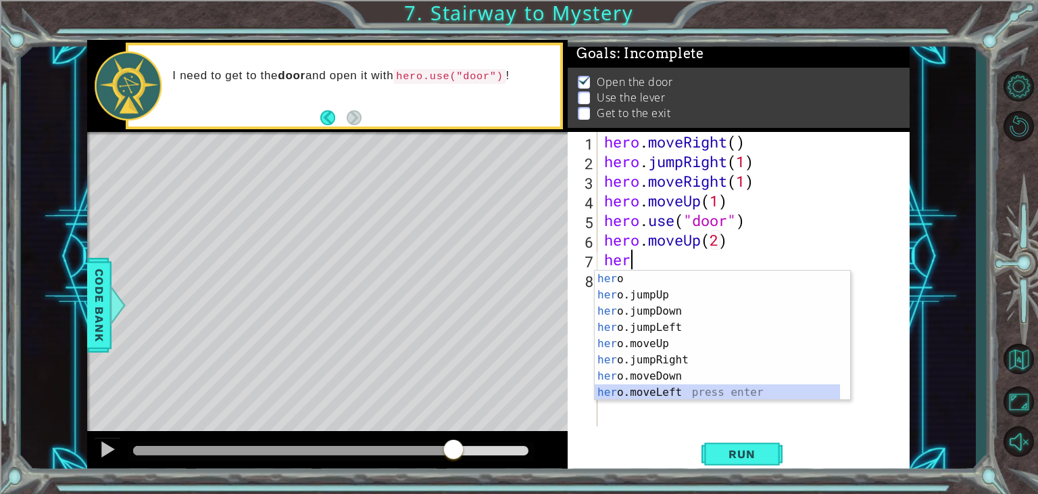
type textarea "hero.moveLeft(1)"
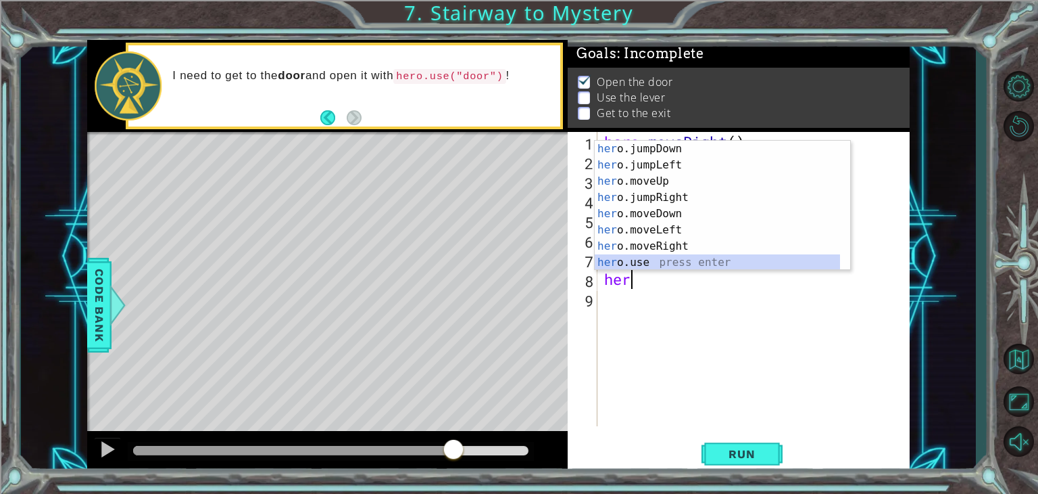
scroll to position [32, 0]
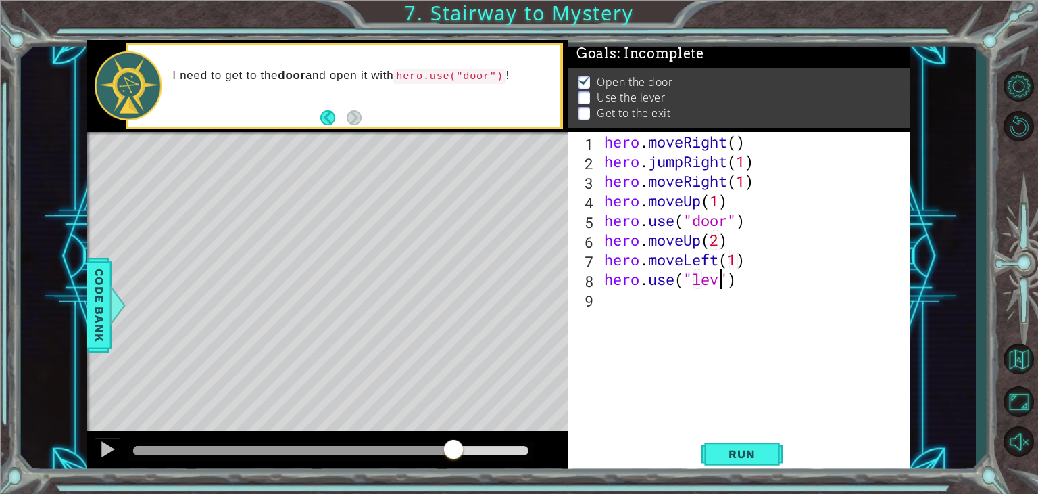
type textarea "hero.use("lever")"
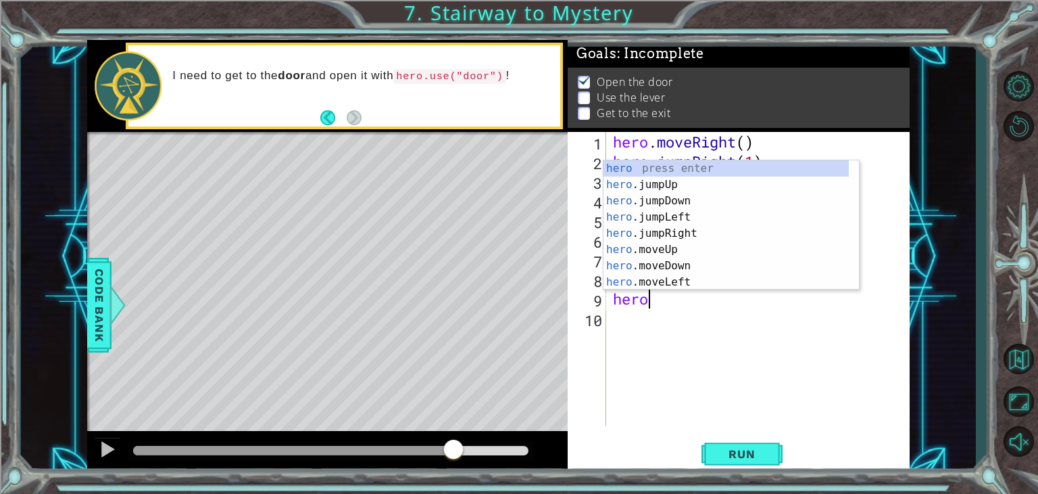
scroll to position [0, 1]
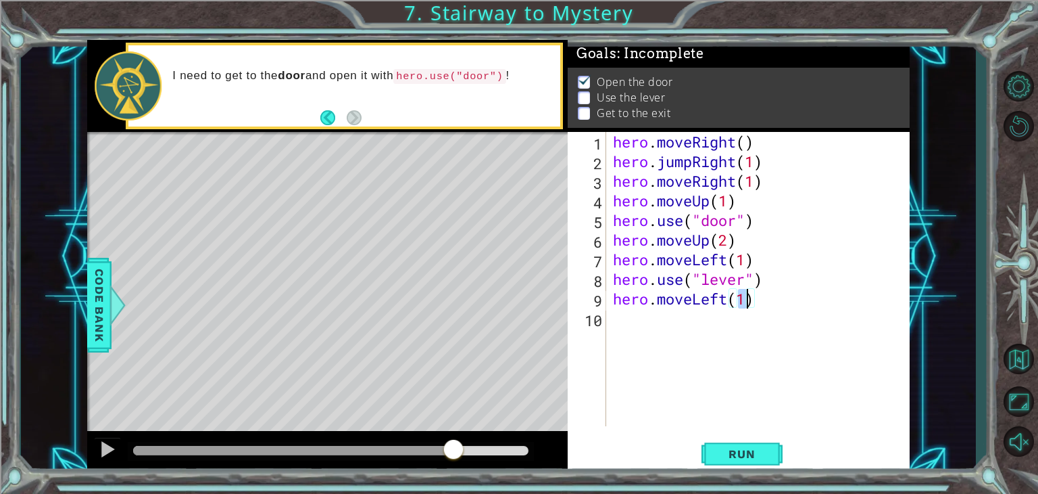
type textarea "hero.moveLeft(2)"
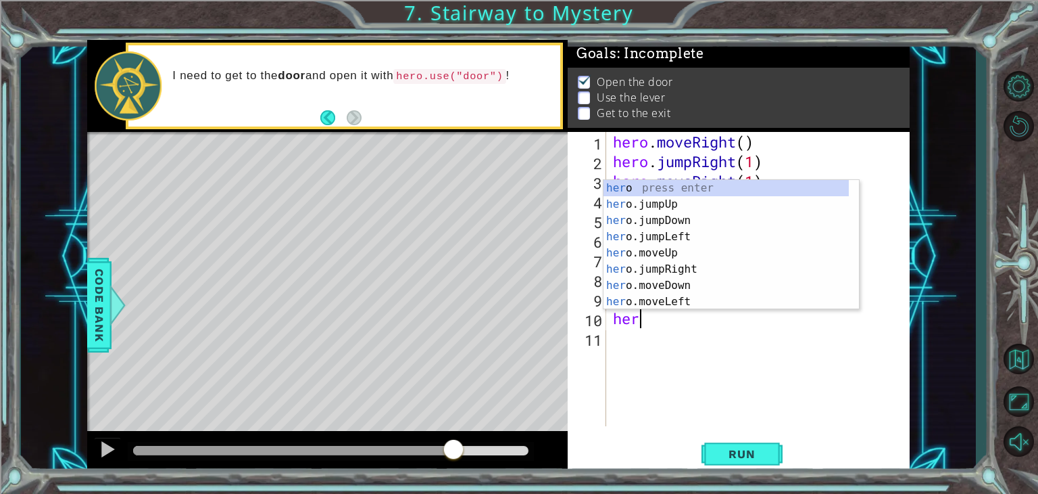
type textarea "hero"
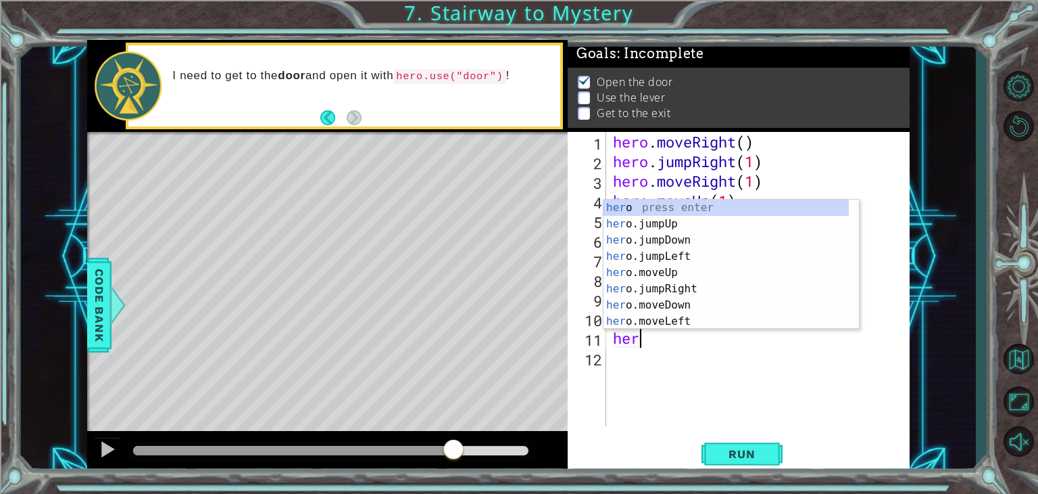
type textarea "hero"
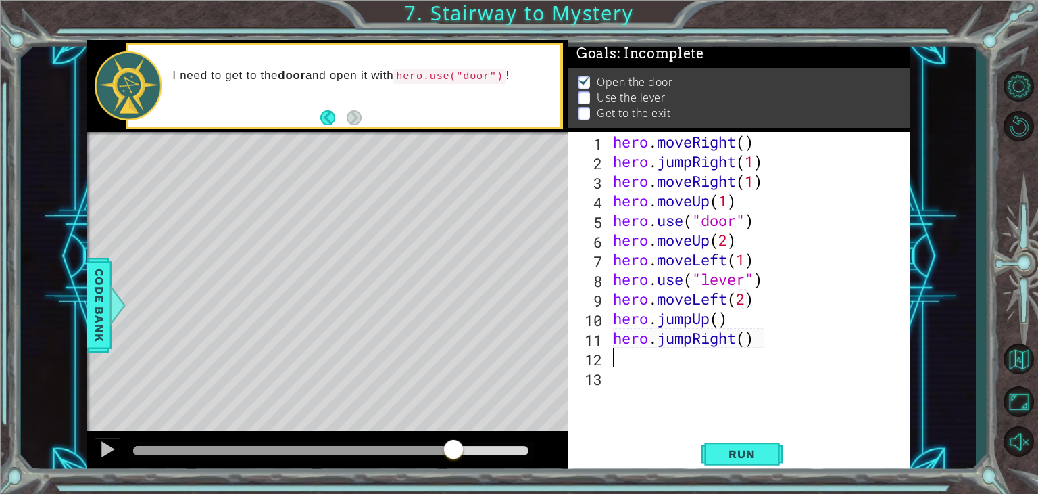
type textarea "2"
type textarea "hero.moveRight(2)"
click at [720, 458] on span "Run" at bounding box center [741, 454] width 53 height 14
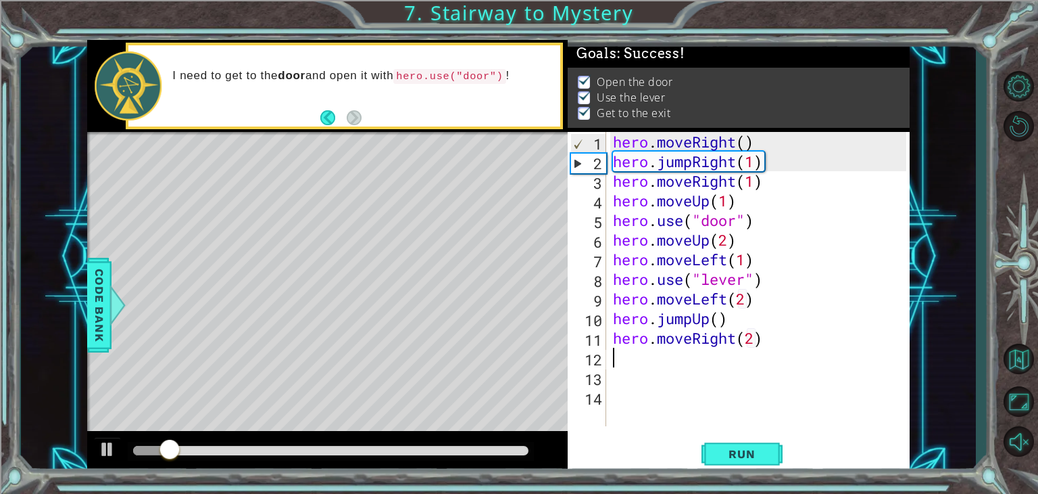
click at [506, 443] on div at bounding box center [331, 450] width 406 height 19
click at [506, 446] on div at bounding box center [330, 450] width 395 height 9
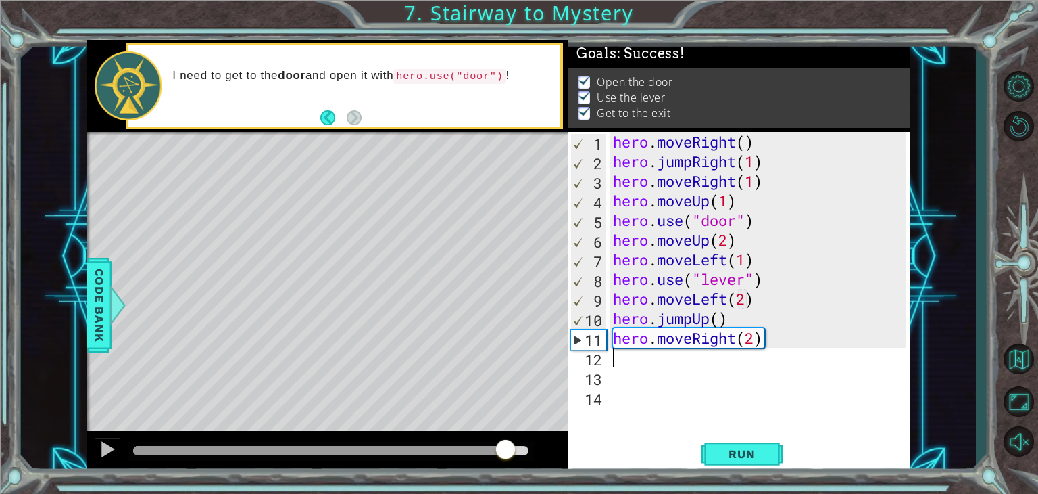
drag, startPoint x: 502, startPoint y: 446, endPoint x: 473, endPoint y: 443, distance: 28.6
click at [112, 445] on div at bounding box center [108, 449] width 18 height 18
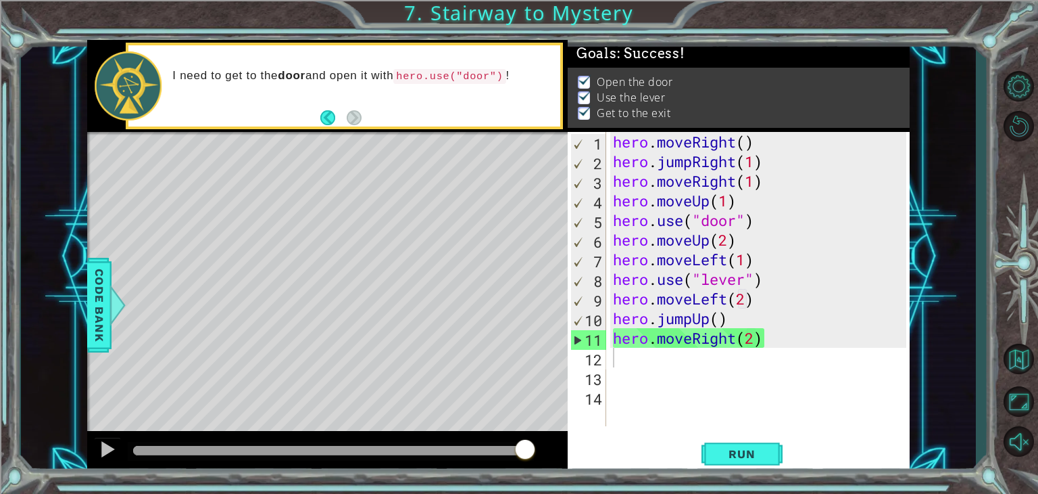
scroll to position [13, 0]
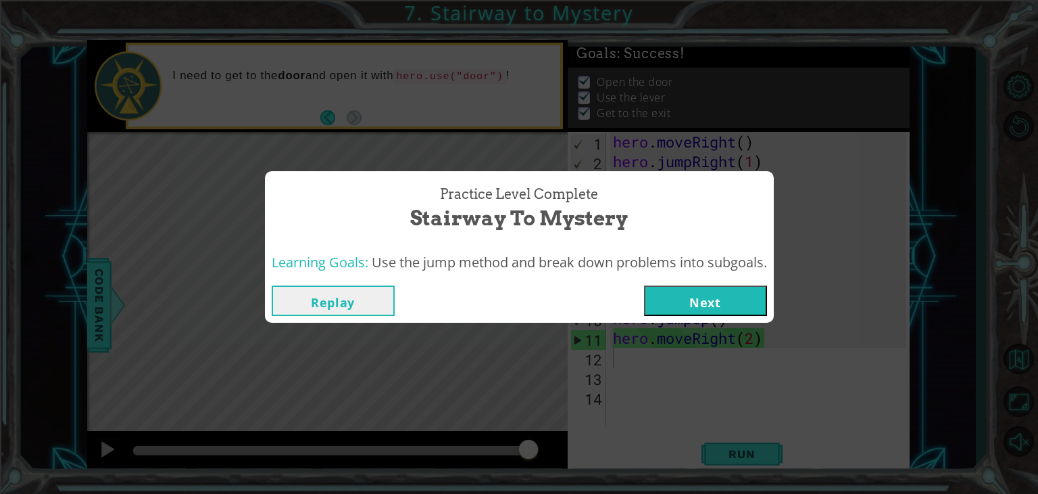
click at [708, 303] on button "Next" at bounding box center [705, 300] width 123 height 30
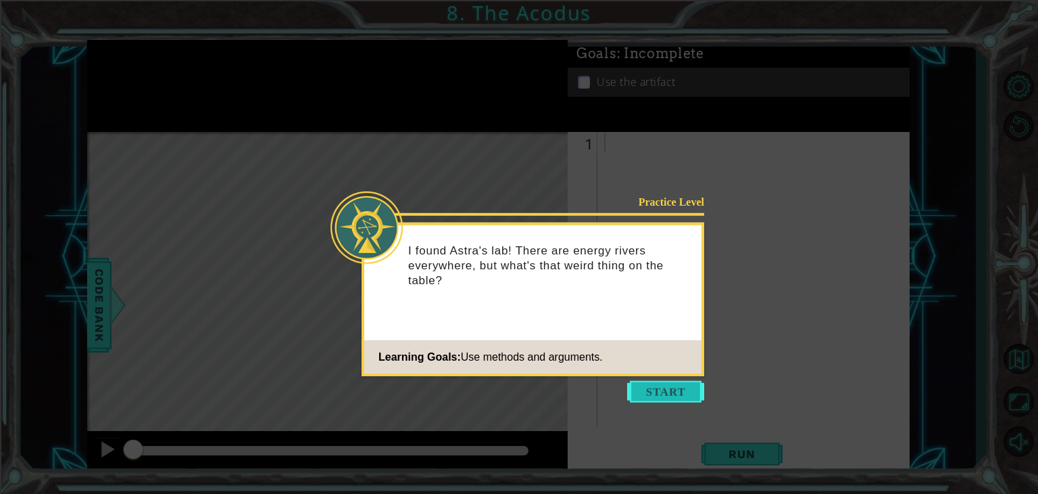
click at [660, 393] on button "Start" at bounding box center [665, 392] width 77 height 22
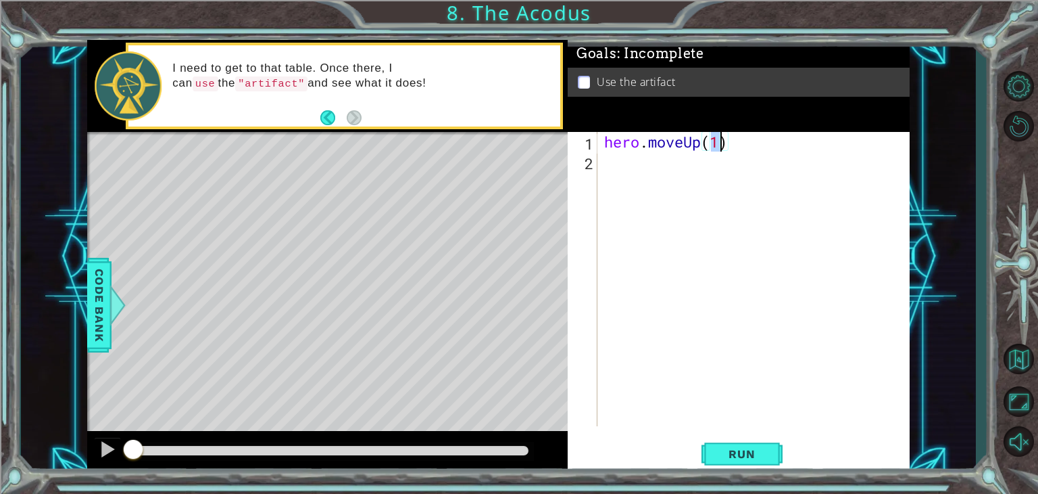
type textarea "hero.moveUp(2)"
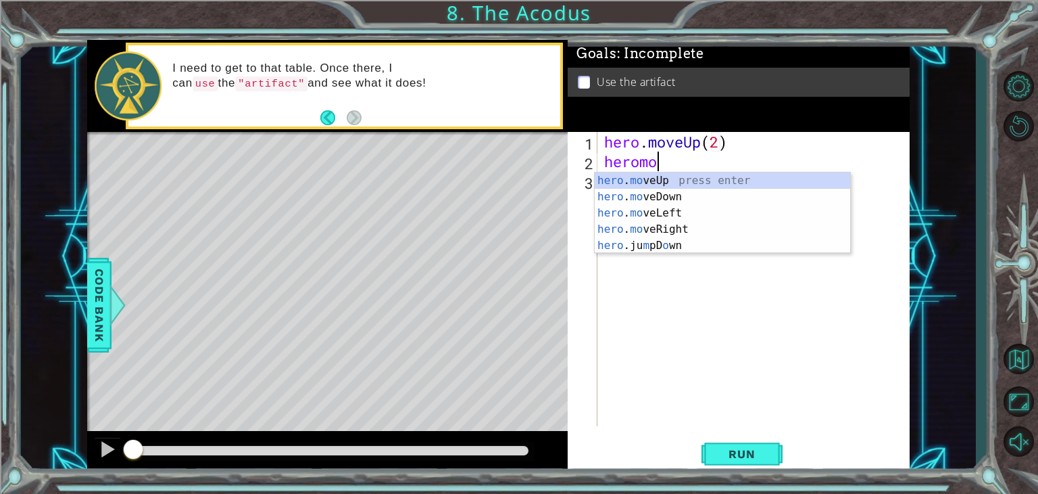
scroll to position [0, 2]
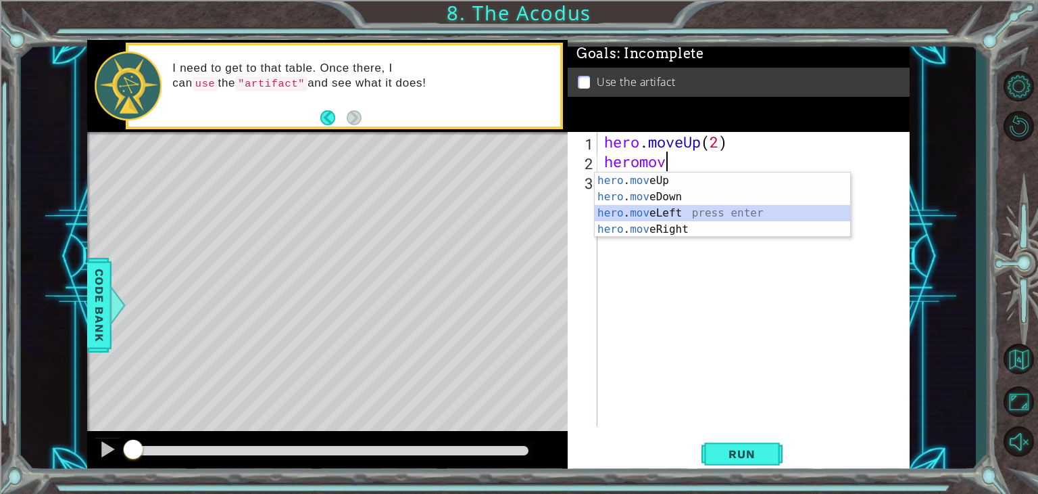
type textarea "hero.moveLeft(1)"
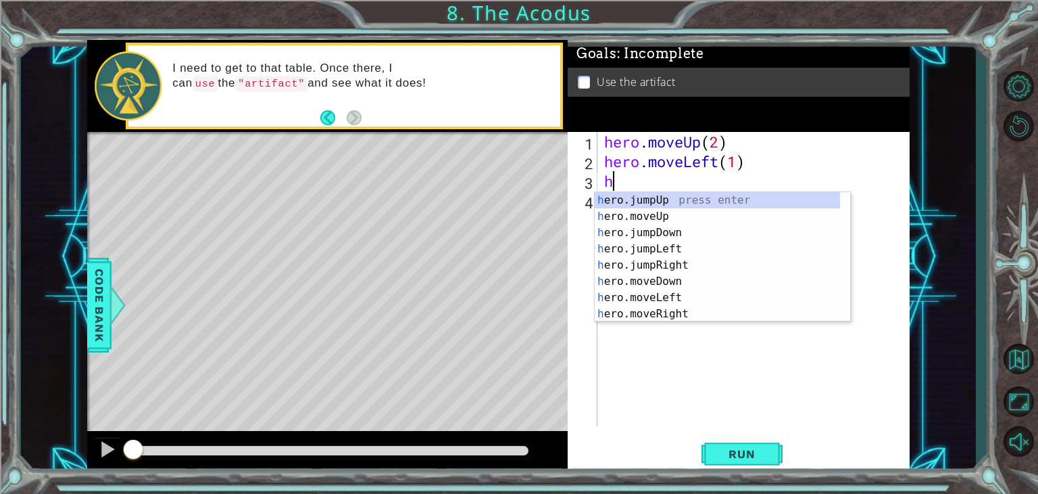
scroll to position [0, 0]
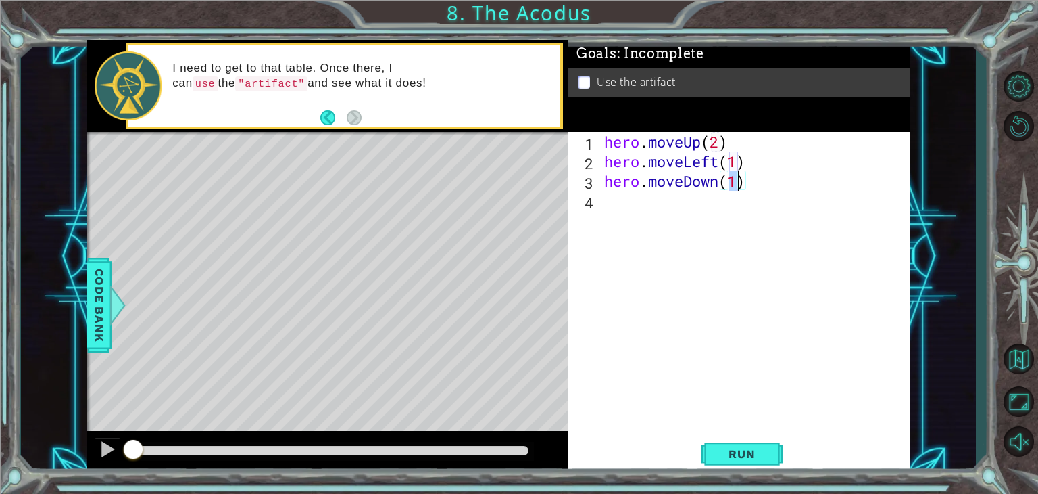
type textarea "hero.moveDown(2)"
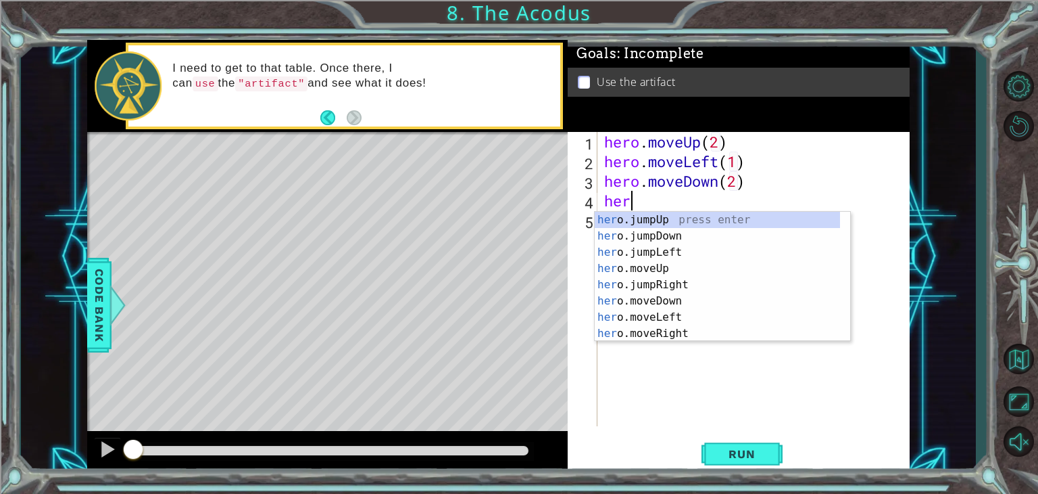
type textarea "he"
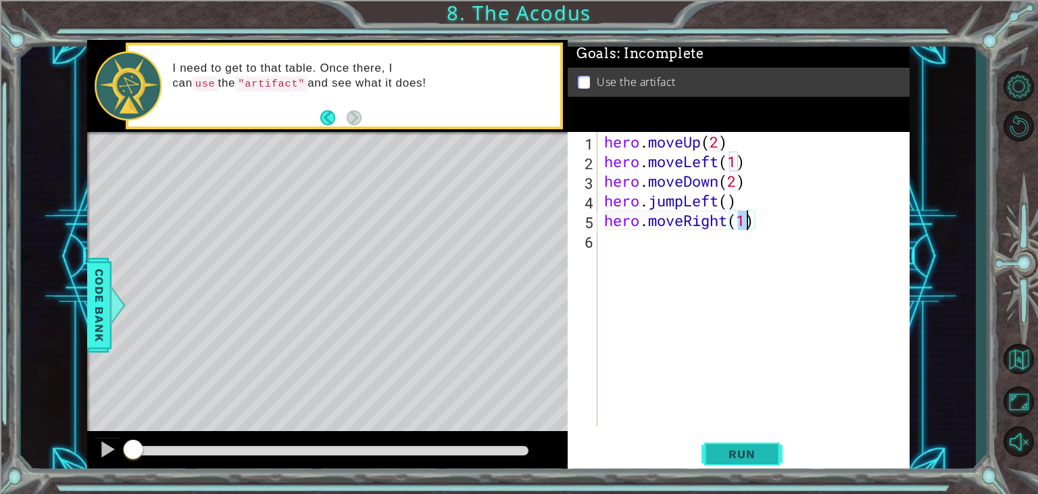
type textarea "hero.moveRight(1)"
drag, startPoint x: 763, startPoint y: 452, endPoint x: 592, endPoint y: 480, distance: 172.6
click at [759, 453] on span "Run" at bounding box center [741, 454] width 53 height 14
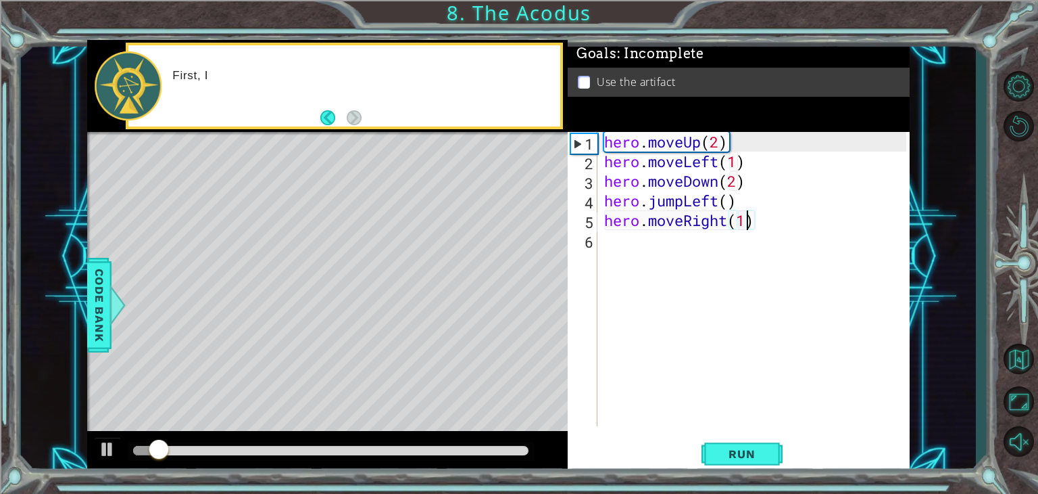
click at [506, 453] on div at bounding box center [330, 450] width 395 height 9
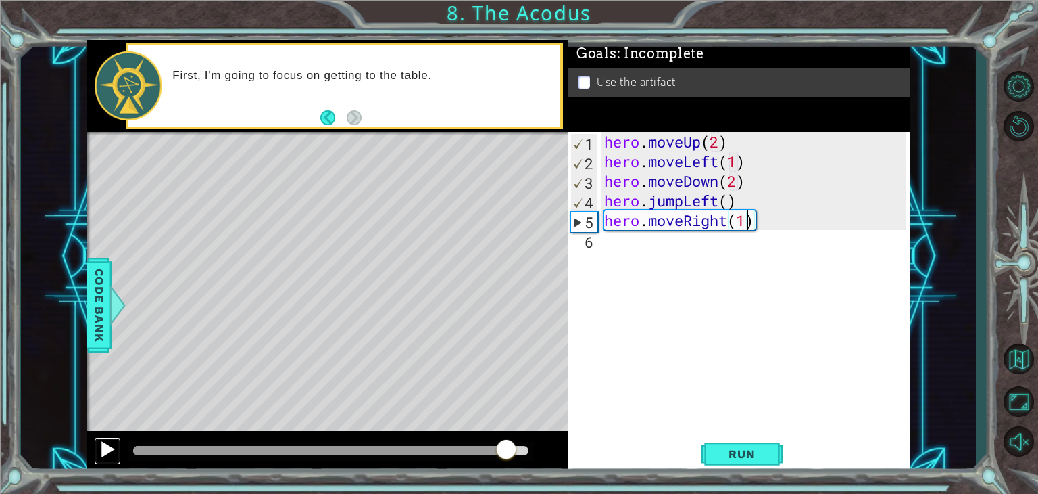
click at [98, 448] on button at bounding box center [107, 451] width 27 height 28
click at [105, 447] on button at bounding box center [107, 451] width 27 height 28
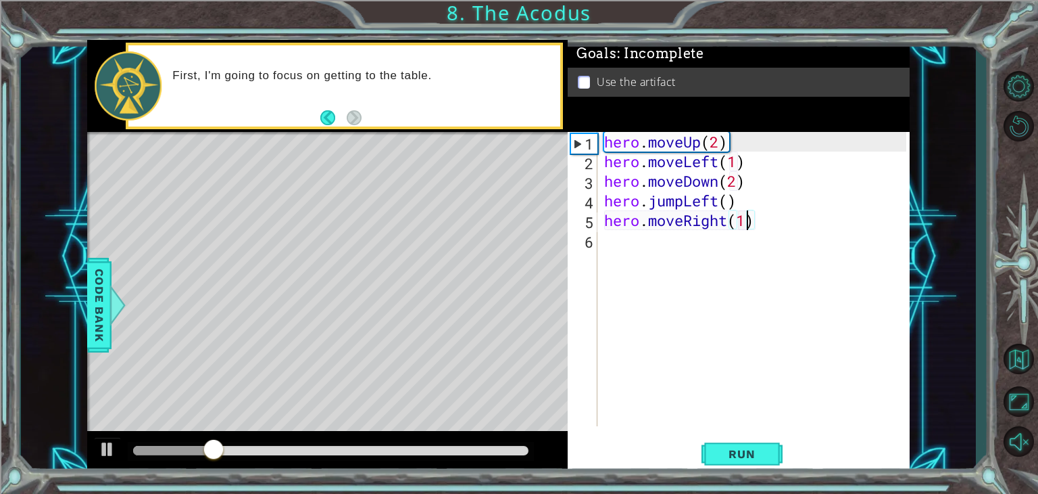
click at [641, 352] on div "hero . moveUp ( 2 ) hero . moveLeft ( 1 ) hero . moveDown ( 2 ) hero . jumpLeft…" at bounding box center [758, 298] width 312 height 333
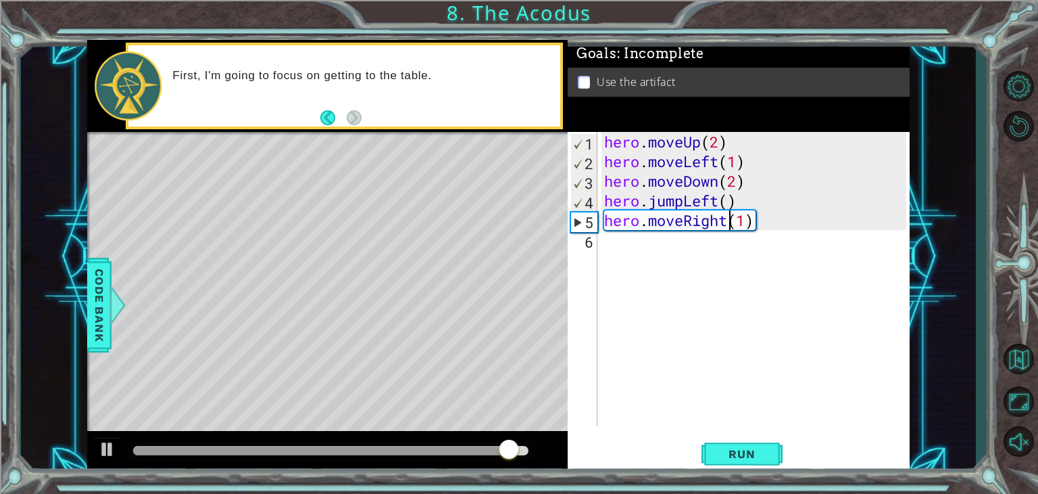
click at [727, 222] on div "hero . moveUp ( 2 ) hero . moveLeft ( 1 ) hero . moveDown ( 2 ) hero . jumpLeft…" at bounding box center [758, 298] width 312 height 333
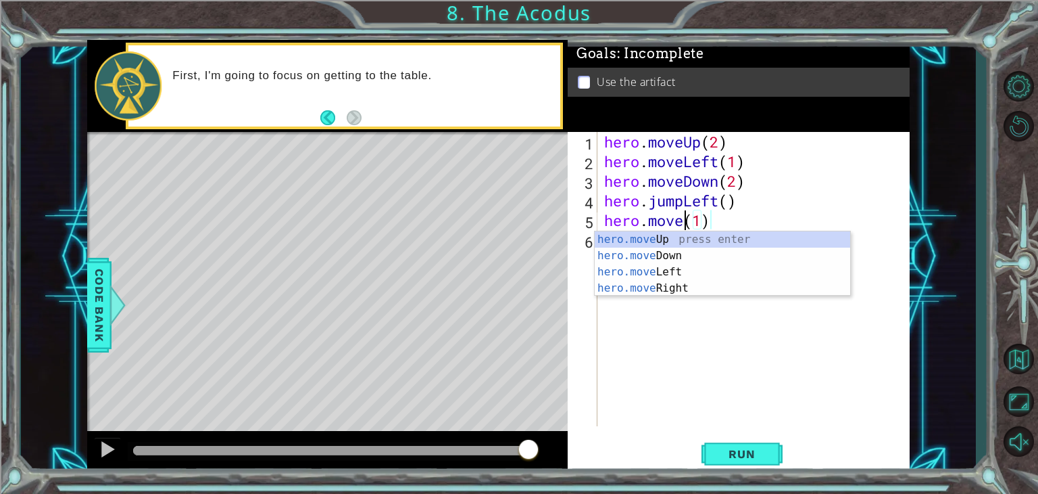
scroll to position [0, 3]
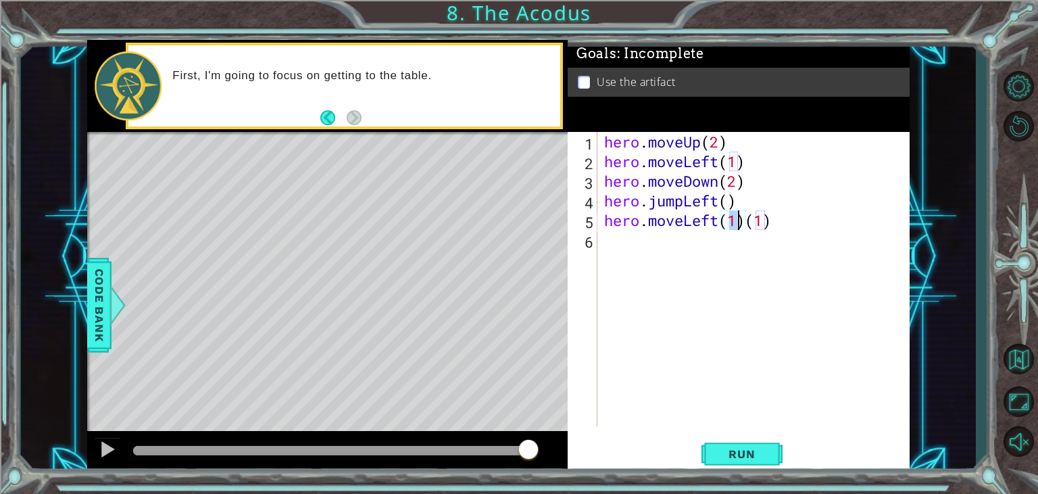
click at [773, 214] on div "hero . moveUp ( 2 ) hero . moveLeft ( 1 ) hero . moveDown ( 2 ) hero . jumpLeft…" at bounding box center [758, 298] width 312 height 333
type textarea "hero.moveLeft(1)"
drag, startPoint x: 748, startPoint y: 463, endPoint x: 717, endPoint y: 463, distance: 31.1
click at [746, 463] on button "Run" at bounding box center [742, 454] width 81 height 34
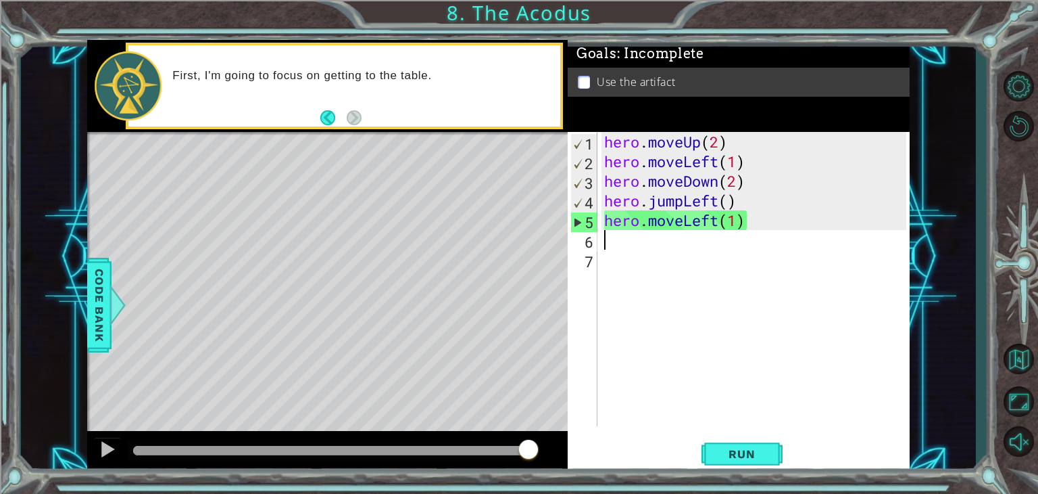
drag, startPoint x: 512, startPoint y: 449, endPoint x: 533, endPoint y: 444, distance: 22.1
click at [529, 446] on div at bounding box center [330, 450] width 395 height 9
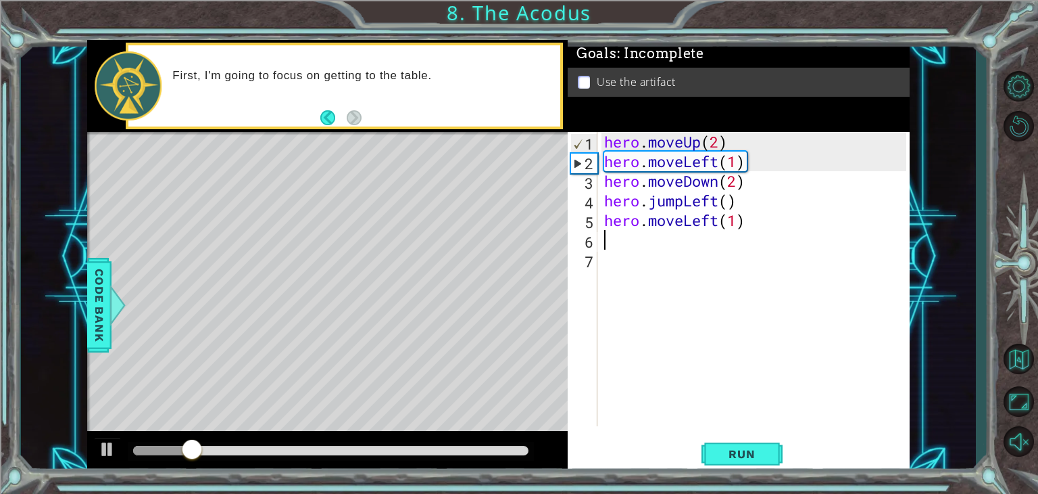
click at [754, 222] on div "hero . moveUp ( 2 ) hero . moveLeft ( 1 ) hero . moveDown ( 2 ) hero . jumpLeft…" at bounding box center [758, 298] width 312 height 333
type textarea "hero.moveLeft(1)"
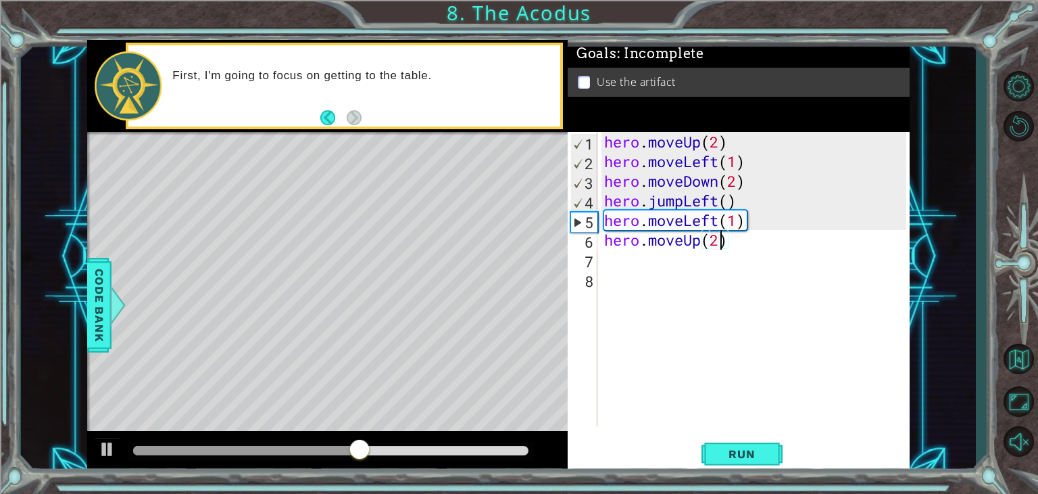
scroll to position [0, 5]
type textarea "hero.moveUp(2)"
click at [743, 460] on span "Run" at bounding box center [741, 454] width 53 height 14
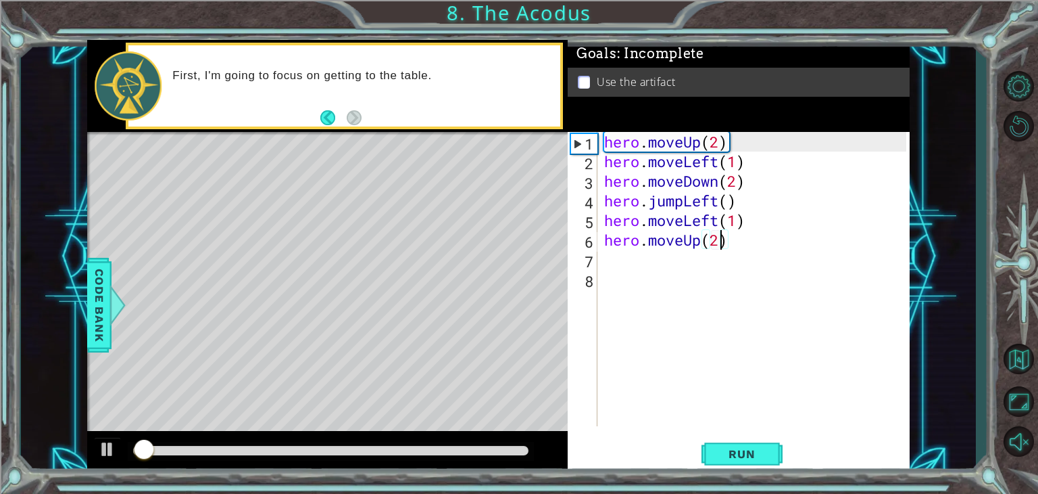
click at [514, 450] on div at bounding box center [330, 450] width 395 height 9
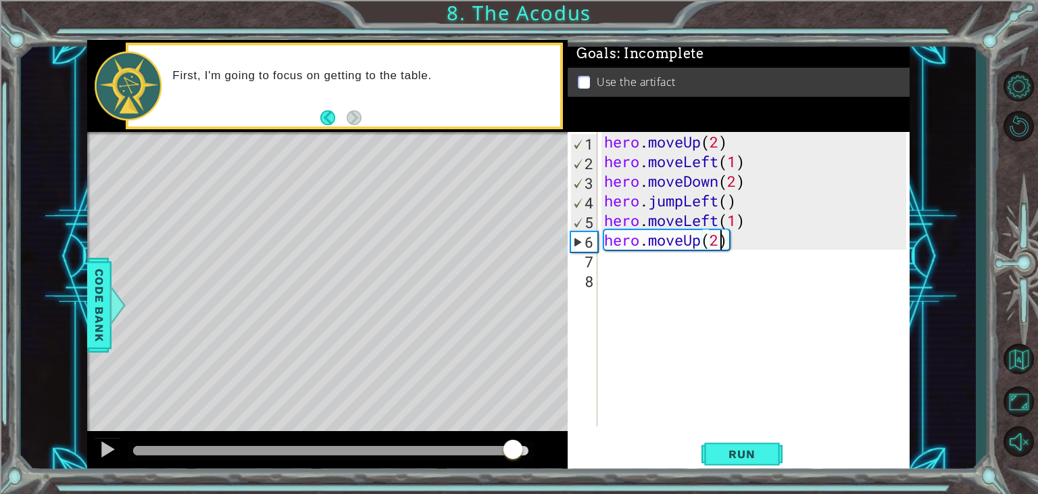
click at [740, 247] on div "hero . moveUp ( 2 ) hero . moveLeft ( 1 ) hero . moveDown ( 2 ) hero . jumpLeft…" at bounding box center [758, 298] width 312 height 333
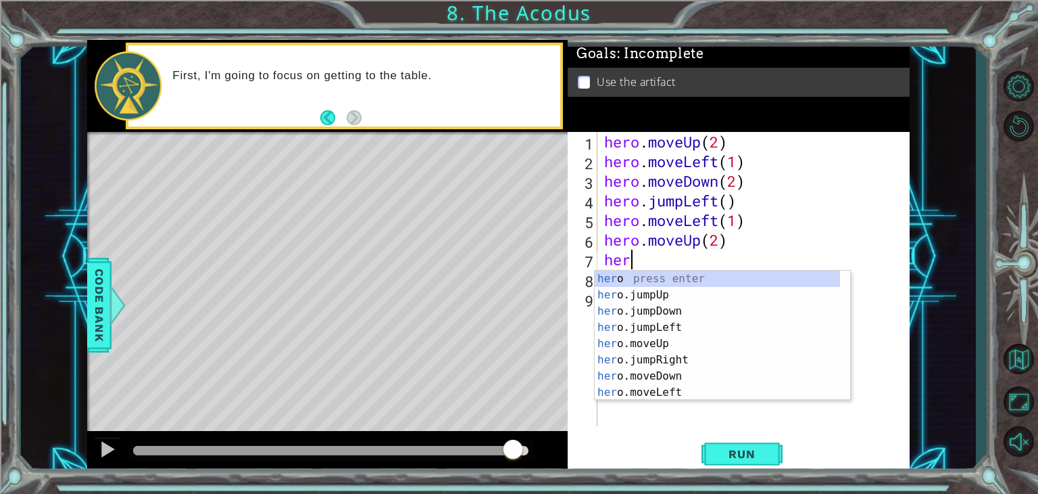
type textarea "hero"
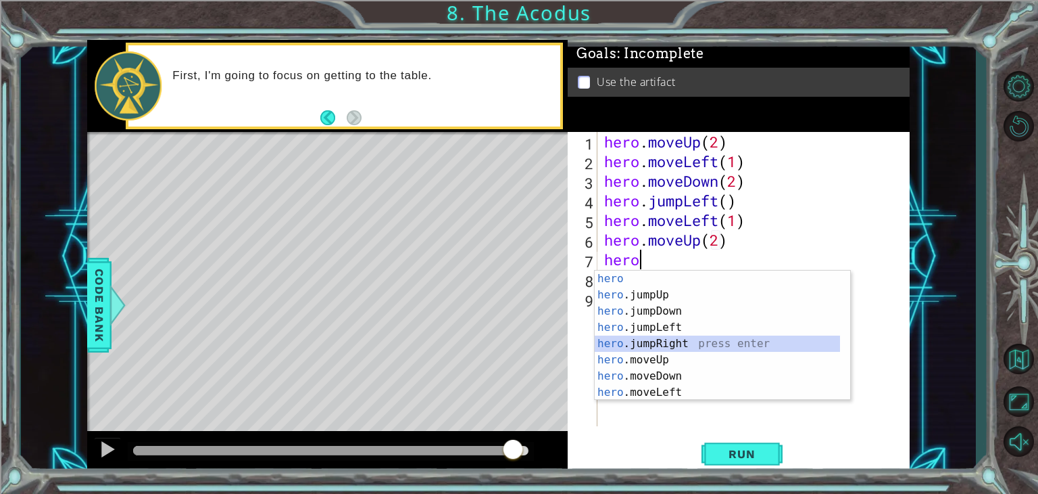
scroll to position [0, 0]
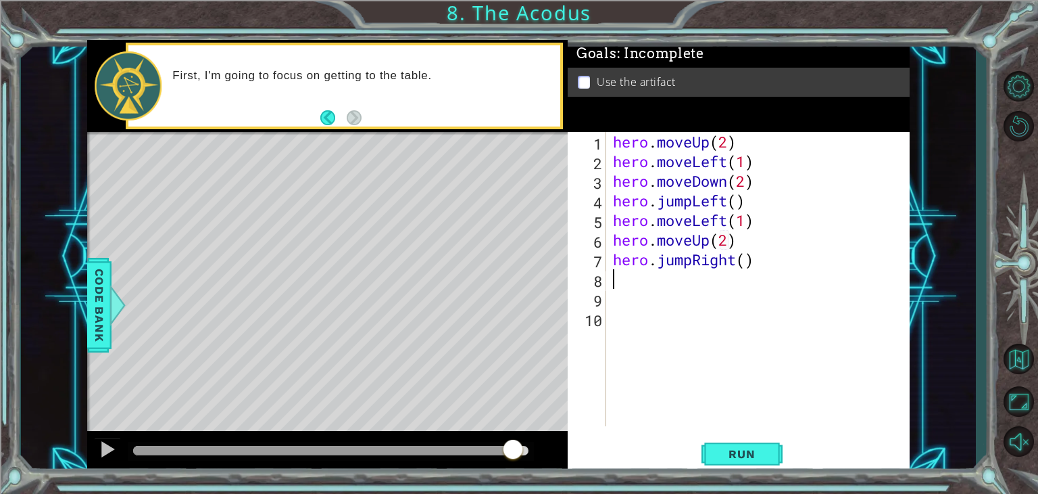
click at [741, 260] on div "hero . moveUp ( 2 ) hero . moveLeft ( 1 ) hero . moveDown ( 2 ) hero . jumpLeft…" at bounding box center [762, 298] width 304 height 333
type textarea "hero.jumpRight()"
click at [743, 260] on div "hero . moveUp ( 2 ) hero . moveLeft ( 1 ) hero . moveDown ( 2 ) hero . jumpLeft…" at bounding box center [762, 298] width 304 height 333
click at [769, 262] on div "hero . moveUp ( 2 ) hero . moveLeft ( 1 ) hero . moveDown ( 2 ) hero . jumpLeft…" at bounding box center [762, 298] width 304 height 333
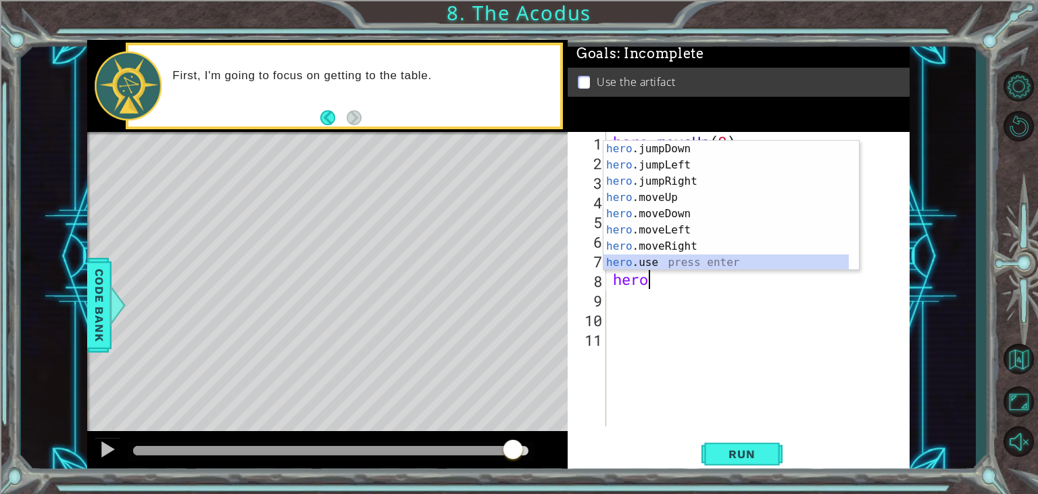
scroll to position [32, 0]
click at [697, 258] on div "hero .jumpDown press enter hero .jumpLeft press enter hero .jumpRight press ent…" at bounding box center [726, 222] width 245 height 162
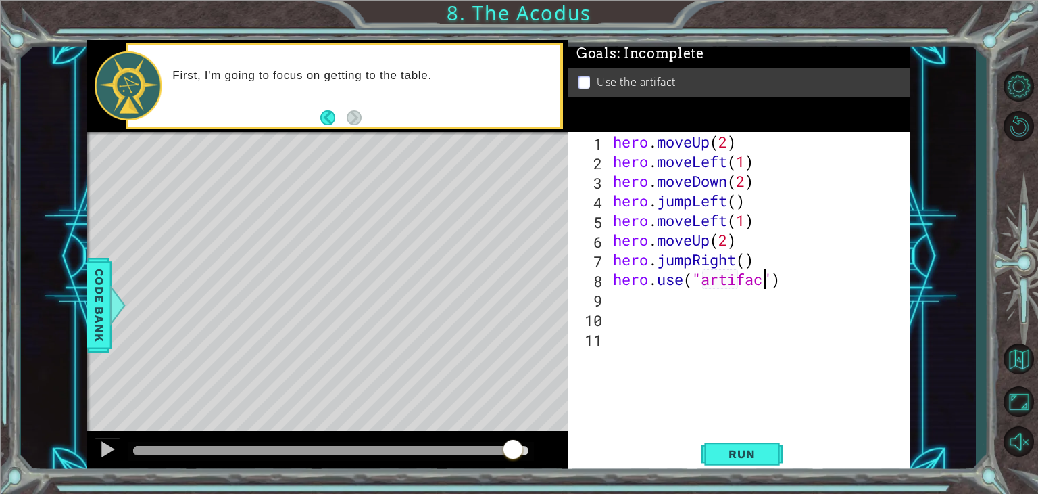
scroll to position [0, 7]
click at [734, 447] on span "Run" at bounding box center [741, 454] width 53 height 14
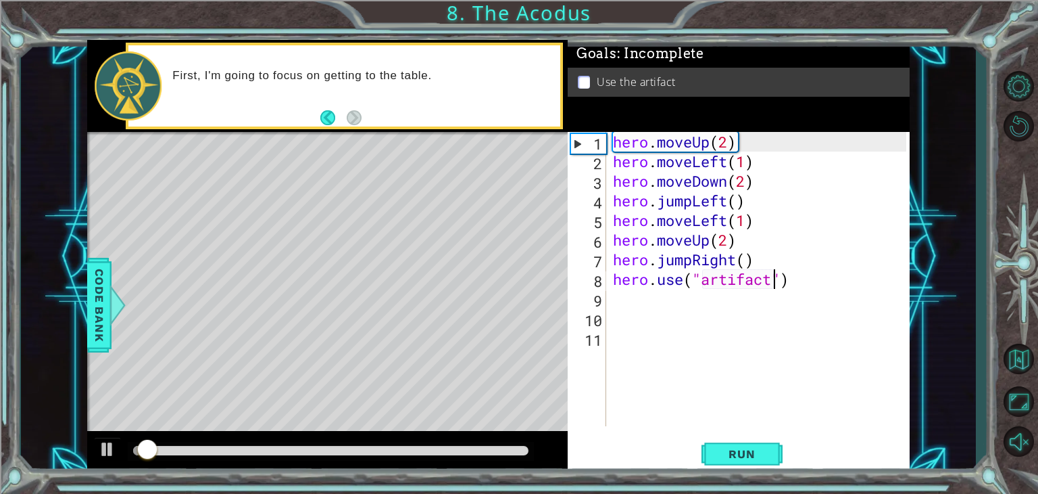
click at [506, 447] on div at bounding box center [330, 450] width 395 height 9
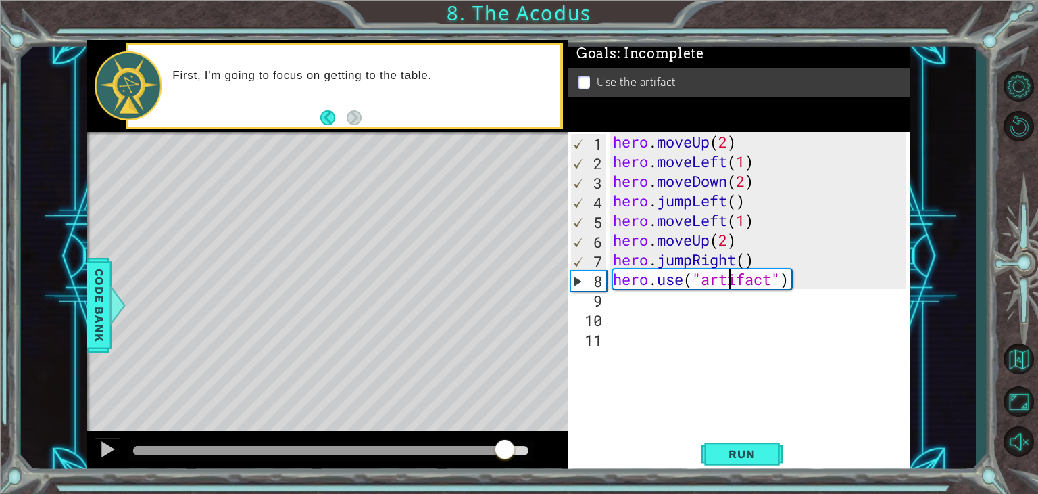
click at [729, 282] on div "hero . moveUp ( 2 ) hero . moveLeft ( 1 ) hero . moveDown ( 2 ) hero . jumpLeft…" at bounding box center [762, 298] width 304 height 333
click at [760, 260] on div "hero . moveUp ( 2 ) hero . moveLeft ( 1 ) hero . moveDown ( 2 ) hero . jumpLeft…" at bounding box center [762, 298] width 304 height 333
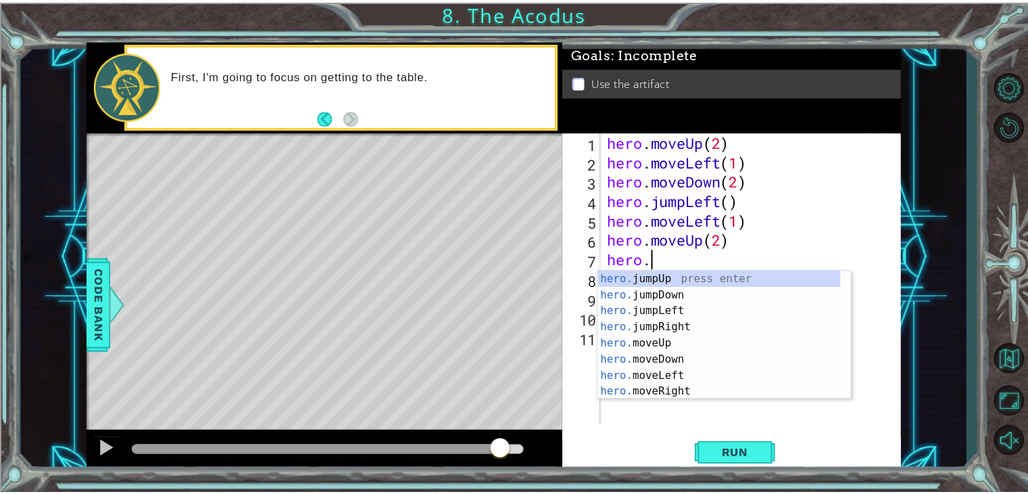
scroll to position [0, 2]
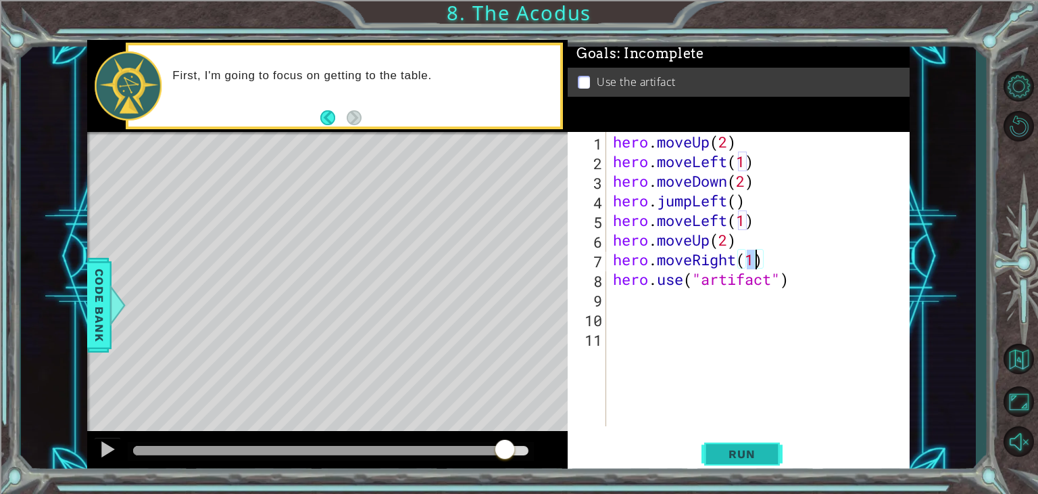
type textarea "hero.moveRight(1)"
click at [716, 456] on span "Run" at bounding box center [741, 454] width 53 height 14
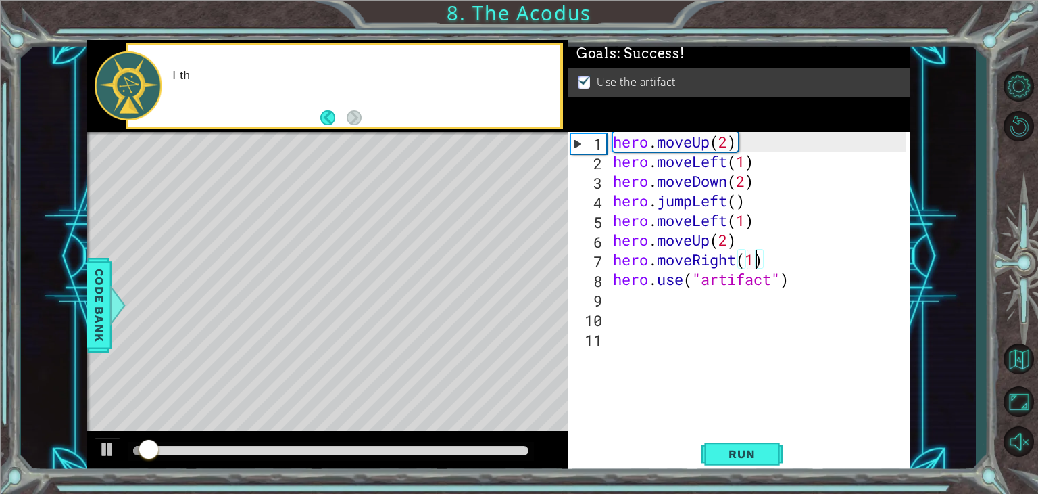
click at [514, 449] on div at bounding box center [330, 450] width 395 height 9
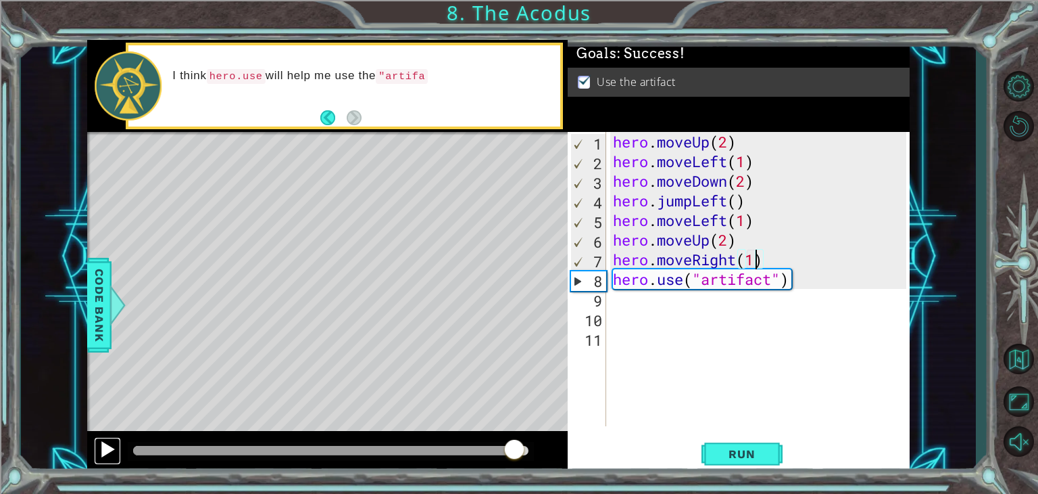
click at [113, 443] on div at bounding box center [108, 449] width 18 height 18
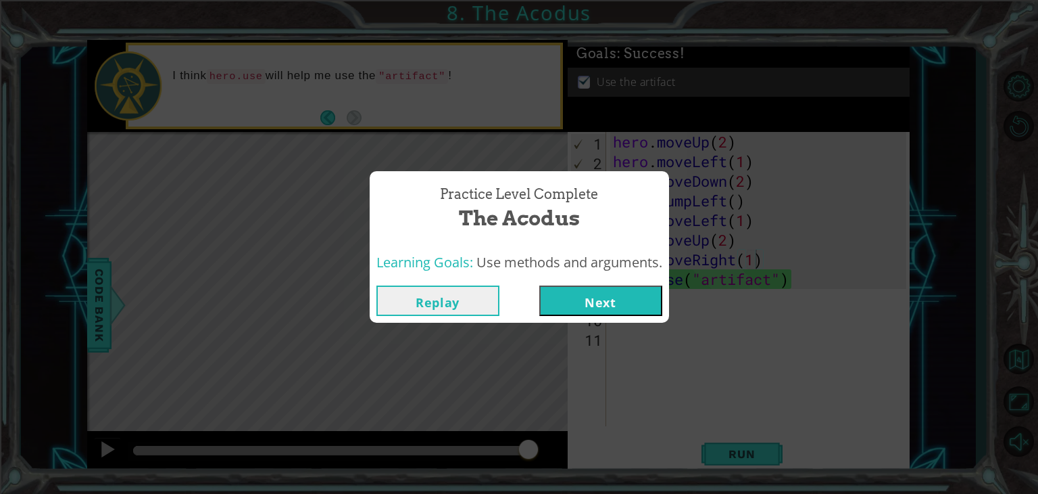
click at [617, 295] on button "Next" at bounding box center [600, 300] width 123 height 30
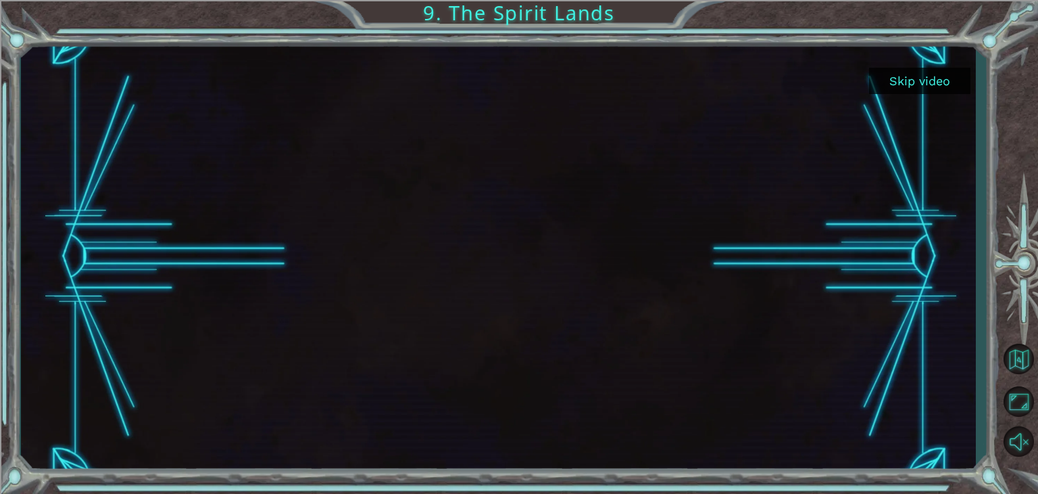
click at [909, 78] on button "Skip video" at bounding box center [919, 81] width 101 height 26
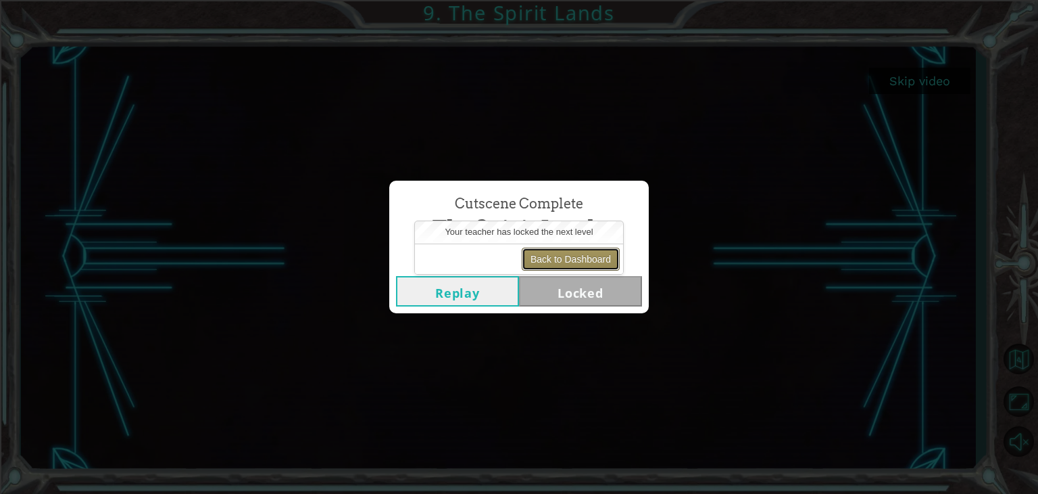
click at [562, 253] on button "Back to Dashboard" at bounding box center [571, 258] width 98 height 23
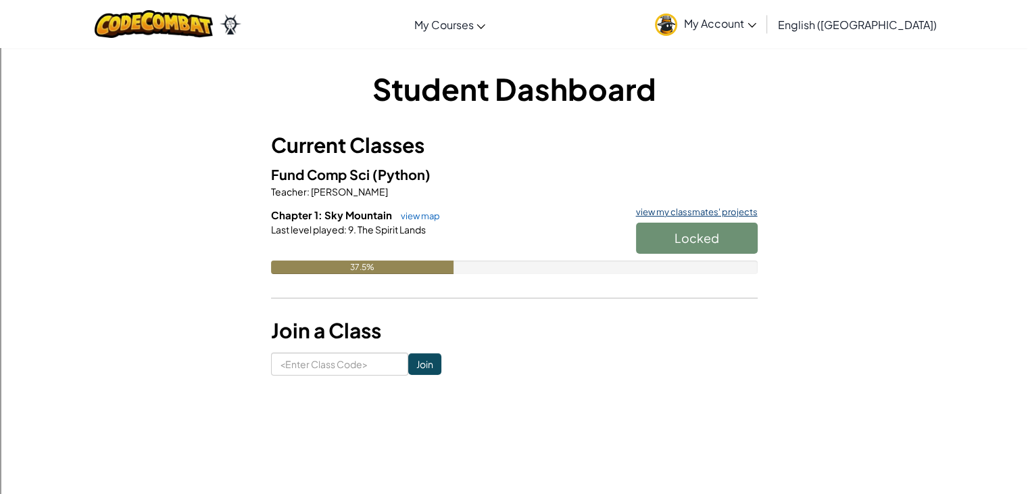
click at [681, 210] on link "view my classmates' projects" at bounding box center [693, 212] width 128 height 9
click at [425, 264] on div "37.5%" at bounding box center [362, 267] width 183 height 14
